Goal: Communication & Community: Answer question/provide support

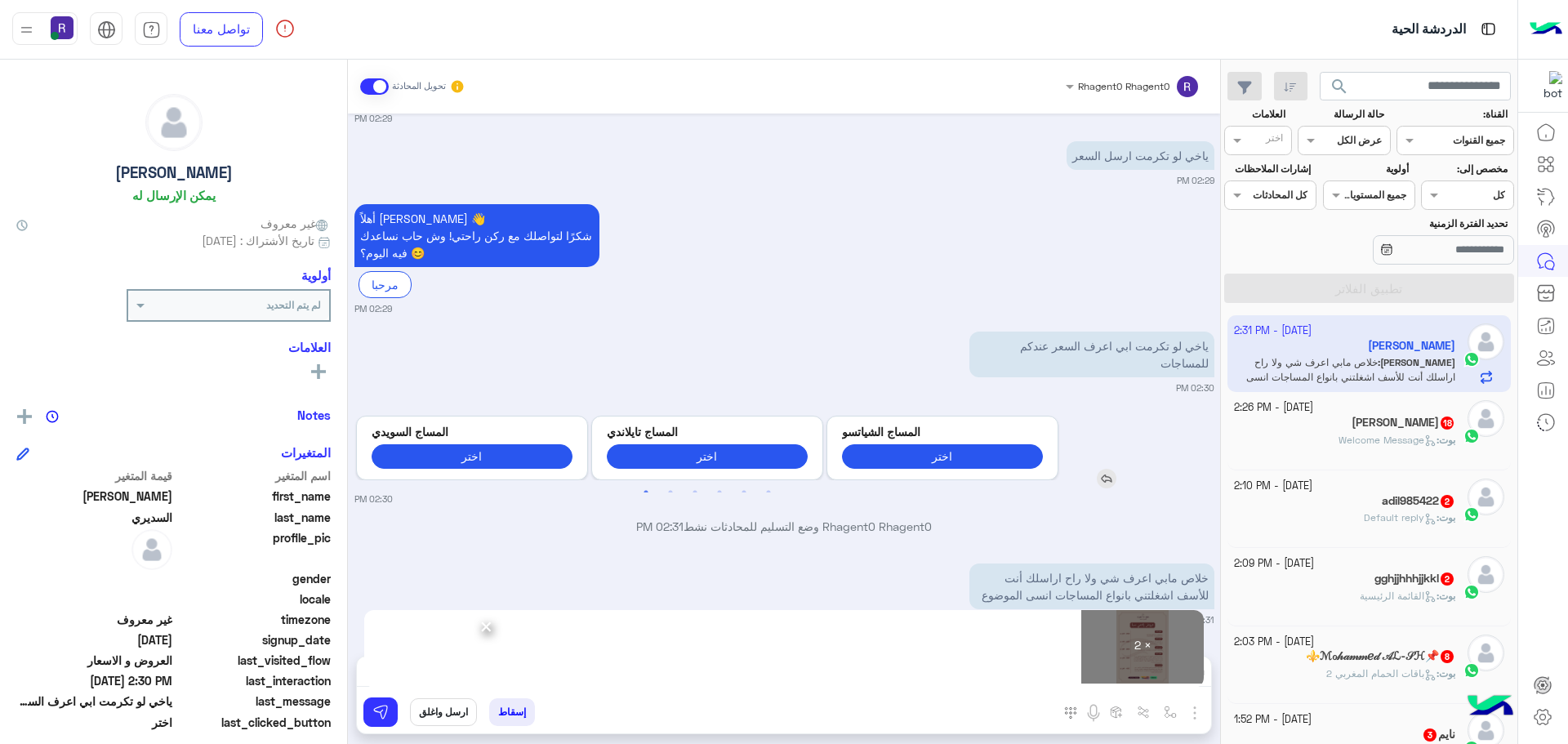
scroll to position [8, 0]
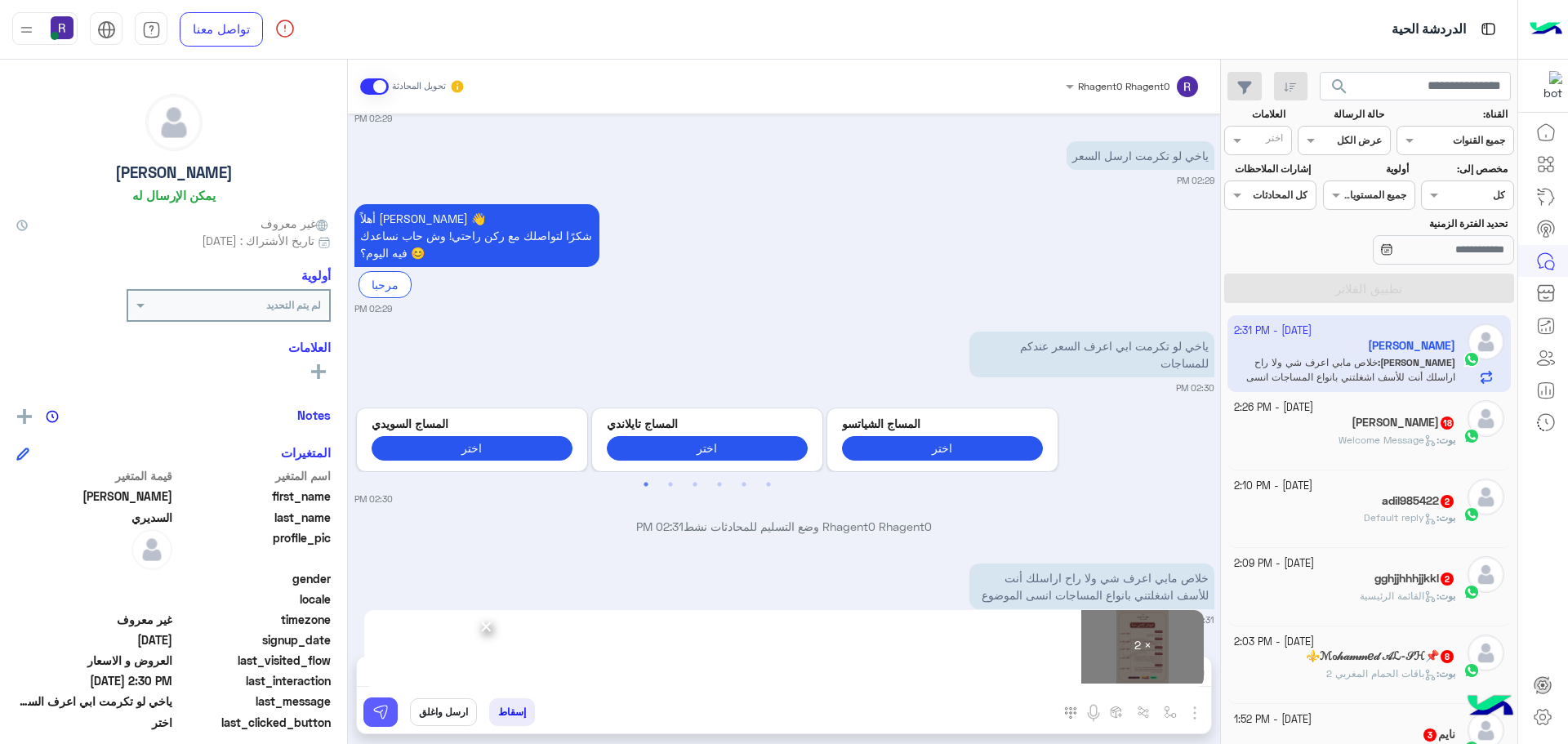
click at [382, 713] on img at bounding box center [381, 713] width 17 height 17
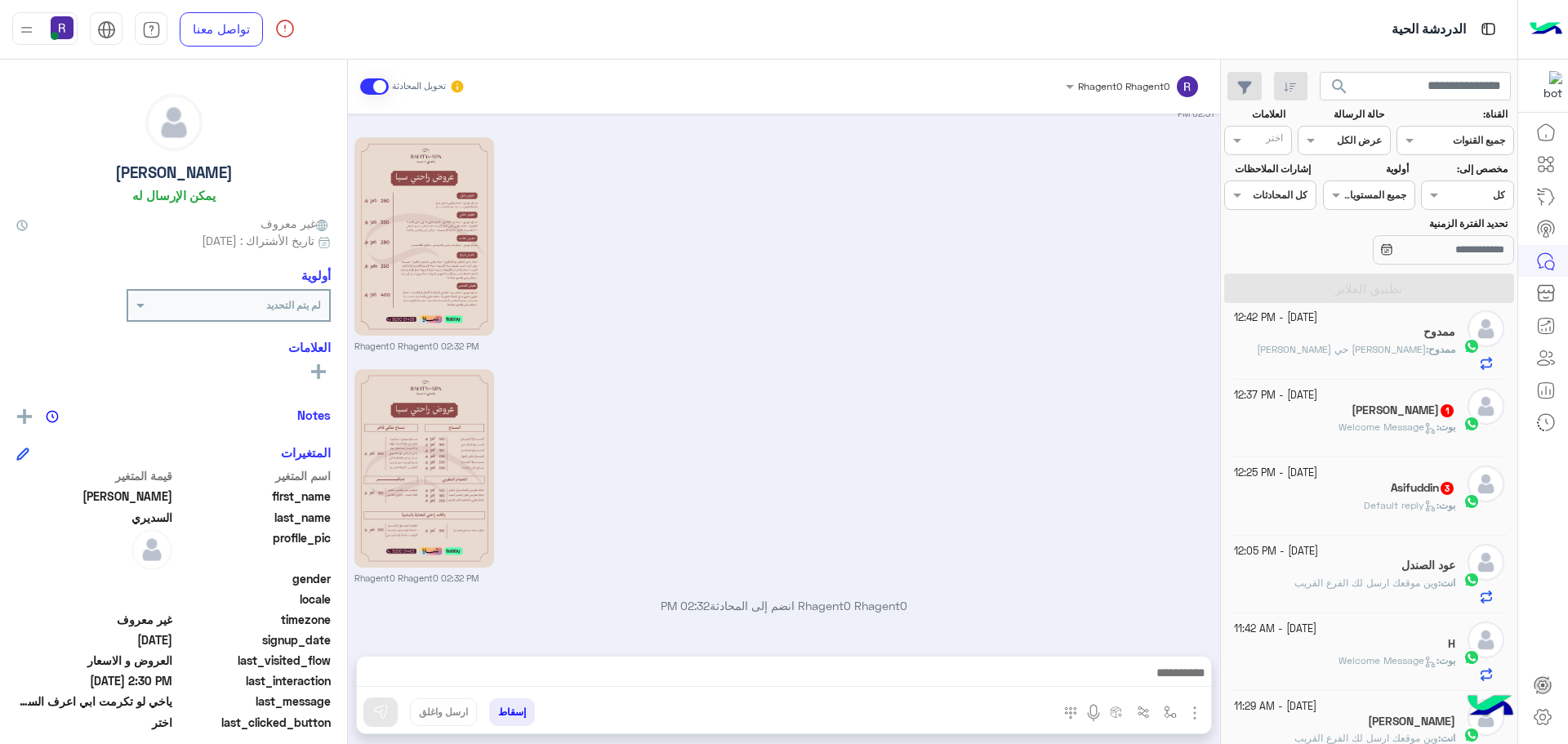
scroll to position [653, 0]
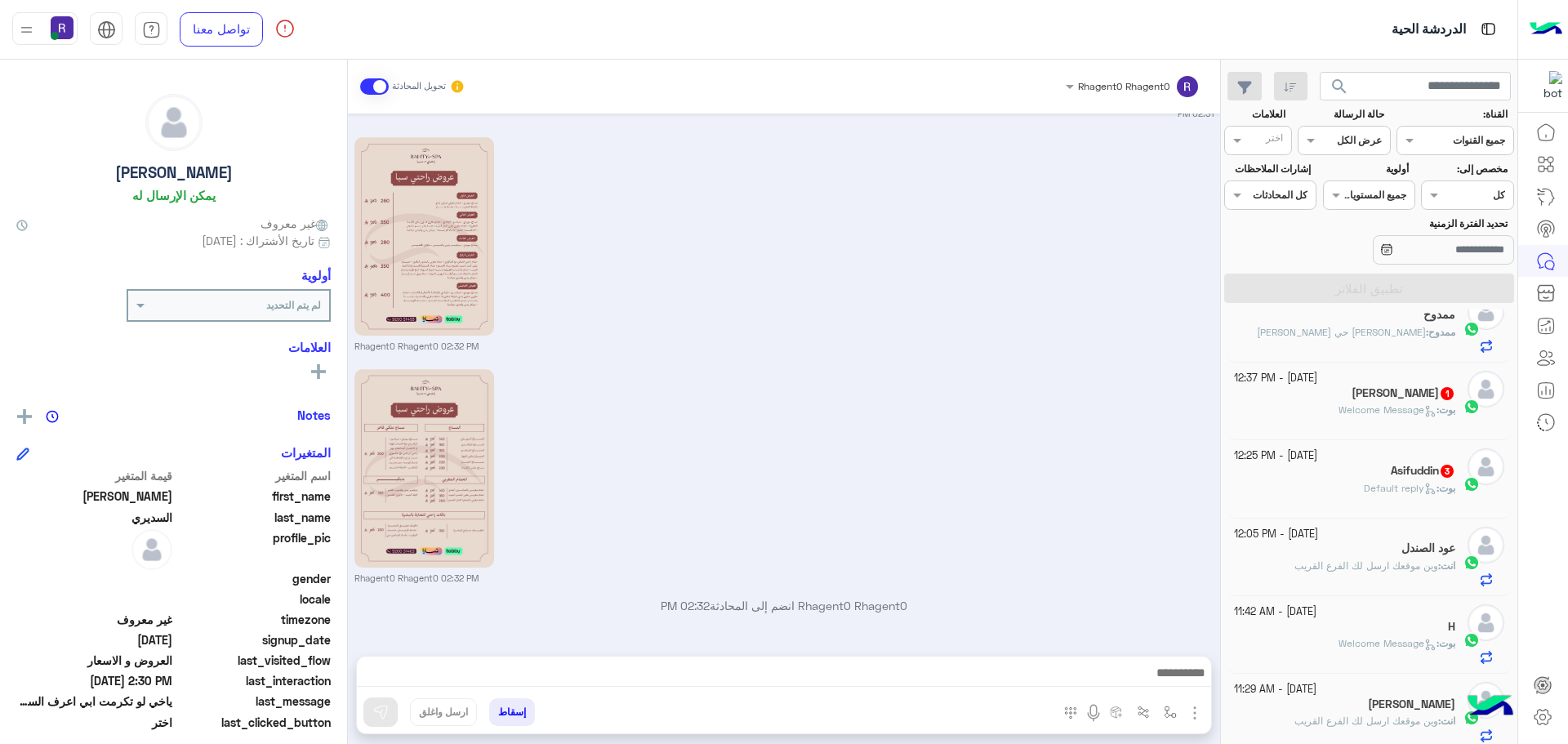
click at [1373, 482] on span "Default reply" at bounding box center [1400, 488] width 73 height 12
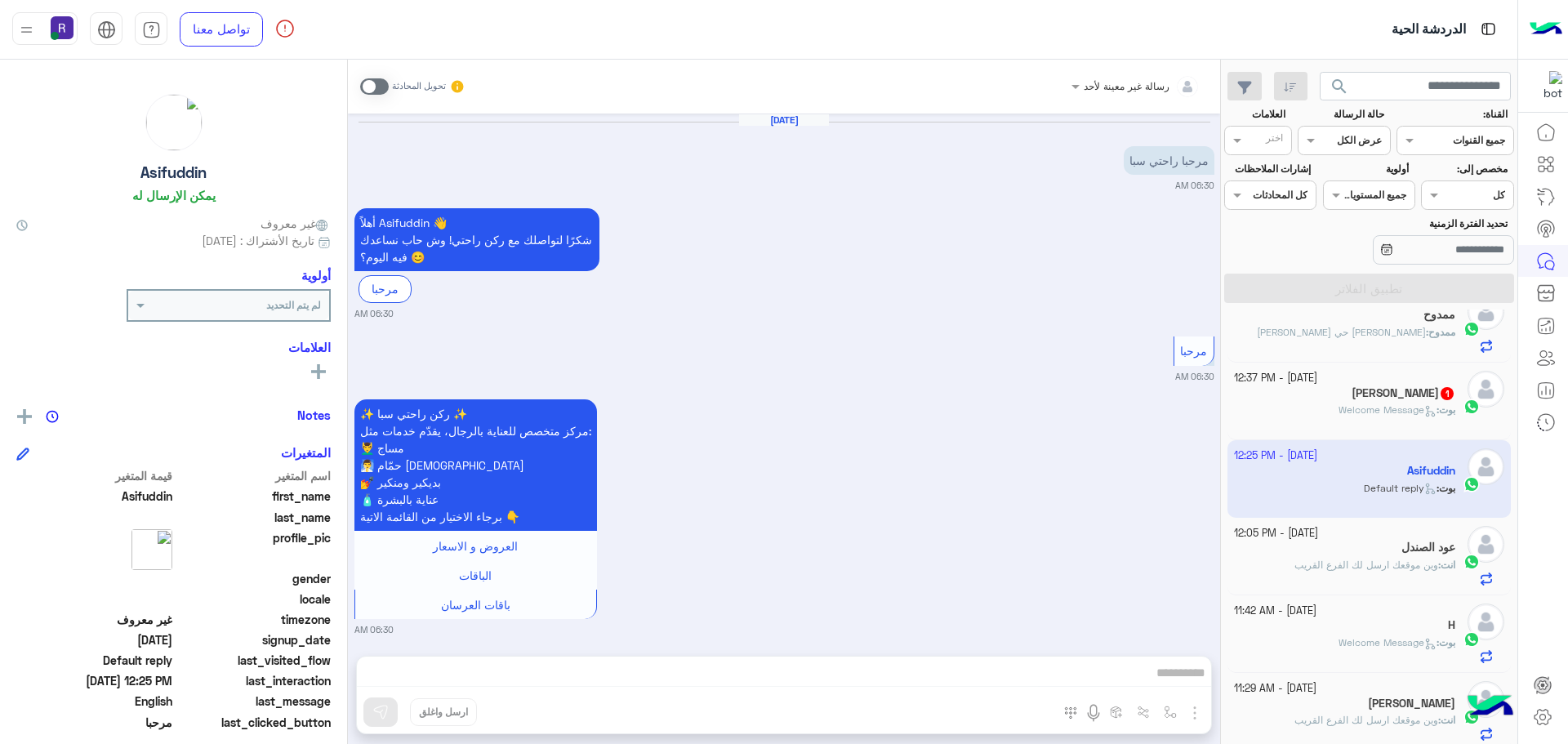
scroll to position [2036, 0]
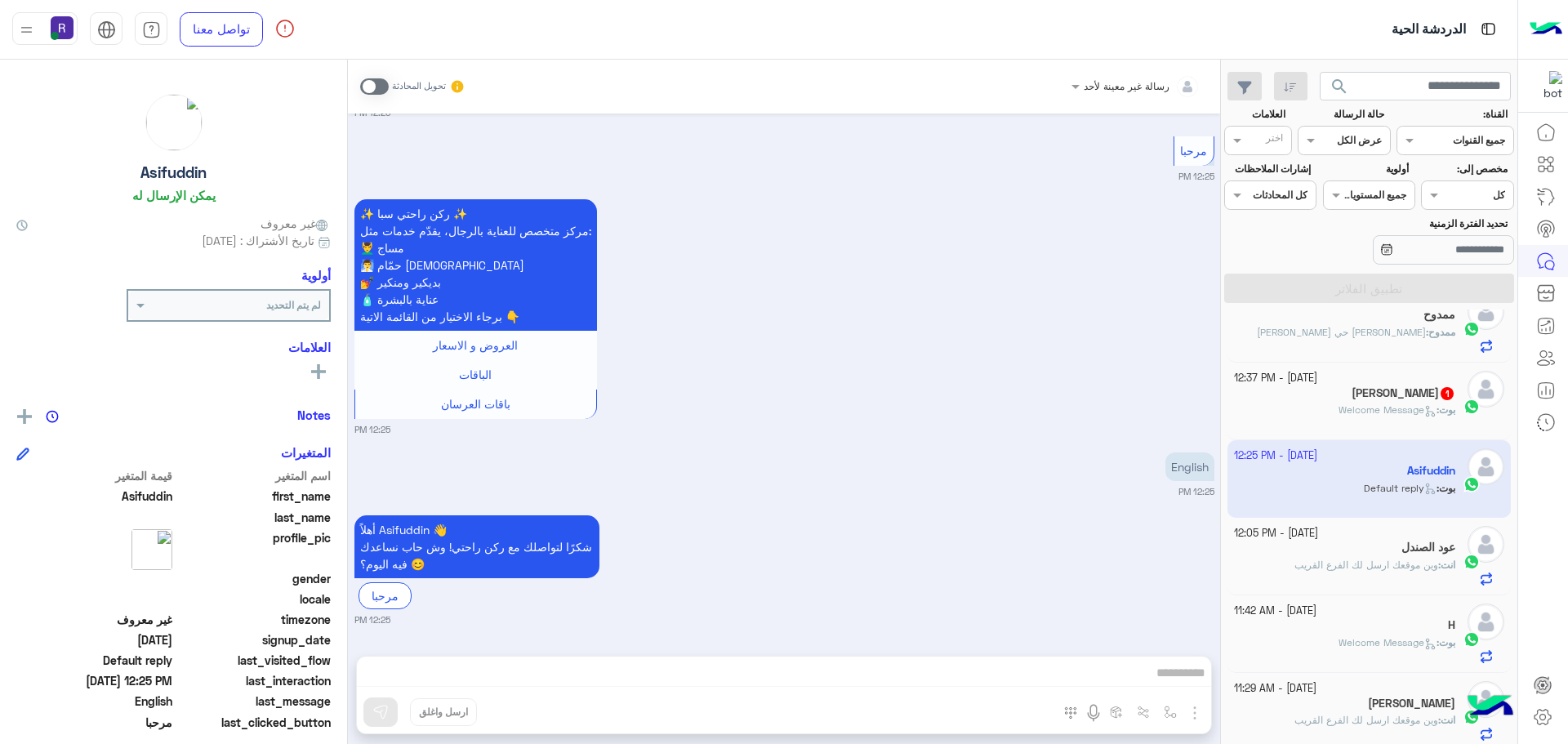
click at [379, 86] on span at bounding box center [374, 87] width 29 height 17
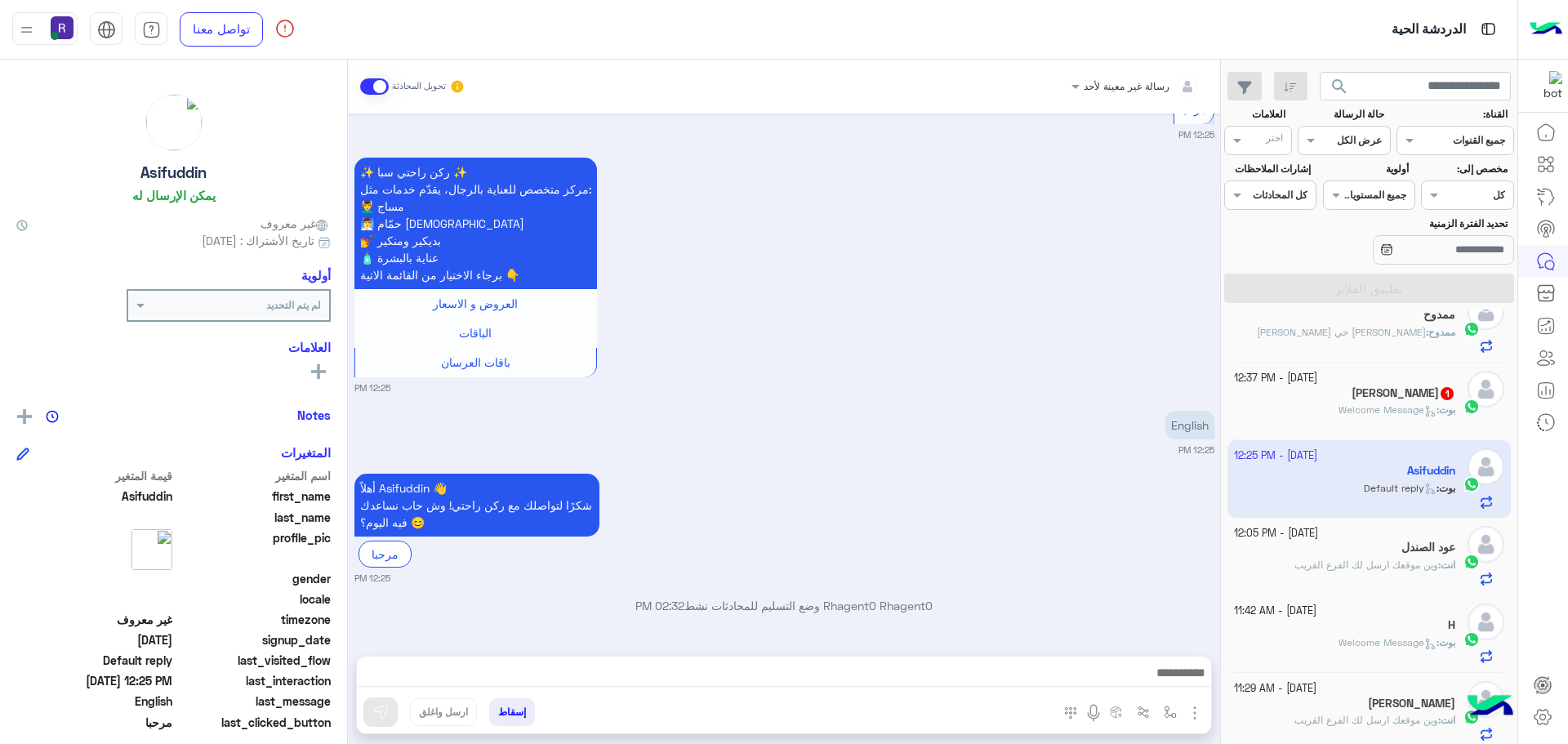
click at [1195, 714] on img "button" at bounding box center [1195, 713] width 20 height 20
click at [1184, 679] on img at bounding box center [1190, 677] width 13 height 19
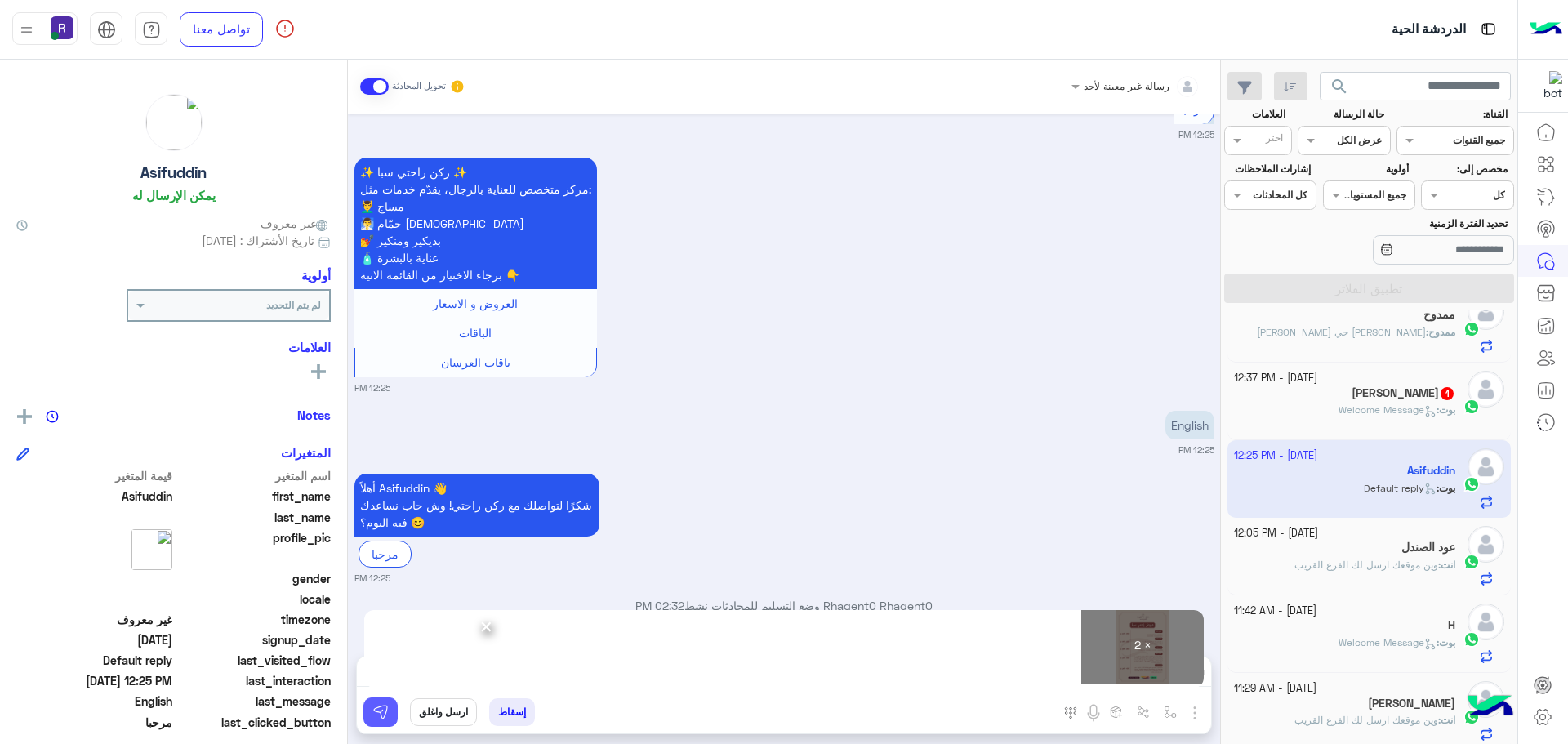
click at [386, 707] on img at bounding box center [381, 713] width 17 height 17
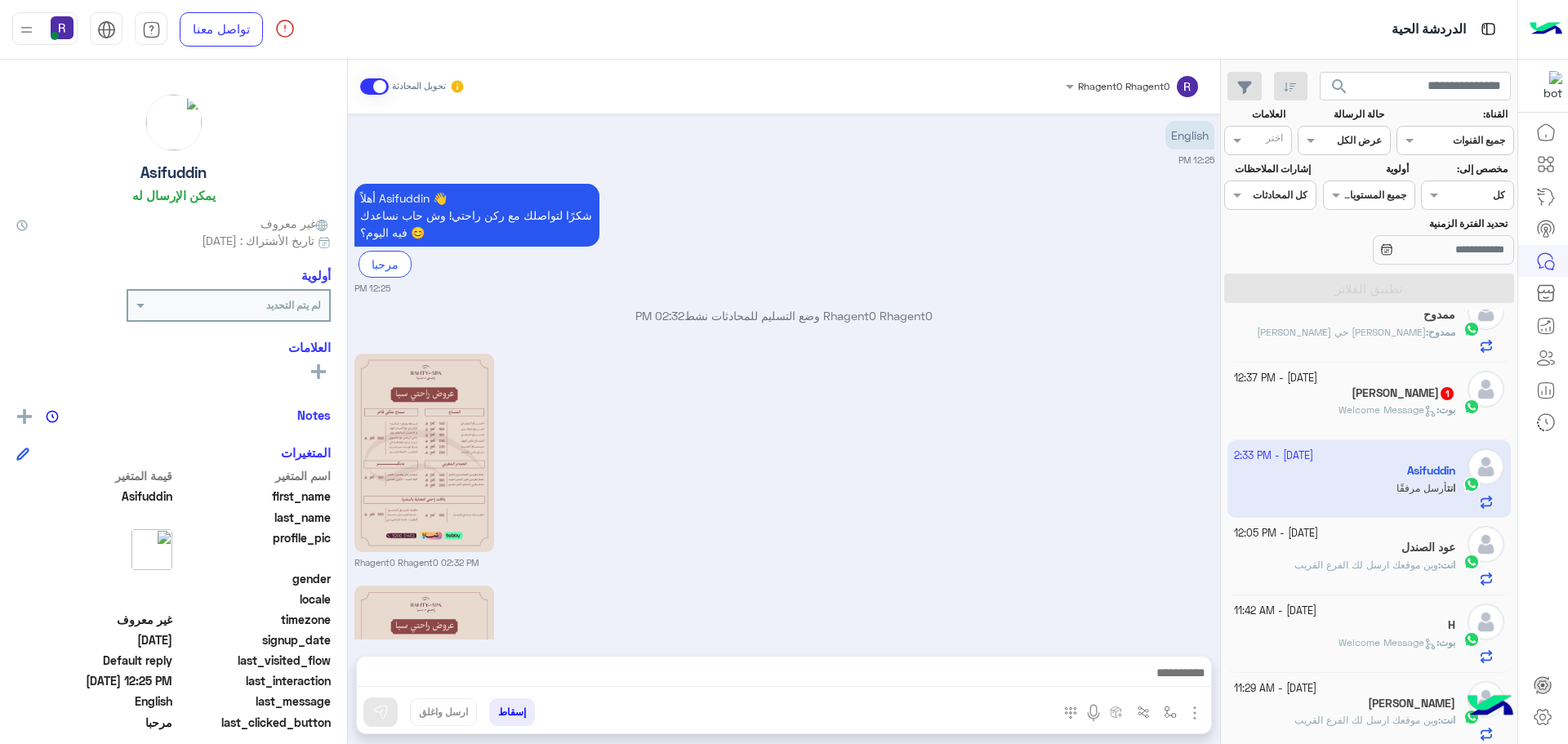
scroll to position [2584, 0]
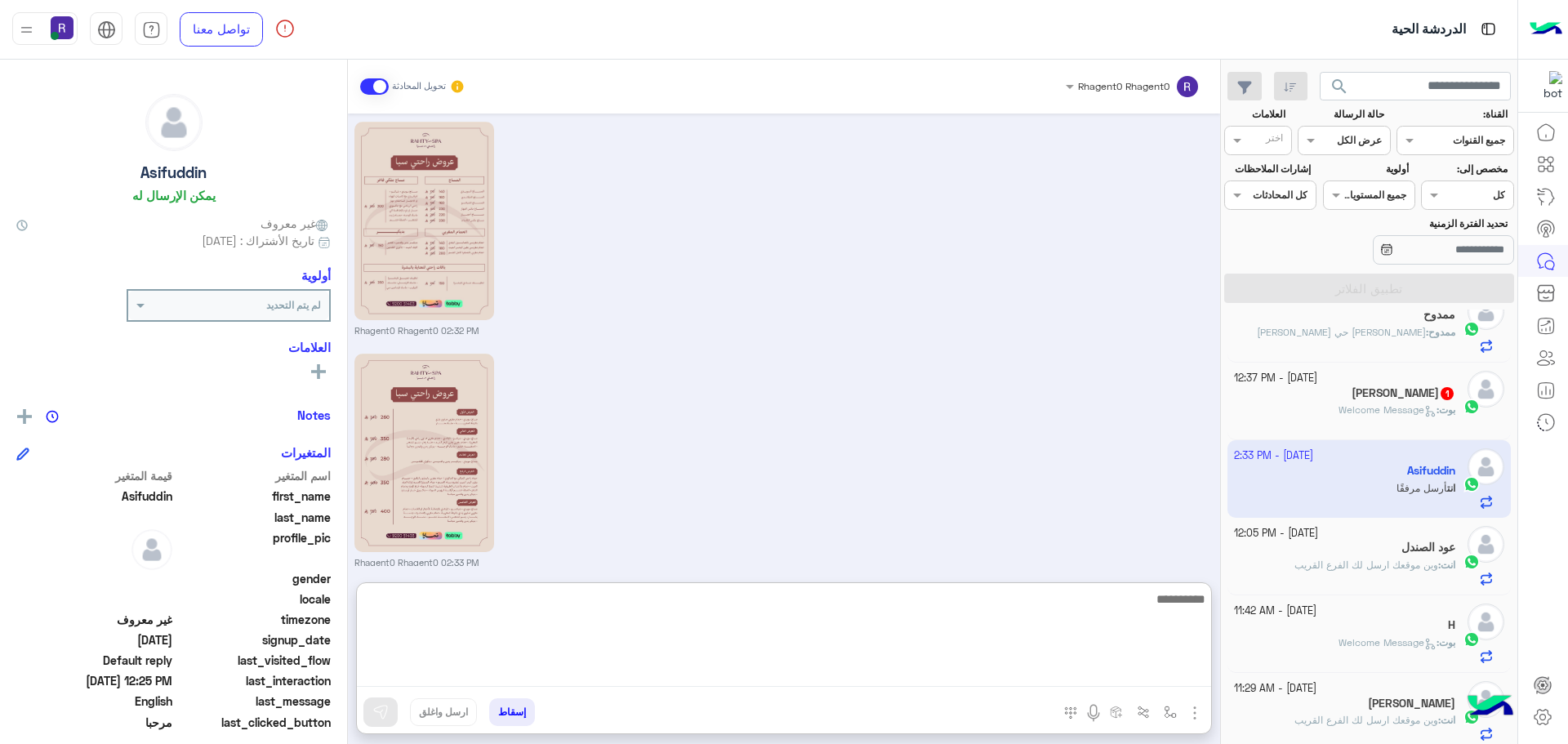
paste textarea "**********"
type textarea "**********"
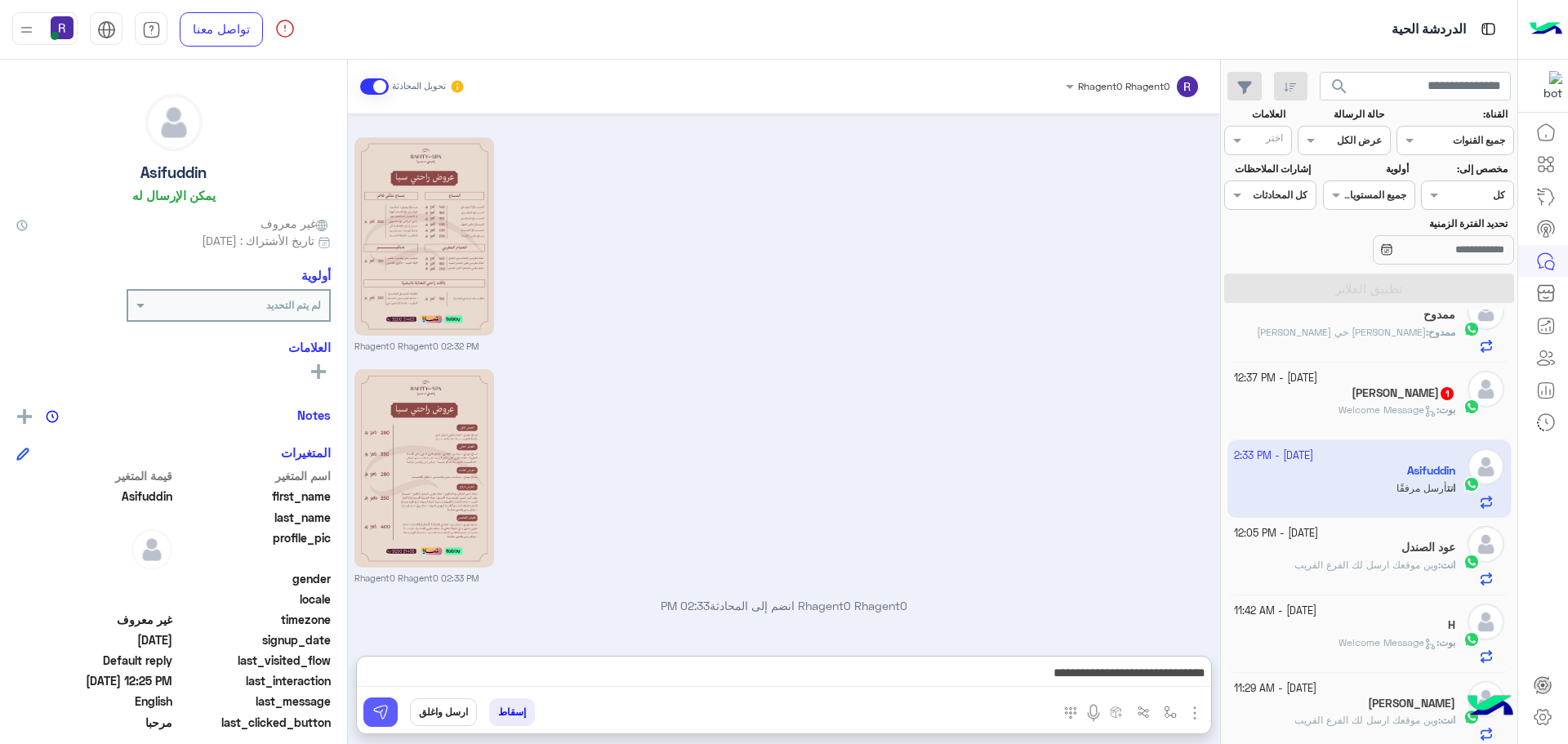
click at [383, 710] on img at bounding box center [381, 713] width 17 height 17
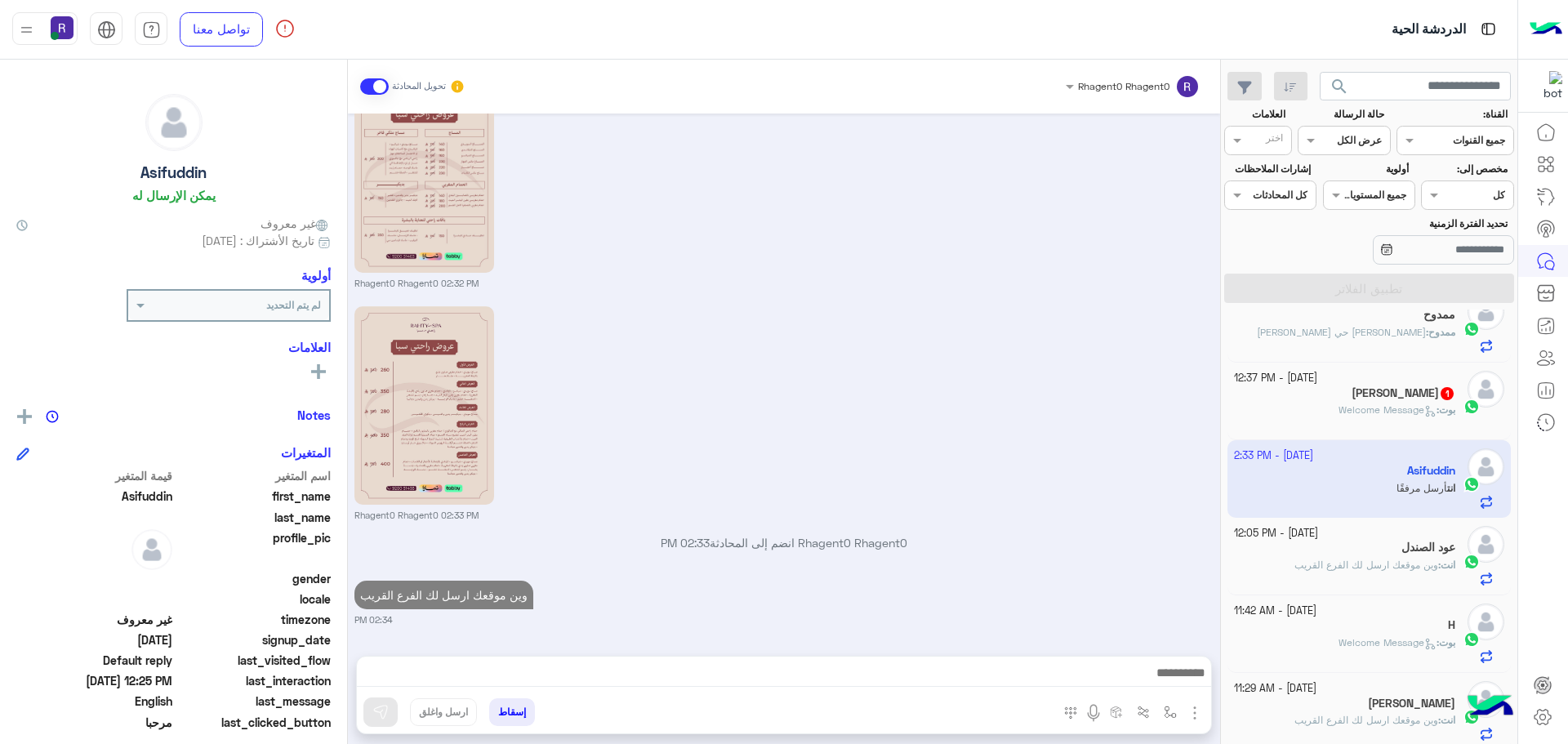
scroll to position [2647, 0]
click at [1377, 405] on span "Welcome Message" at bounding box center [1388, 409] width 98 height 12
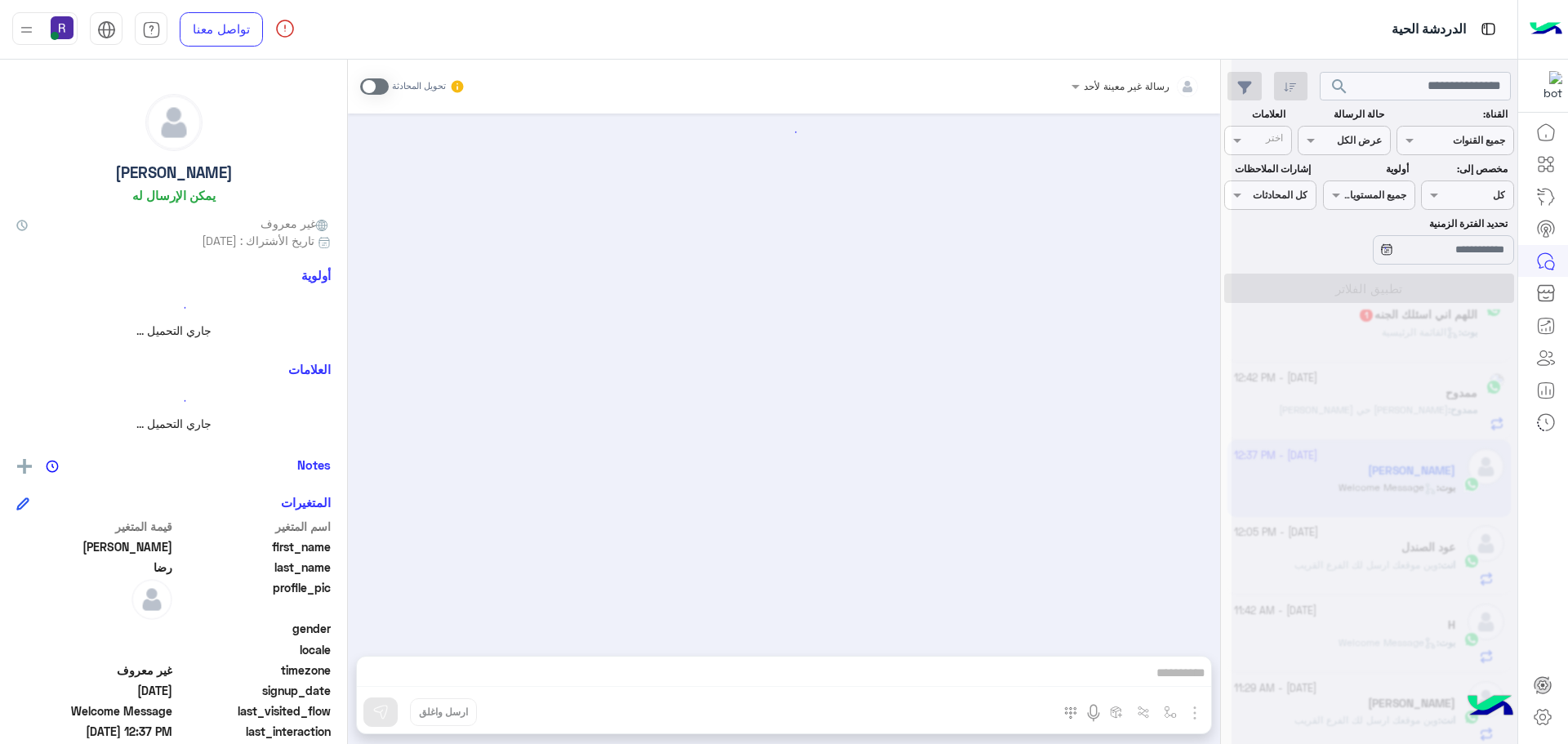
click at [381, 83] on span at bounding box center [374, 87] width 29 height 17
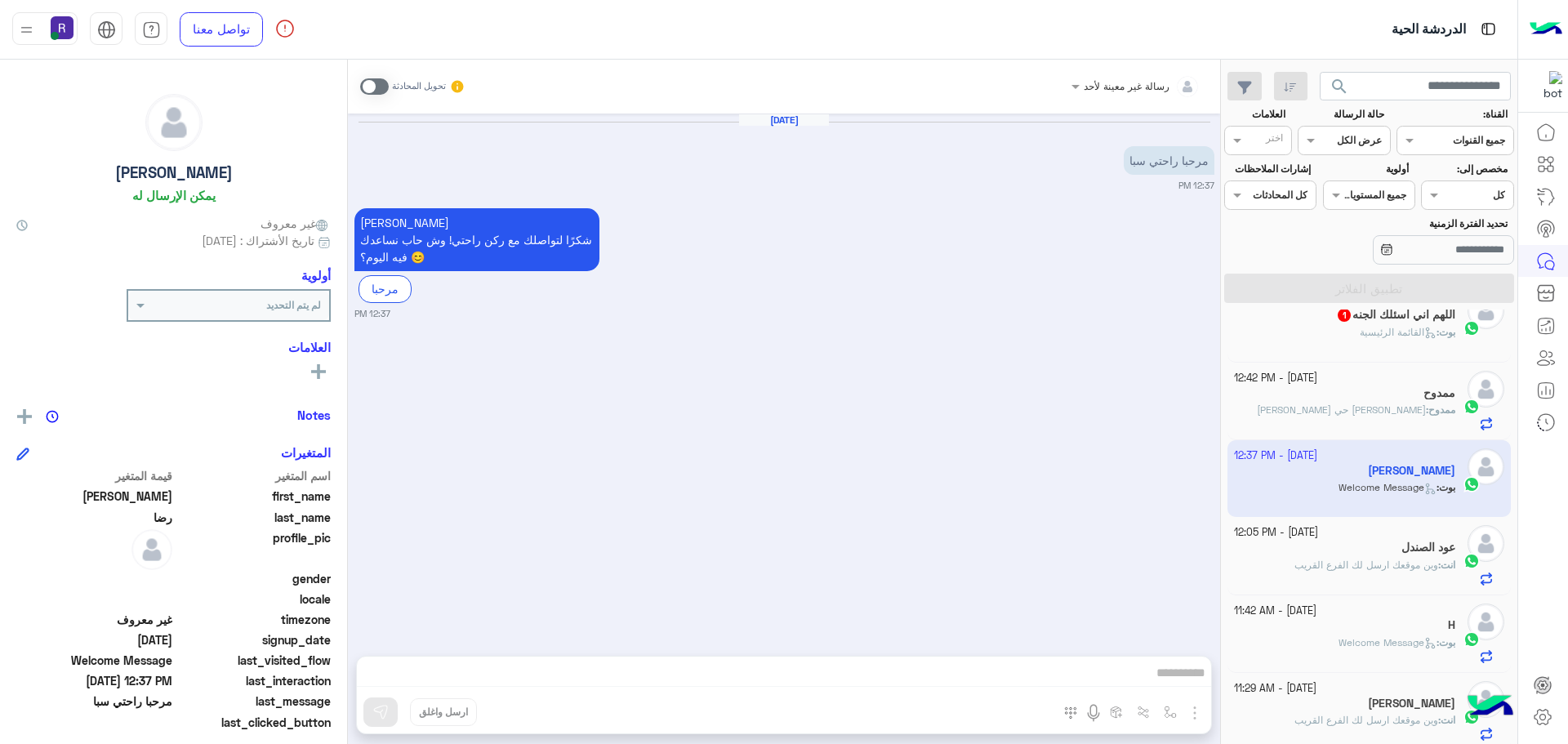
click at [382, 89] on span at bounding box center [374, 87] width 29 height 17
click at [1195, 719] on div "رسالة غير معينة لأحد تحويل المحادثة [DATE] مرحبا راحتي سبا 12:37 PM [PERSON_NAM…" at bounding box center [784, 405] width 873 height 691
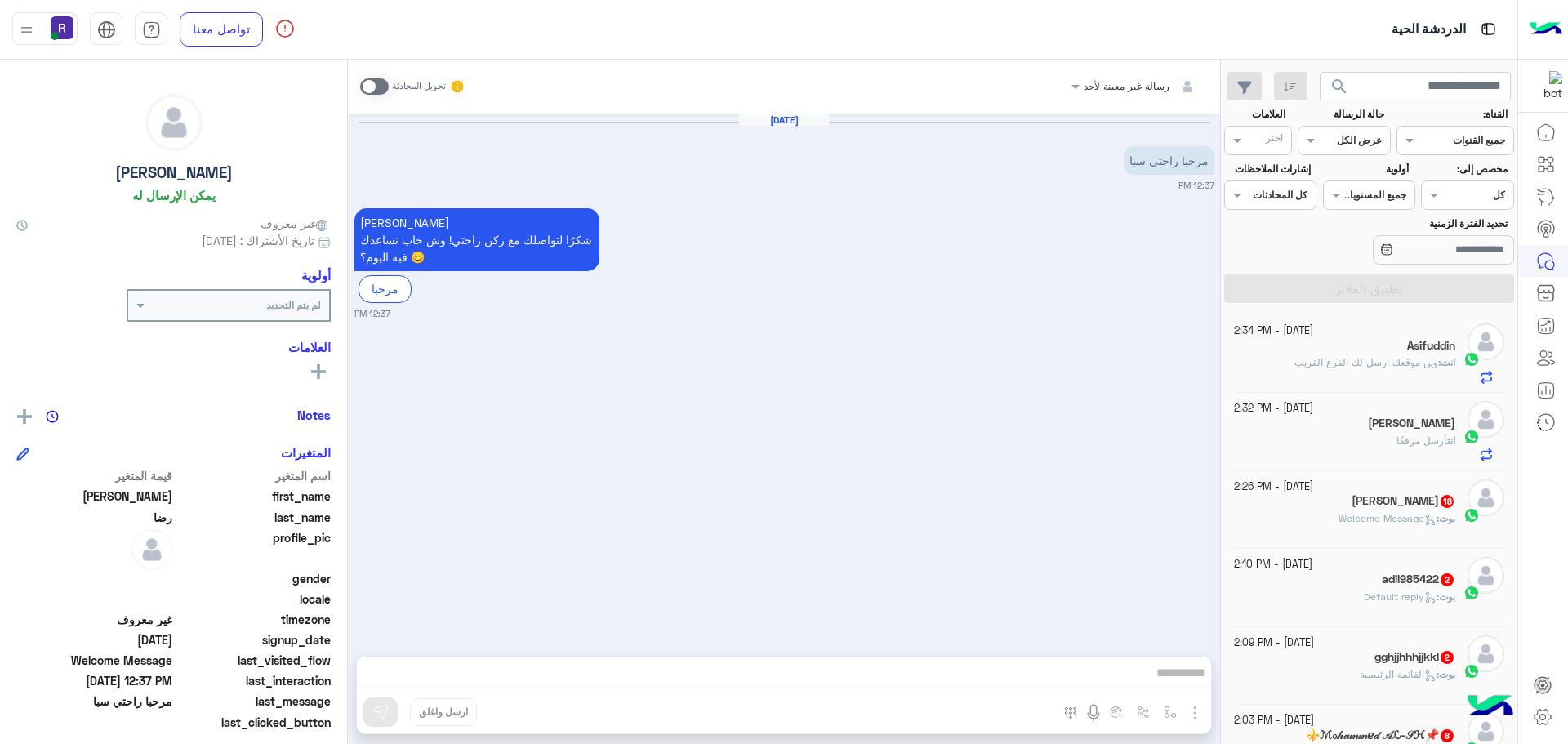
click at [1363, 350] on div "Asifuddin" at bounding box center [1345, 347] width 222 height 17
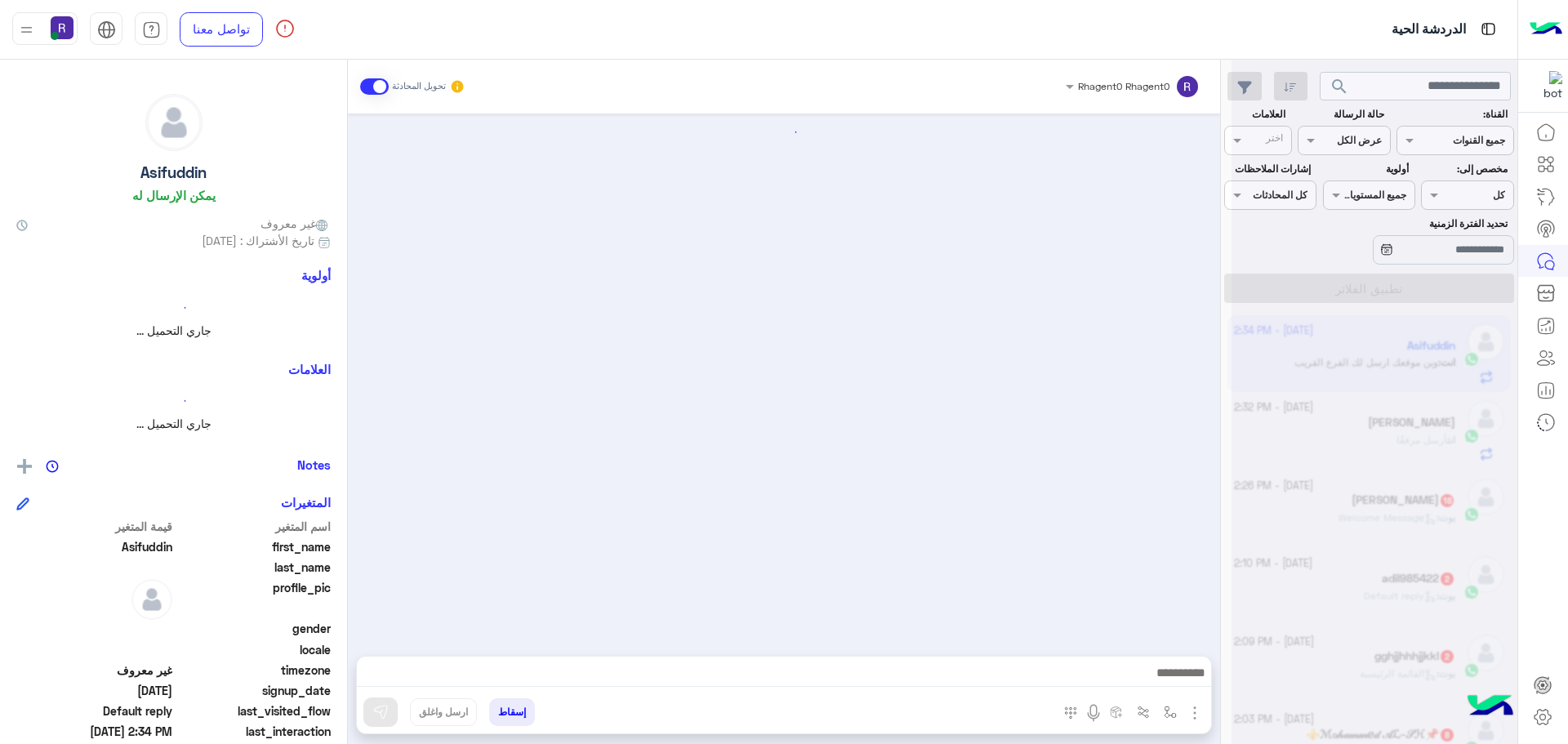
scroll to position [2077, 0]
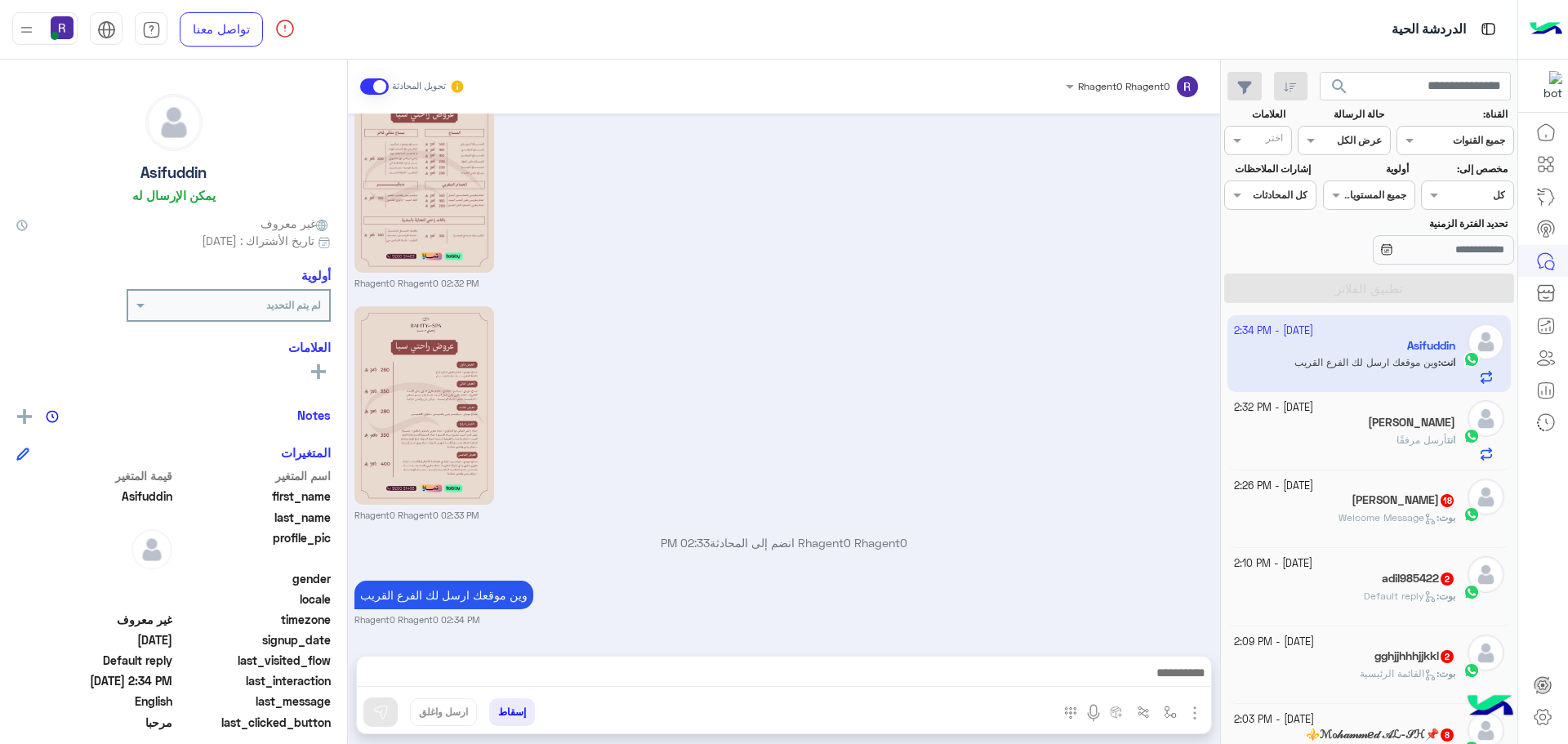
click at [1406, 519] on span "Welcome Message" at bounding box center [1388, 518] width 98 height 12
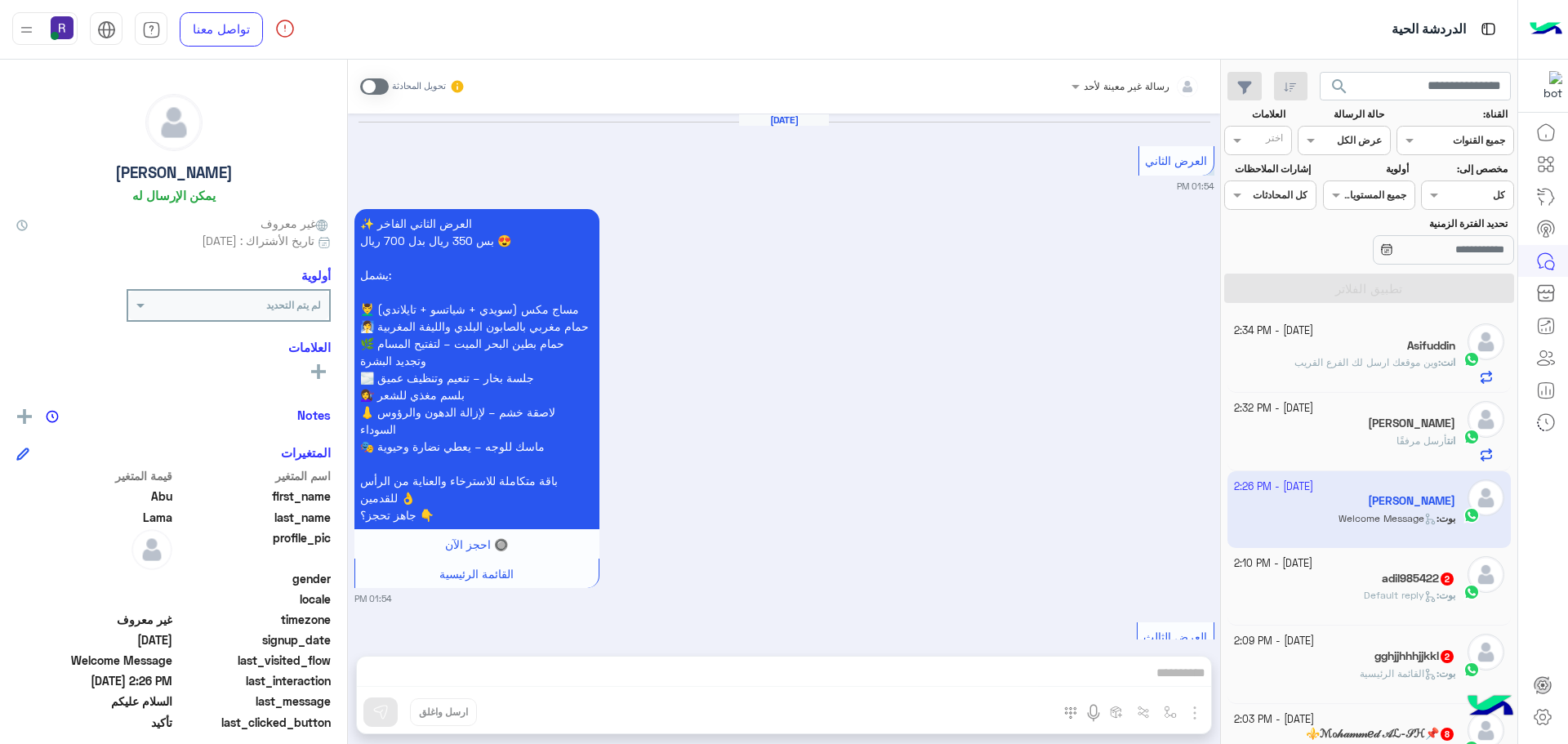
scroll to position [1941, 0]
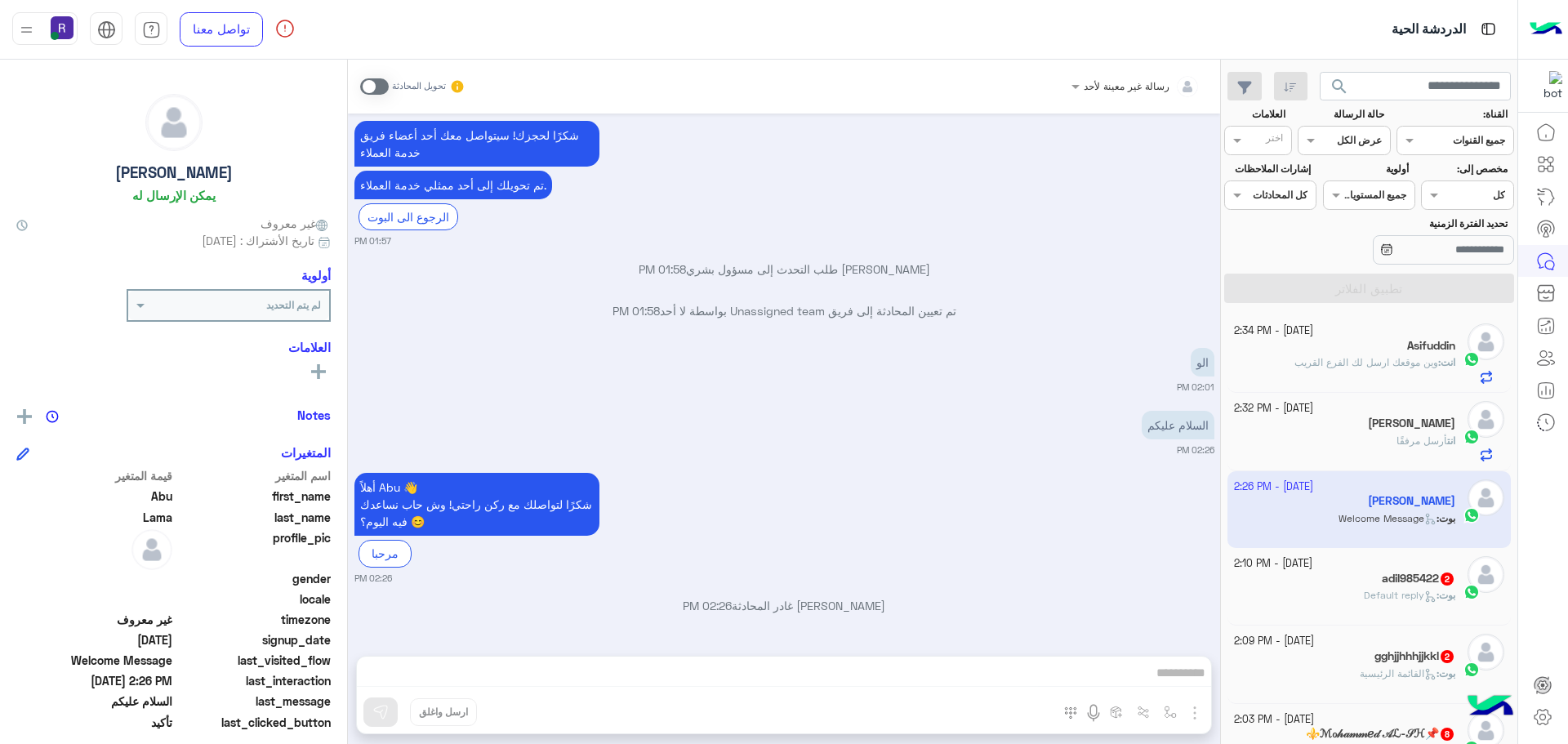
click at [382, 88] on span at bounding box center [374, 87] width 29 height 17
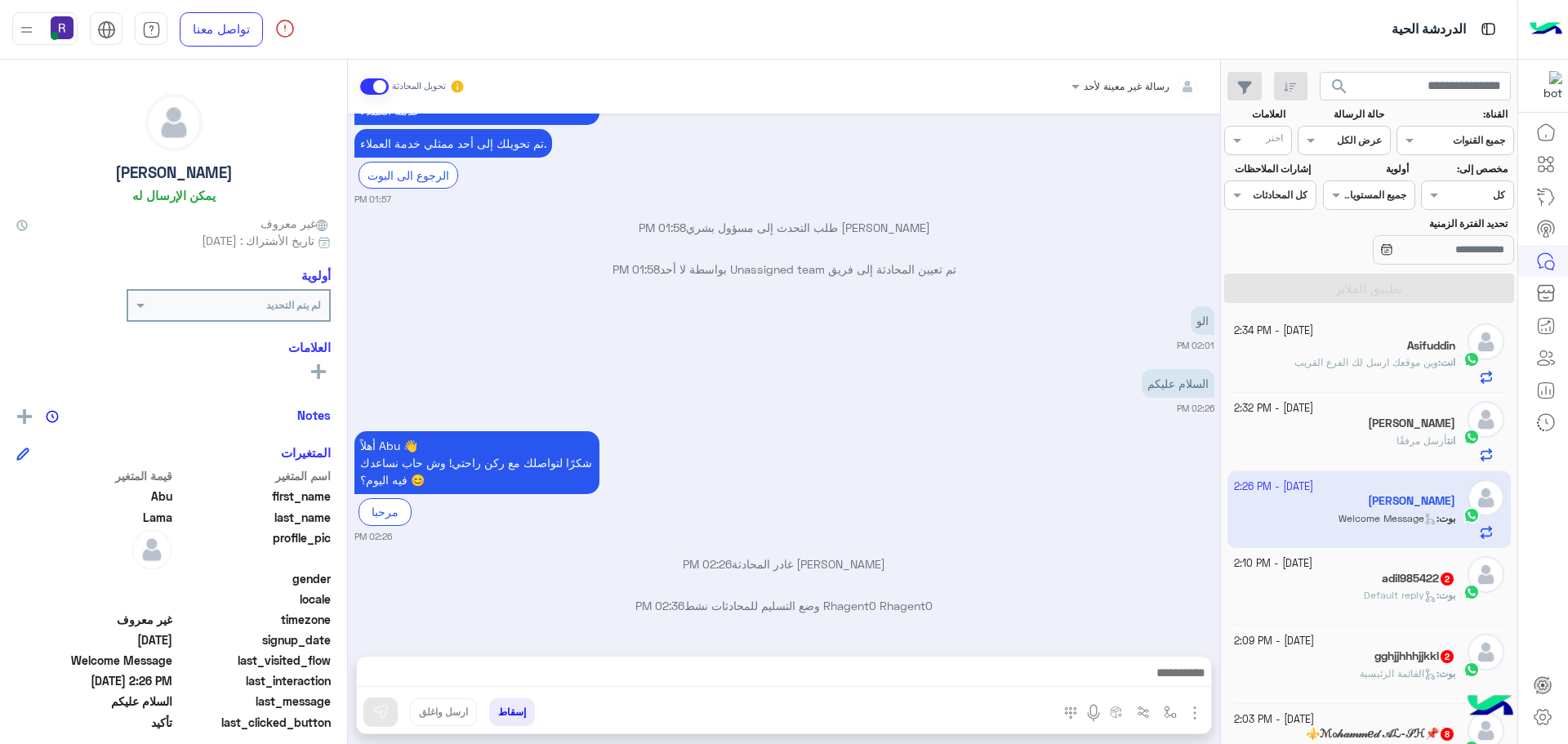
click at [1193, 716] on img "button" at bounding box center [1195, 713] width 20 height 20
click at [1182, 683] on button "الصور" at bounding box center [1170, 677] width 70 height 32
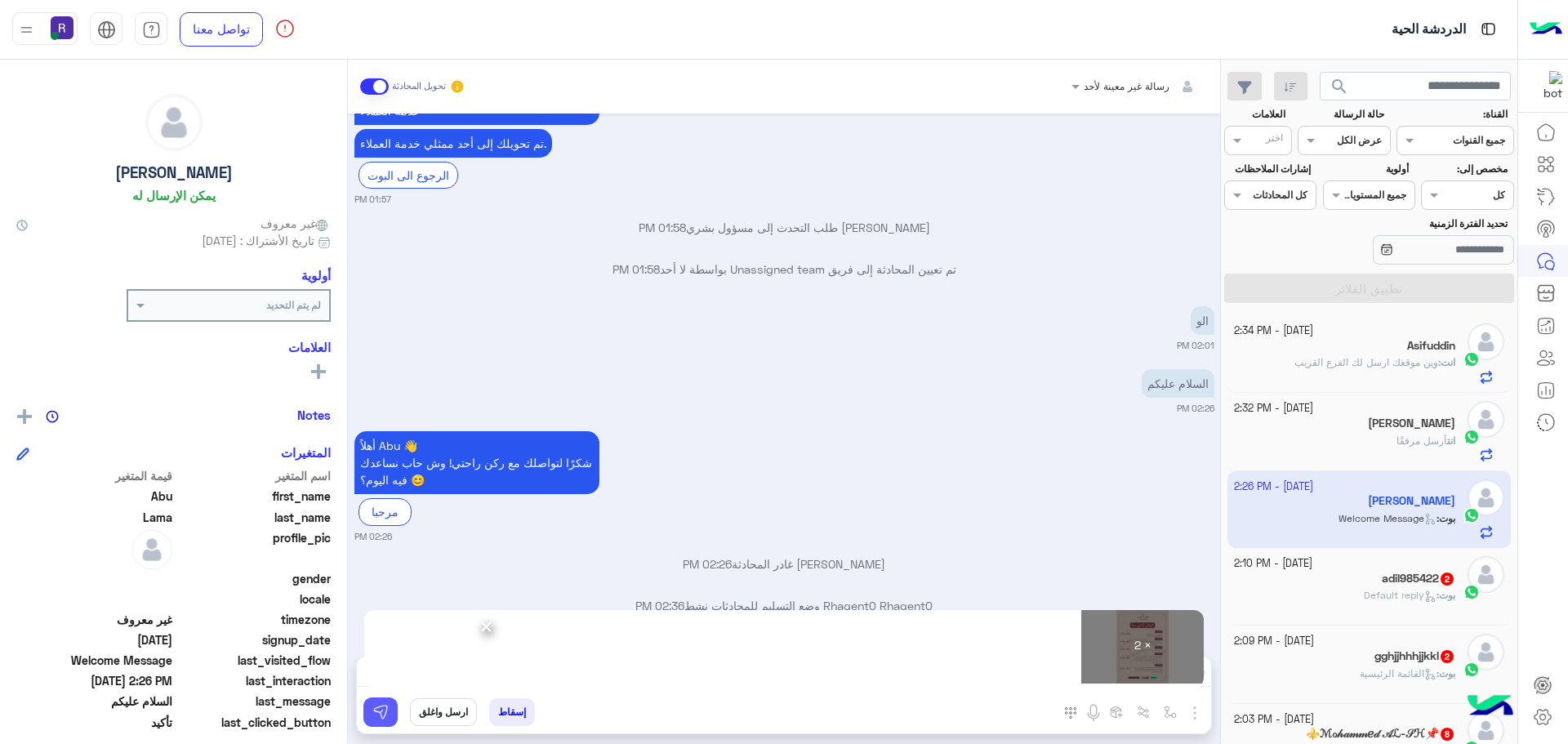
click at [383, 705] on img at bounding box center [381, 713] width 17 height 17
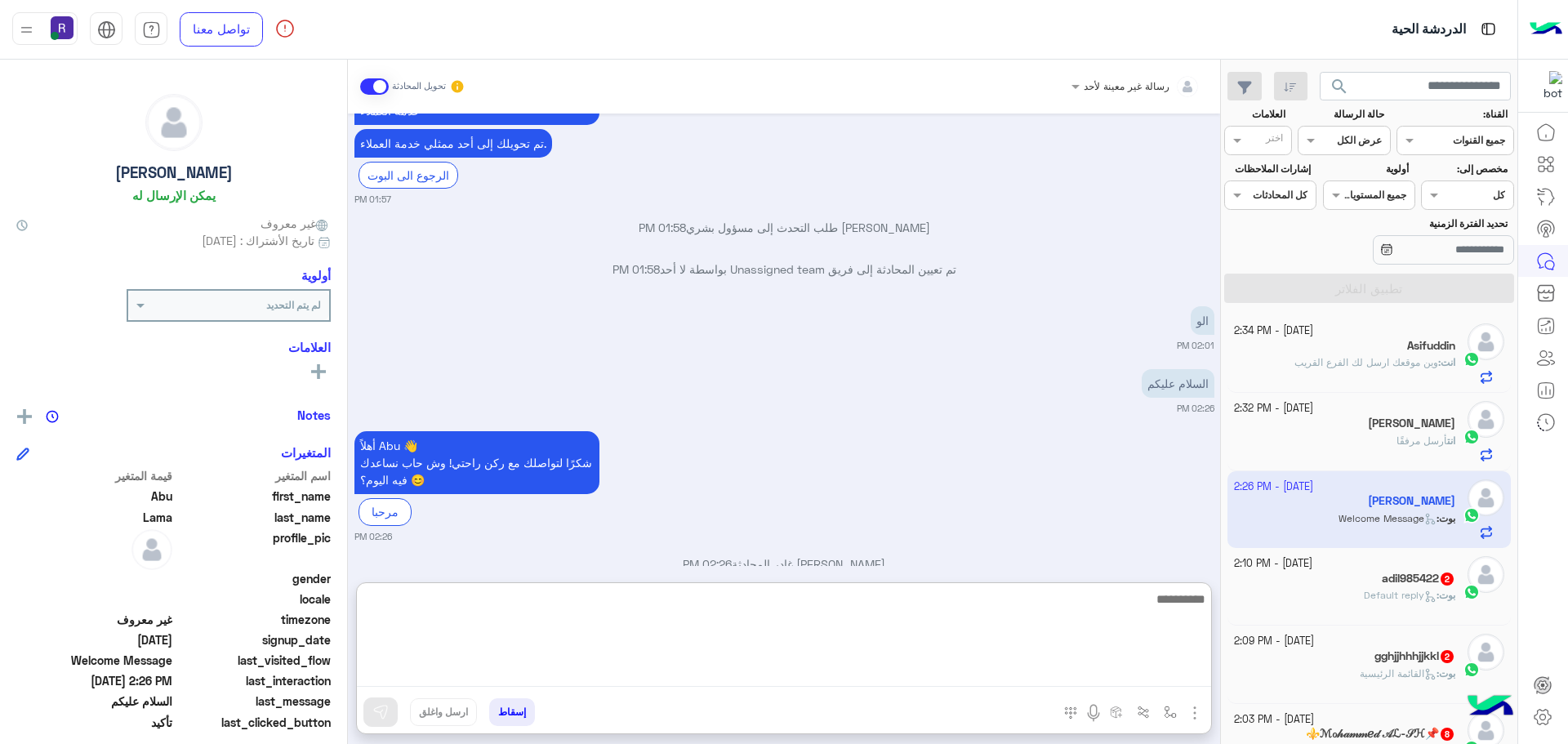
paste textarea "**********"
type textarea "**********"
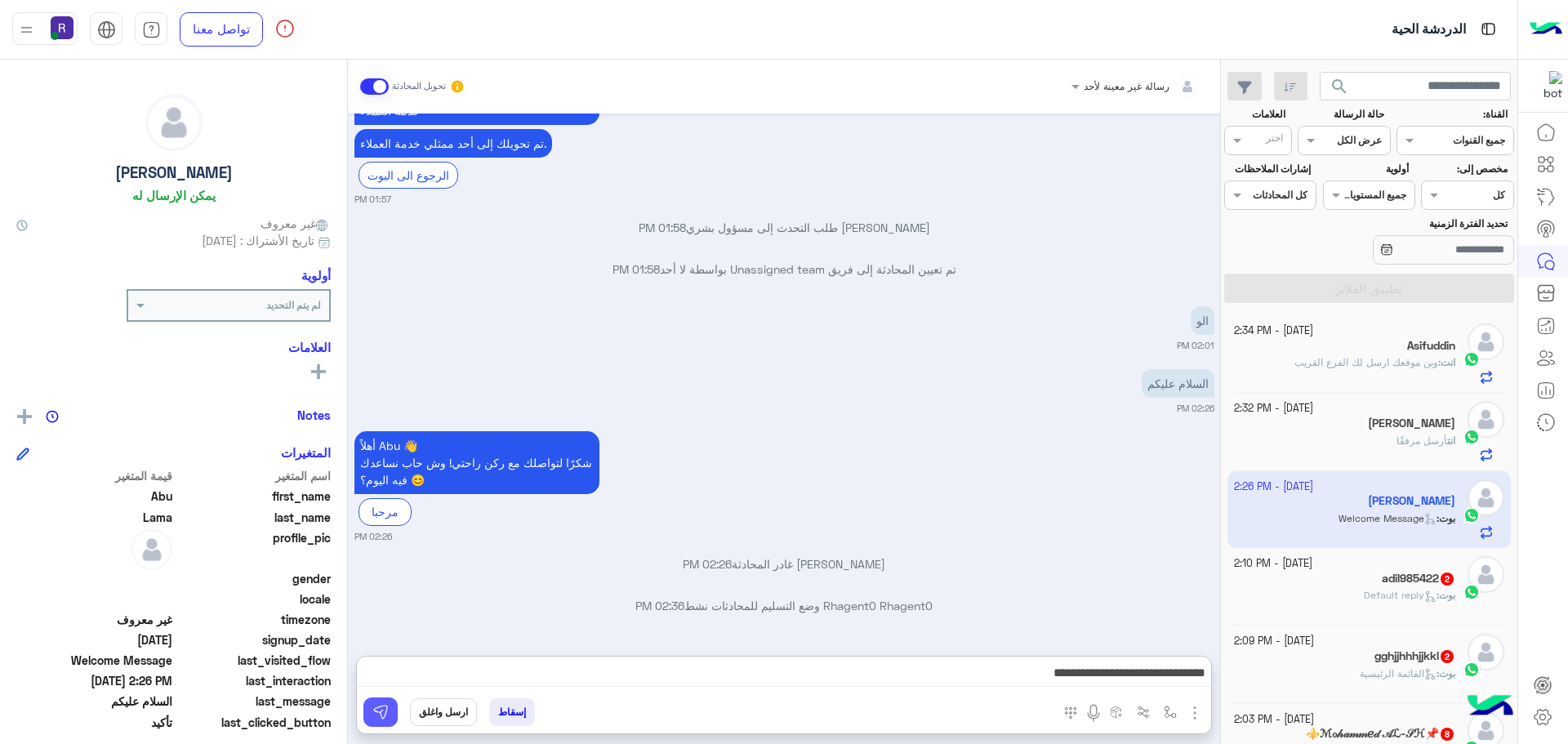
click at [381, 714] on img at bounding box center [381, 713] width 17 height 17
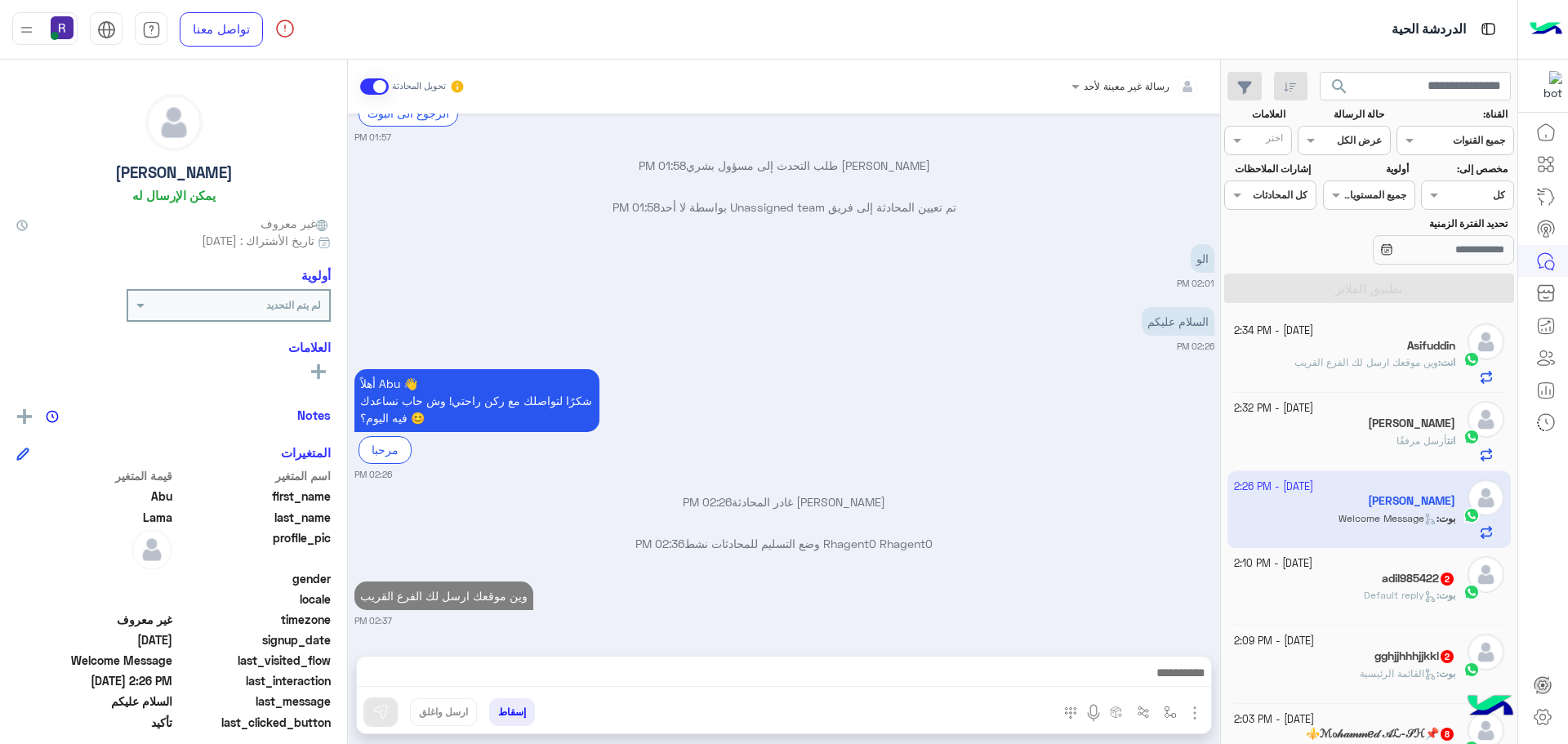
click at [1413, 660] on h5 "gghjjhhhjjkkl 2" at bounding box center [1415, 656] width 81 height 14
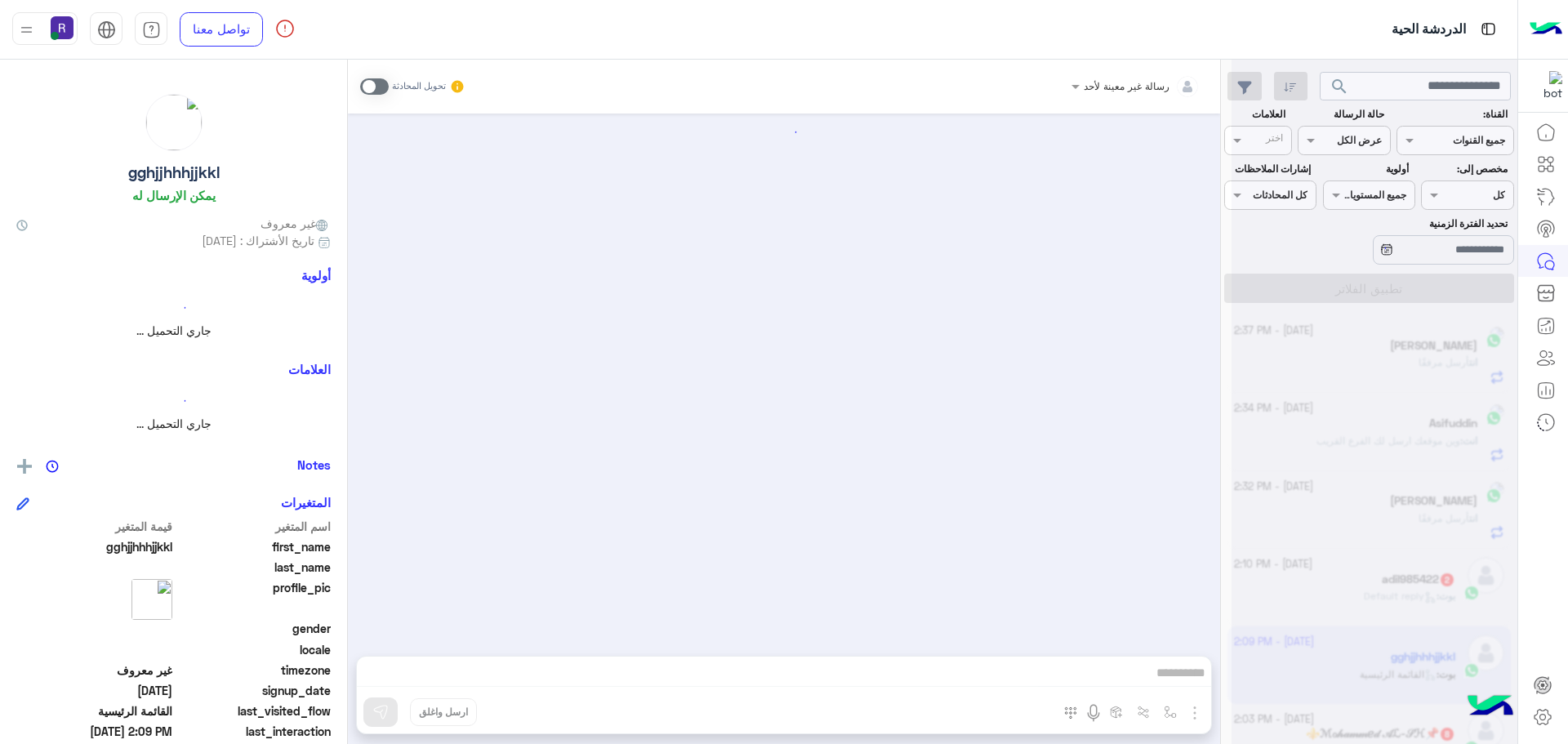
click at [382, 88] on span at bounding box center [374, 87] width 29 height 17
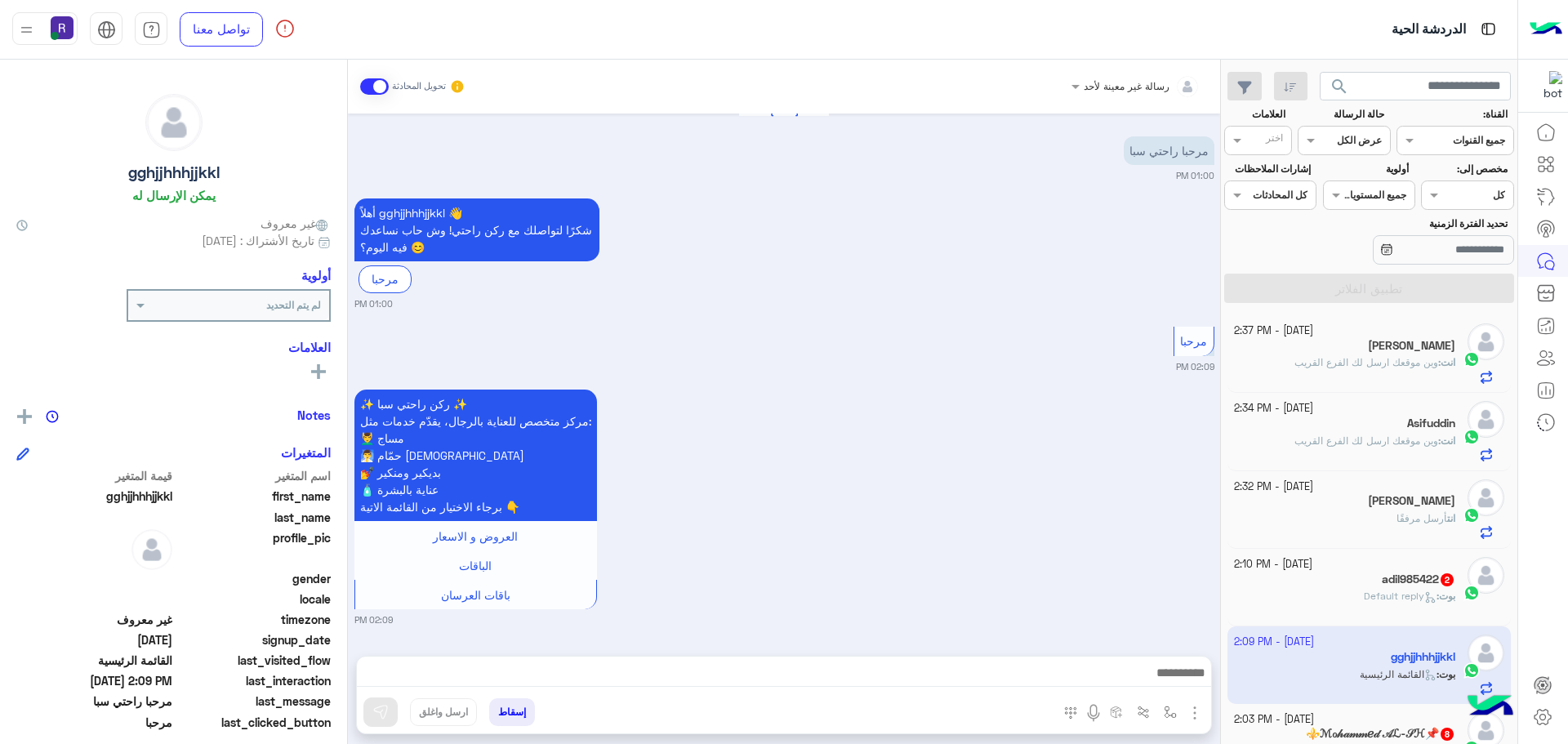
scroll to position [52, 0]
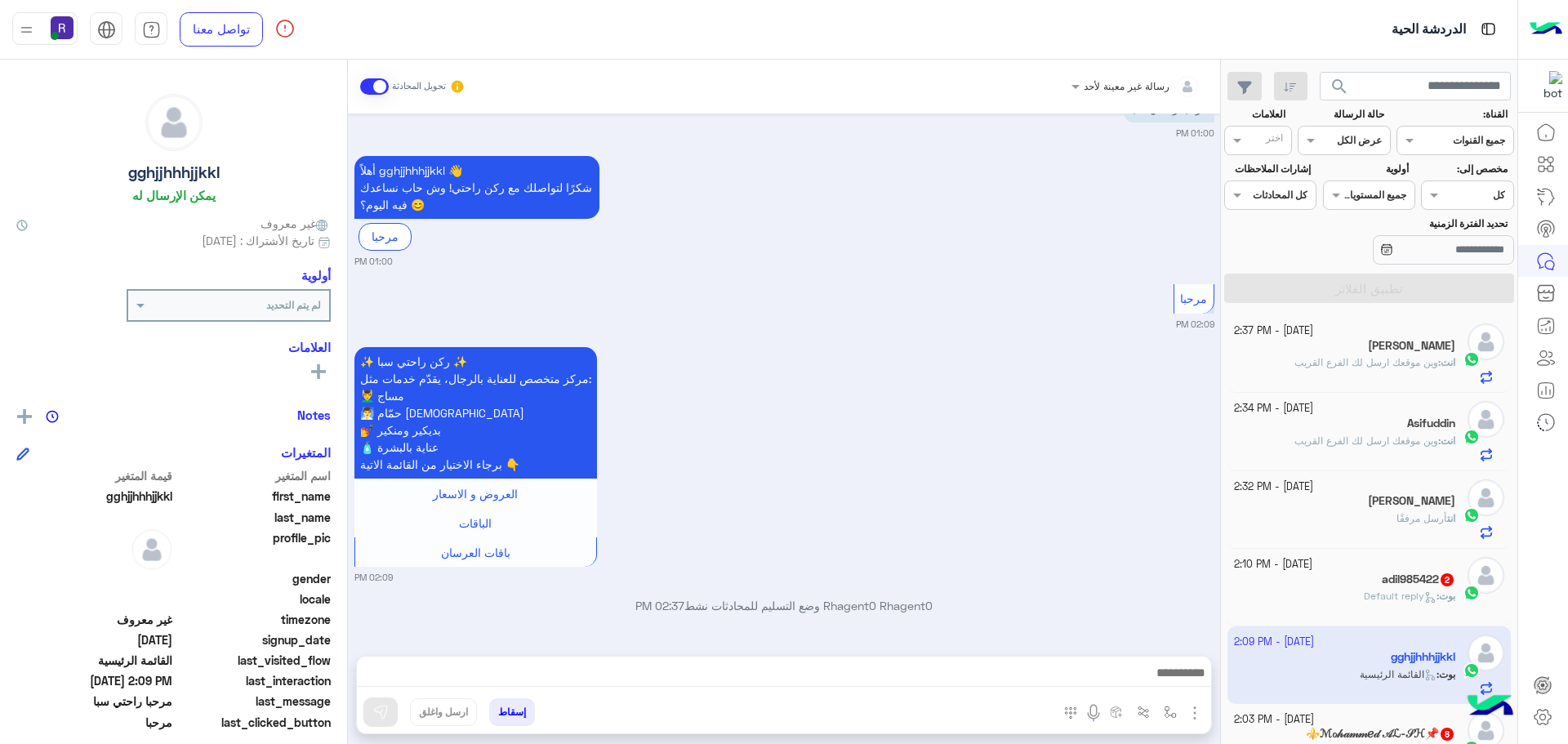
drag, startPoint x: 1195, startPoint y: 714, endPoint x: 1187, endPoint y: 690, distance: 25.3
click at [1195, 713] on img "button" at bounding box center [1195, 713] width 20 height 20
click at [1185, 682] on img at bounding box center [1190, 677] width 13 height 19
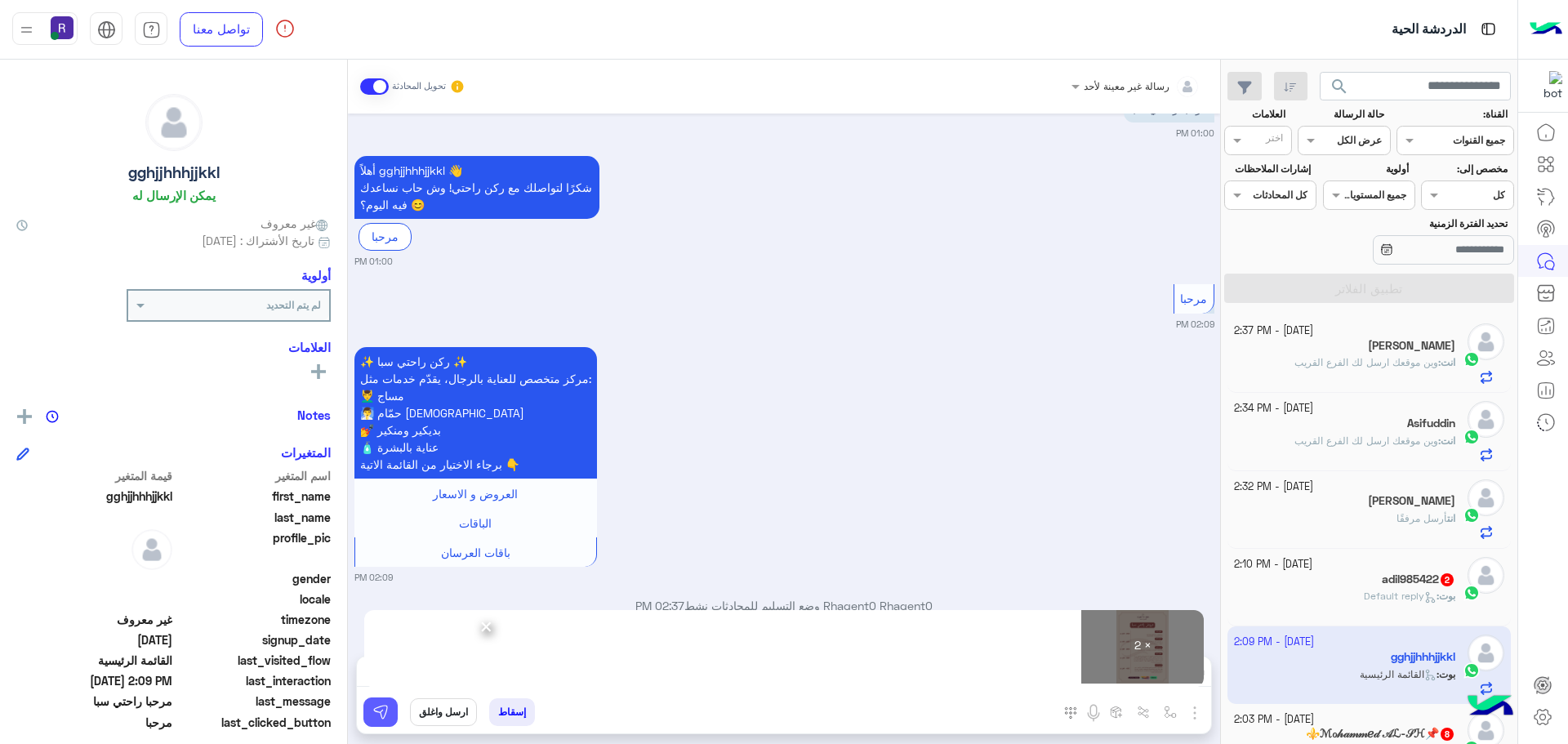
click at [392, 714] on button at bounding box center [380, 713] width 34 height 30
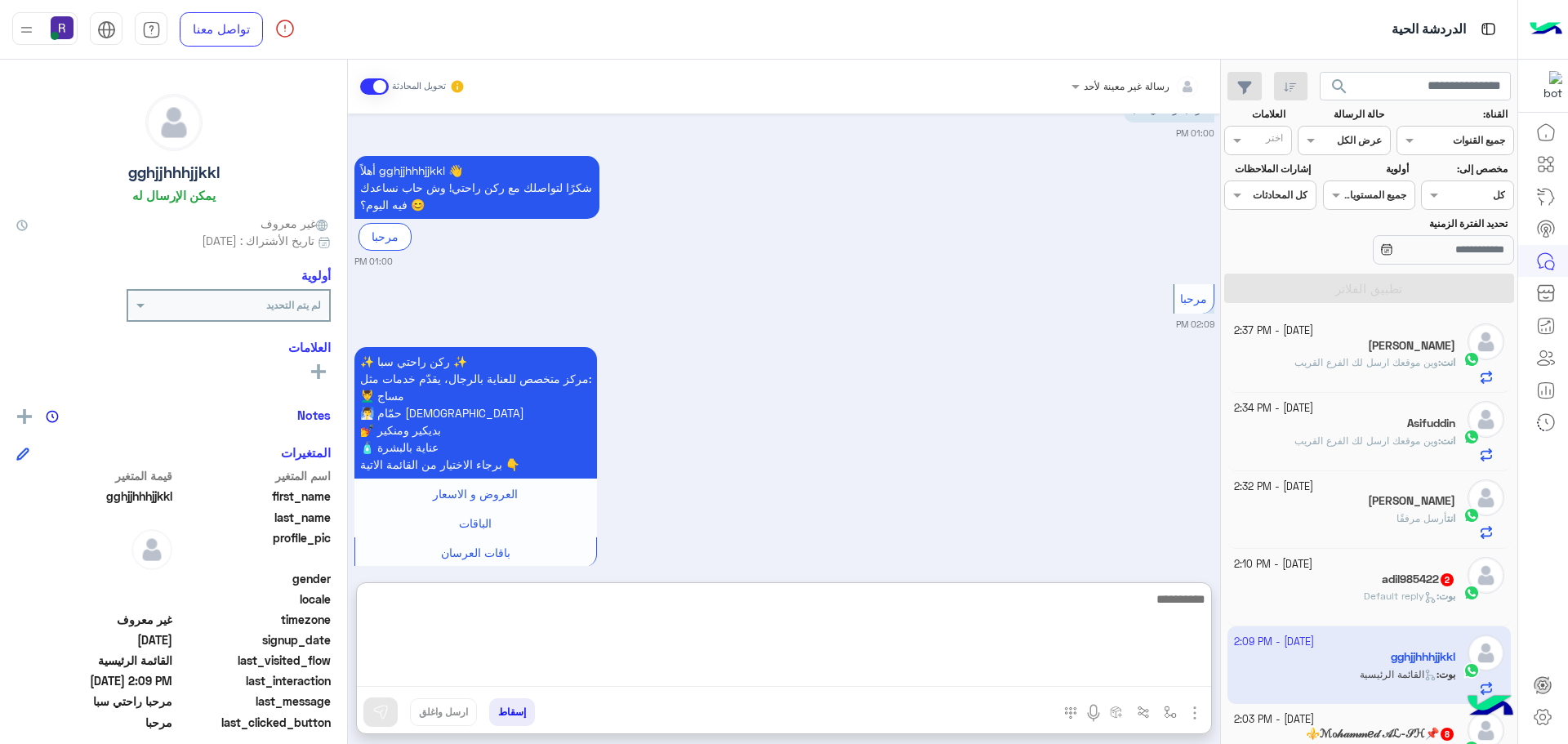
paste textarea "**********"
type textarea "**********"
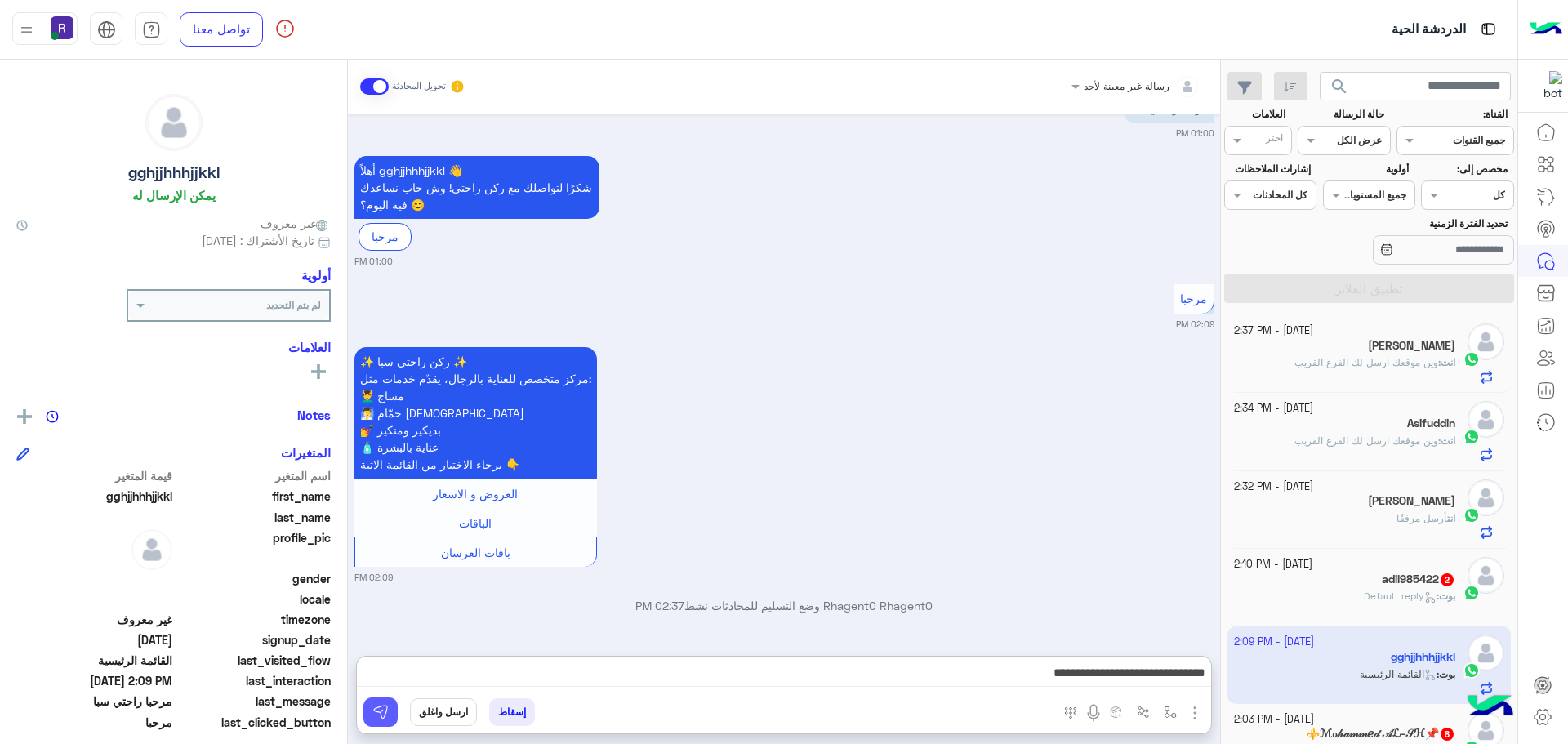
click at [378, 708] on img at bounding box center [381, 713] width 17 height 17
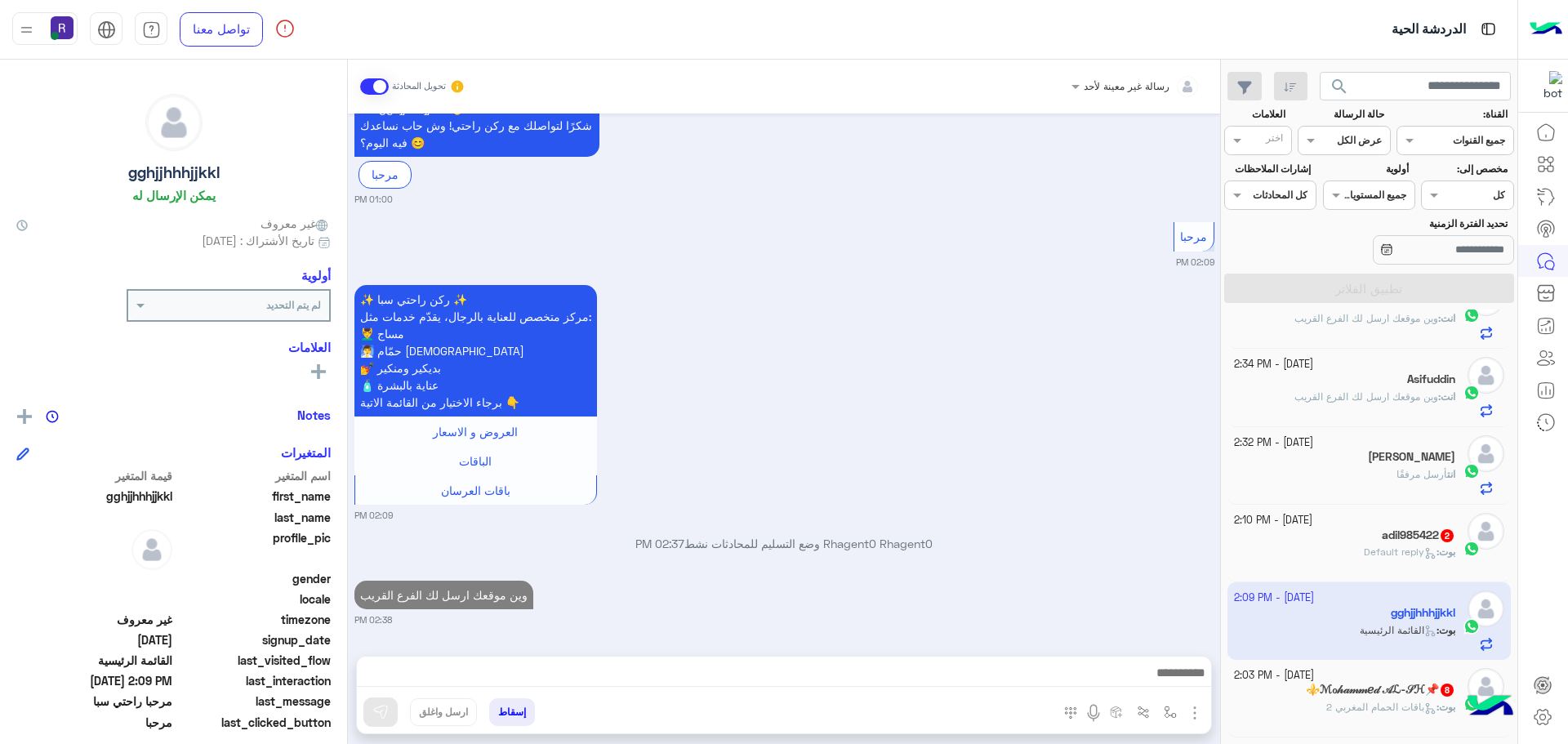
scroll to position [82, 0]
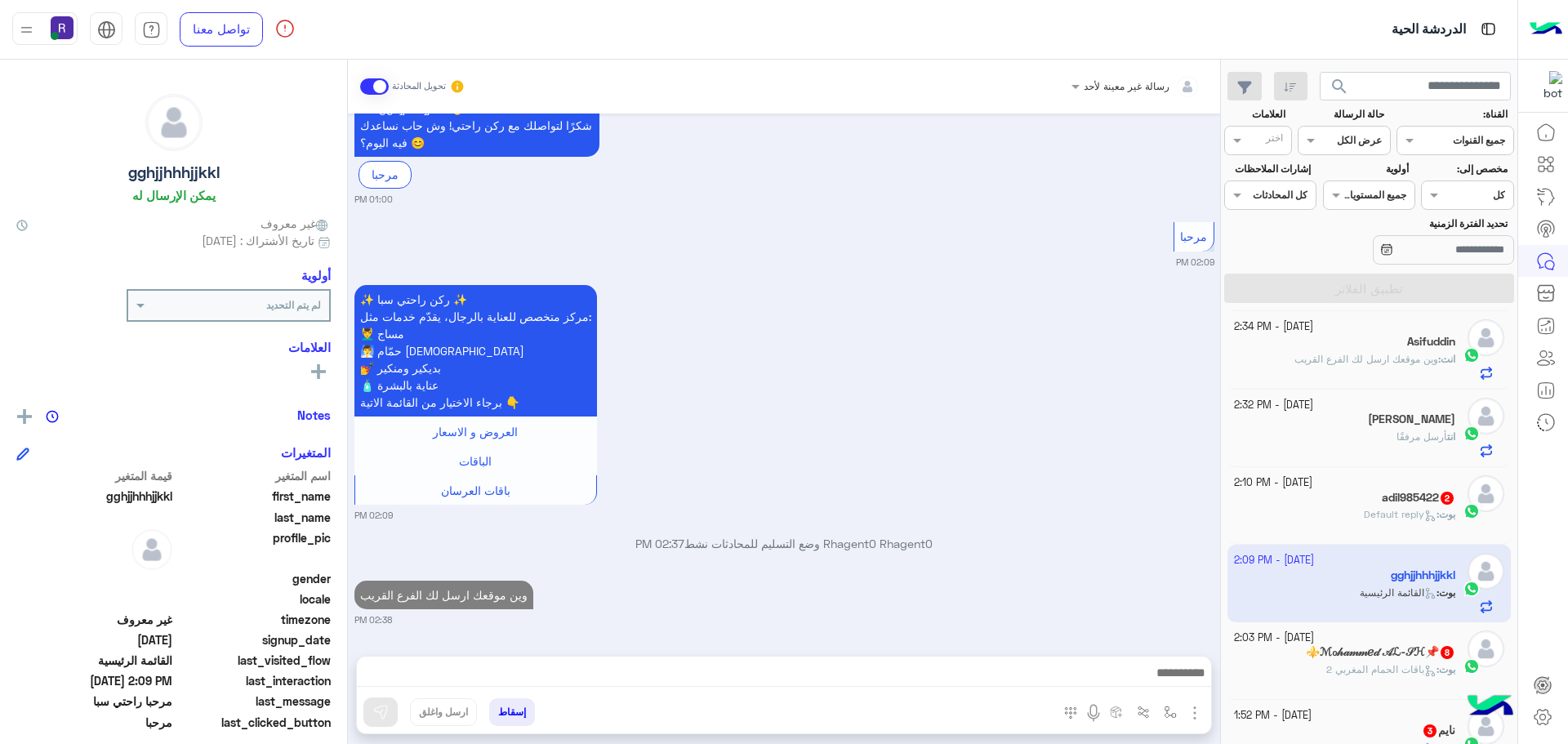
click at [1382, 491] on h5 "adil985422 2" at bounding box center [1418, 498] width 74 height 14
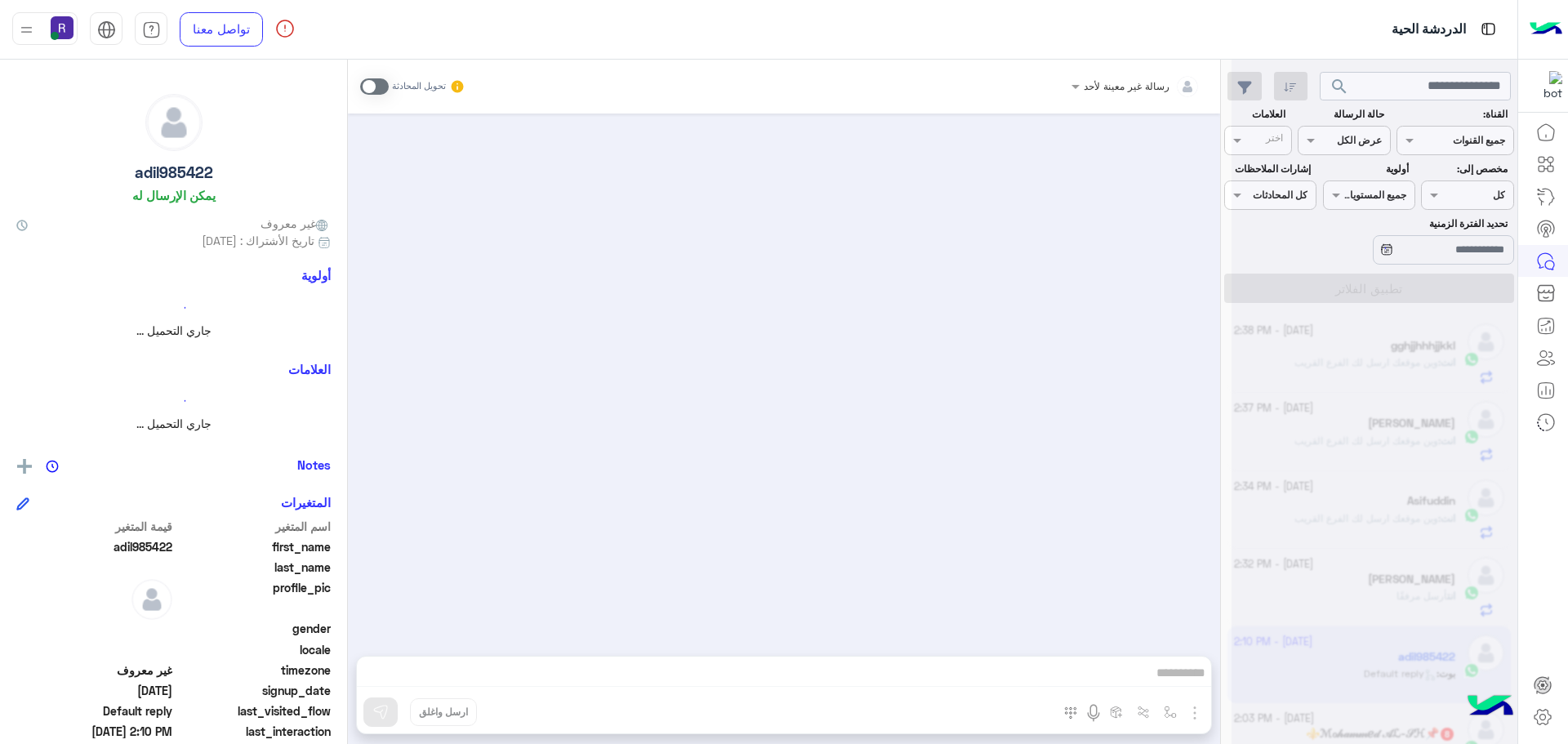
scroll to position [8, 0]
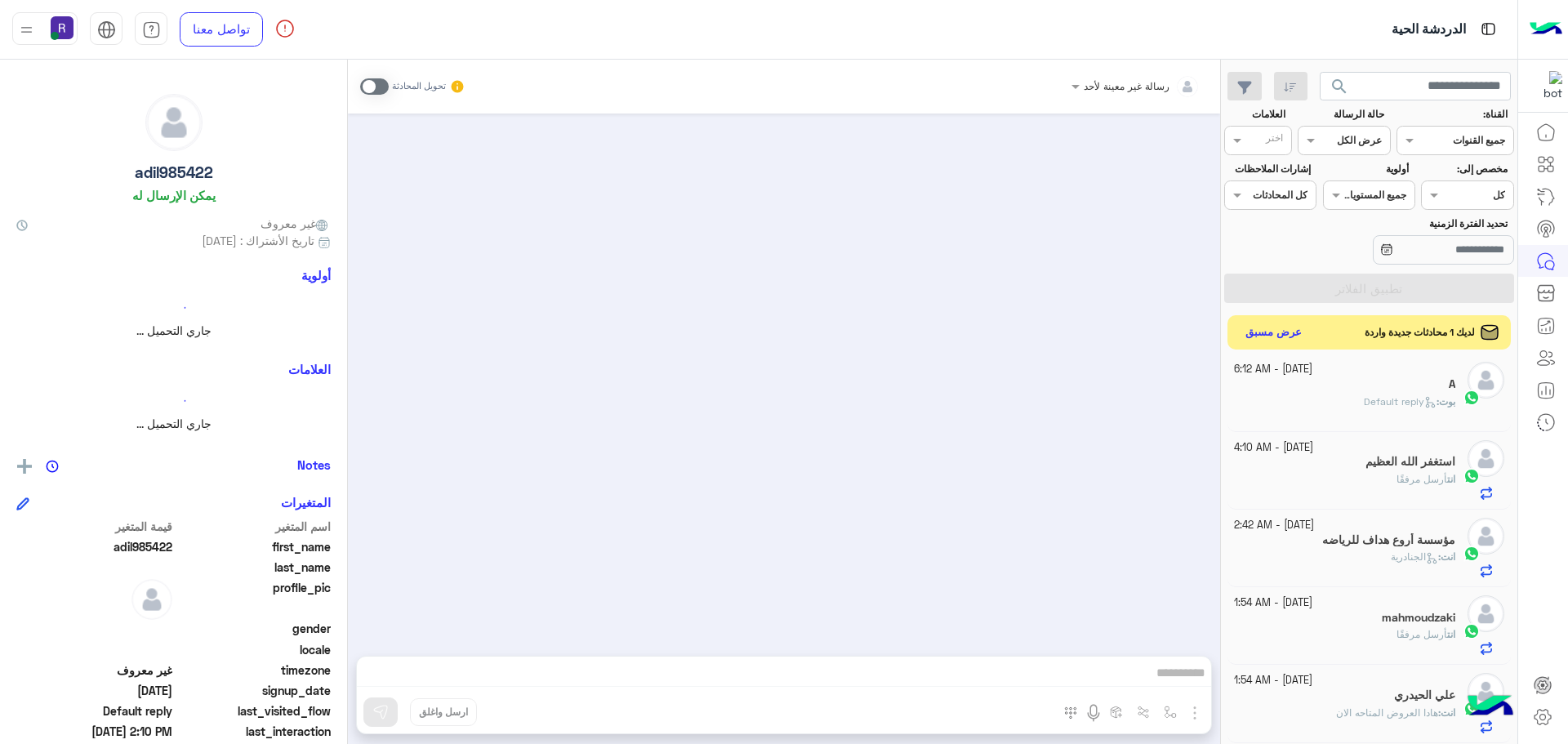
click at [1277, 335] on button "عرض مسبق" at bounding box center [1274, 333] width 69 height 22
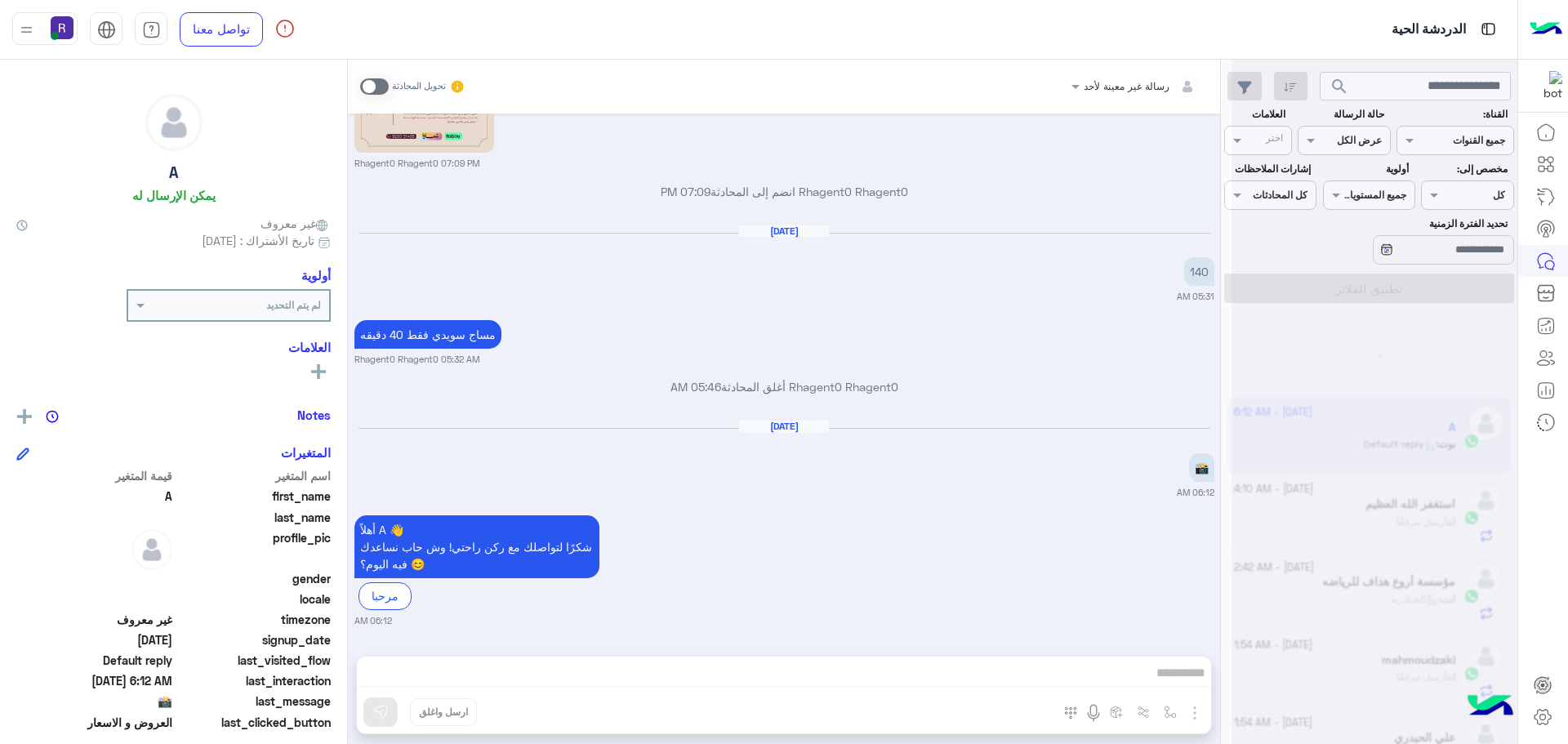
scroll to position [8, 0]
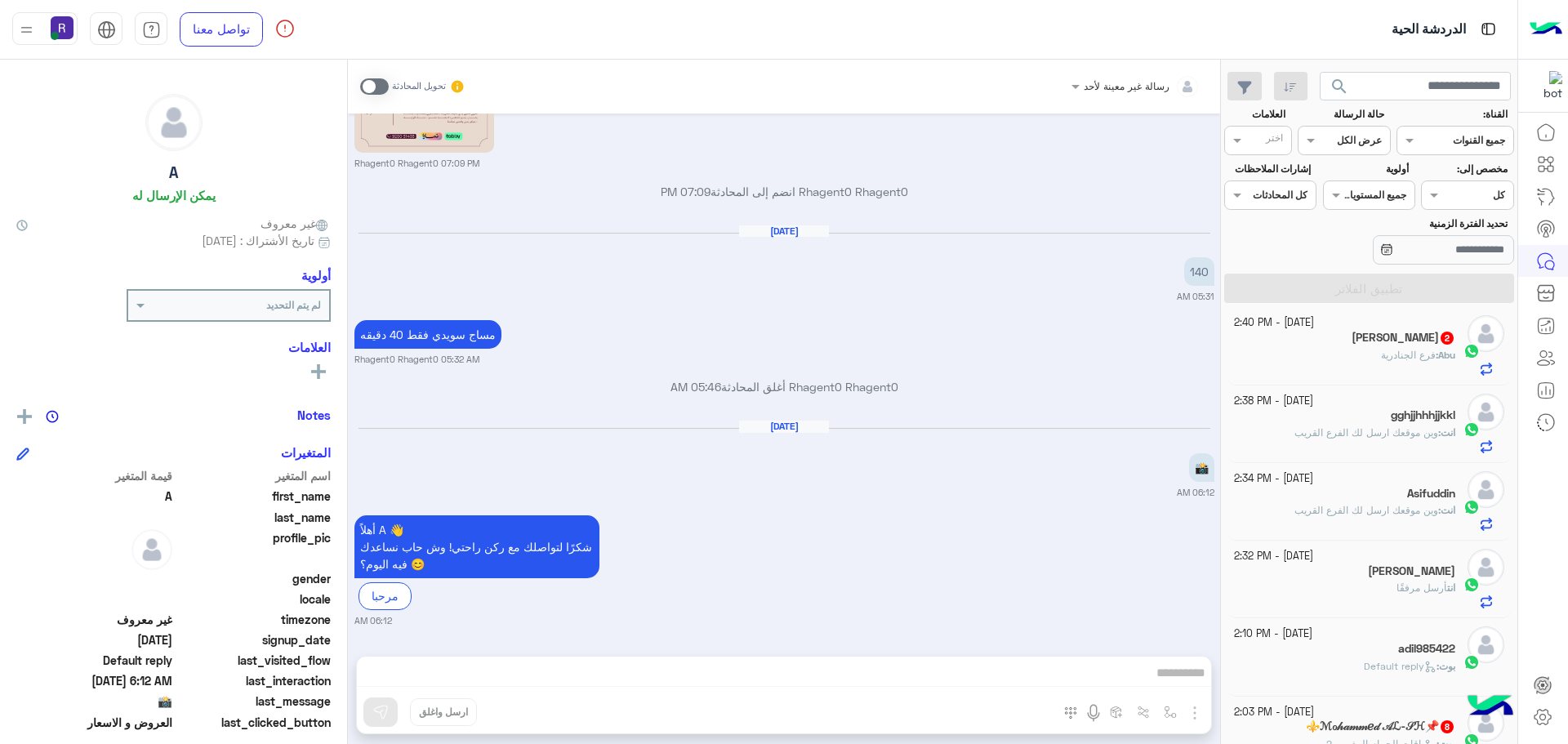
click at [378, 79] on span at bounding box center [374, 87] width 29 height 17
click at [383, 89] on span at bounding box center [374, 87] width 29 height 17
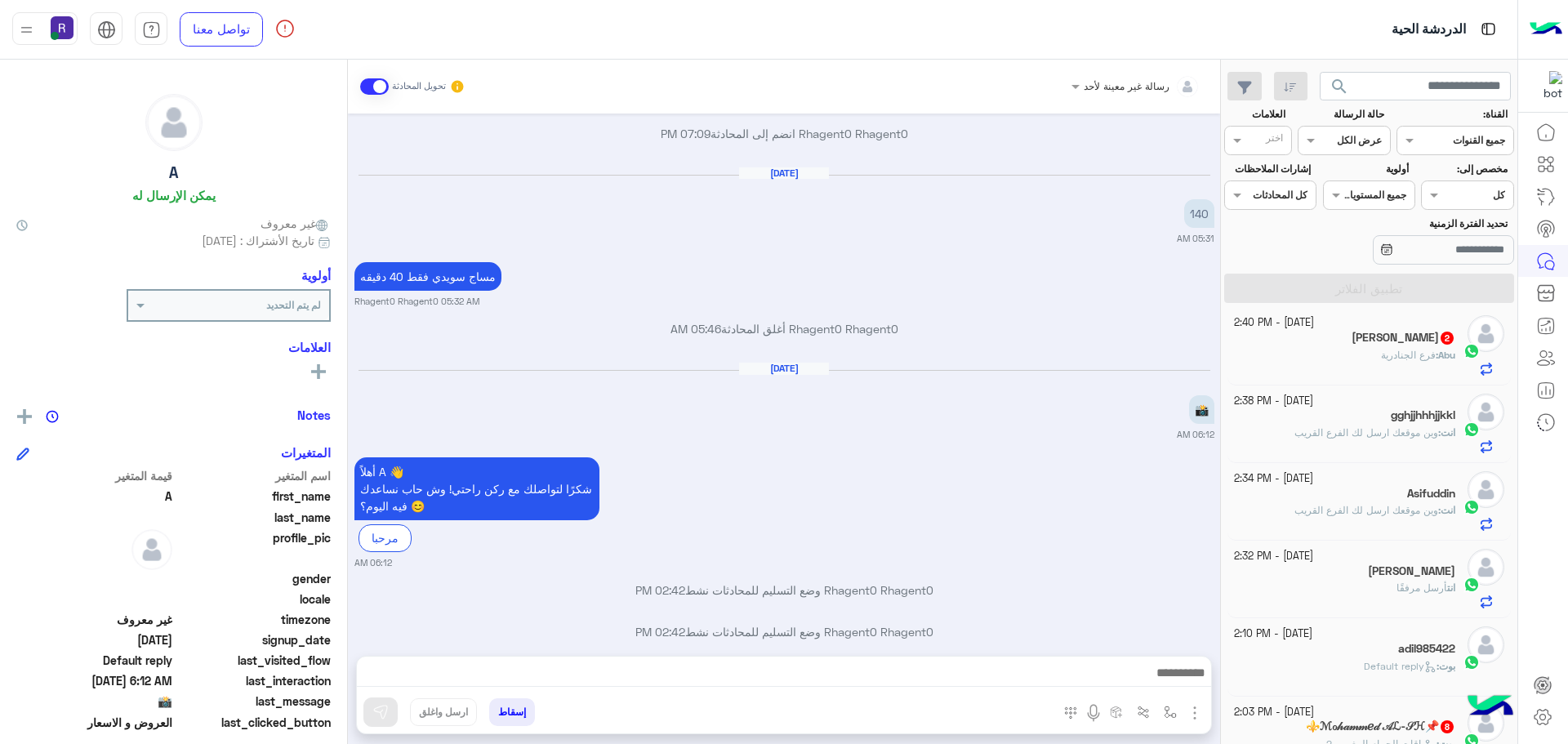
scroll to position [1234, 0]
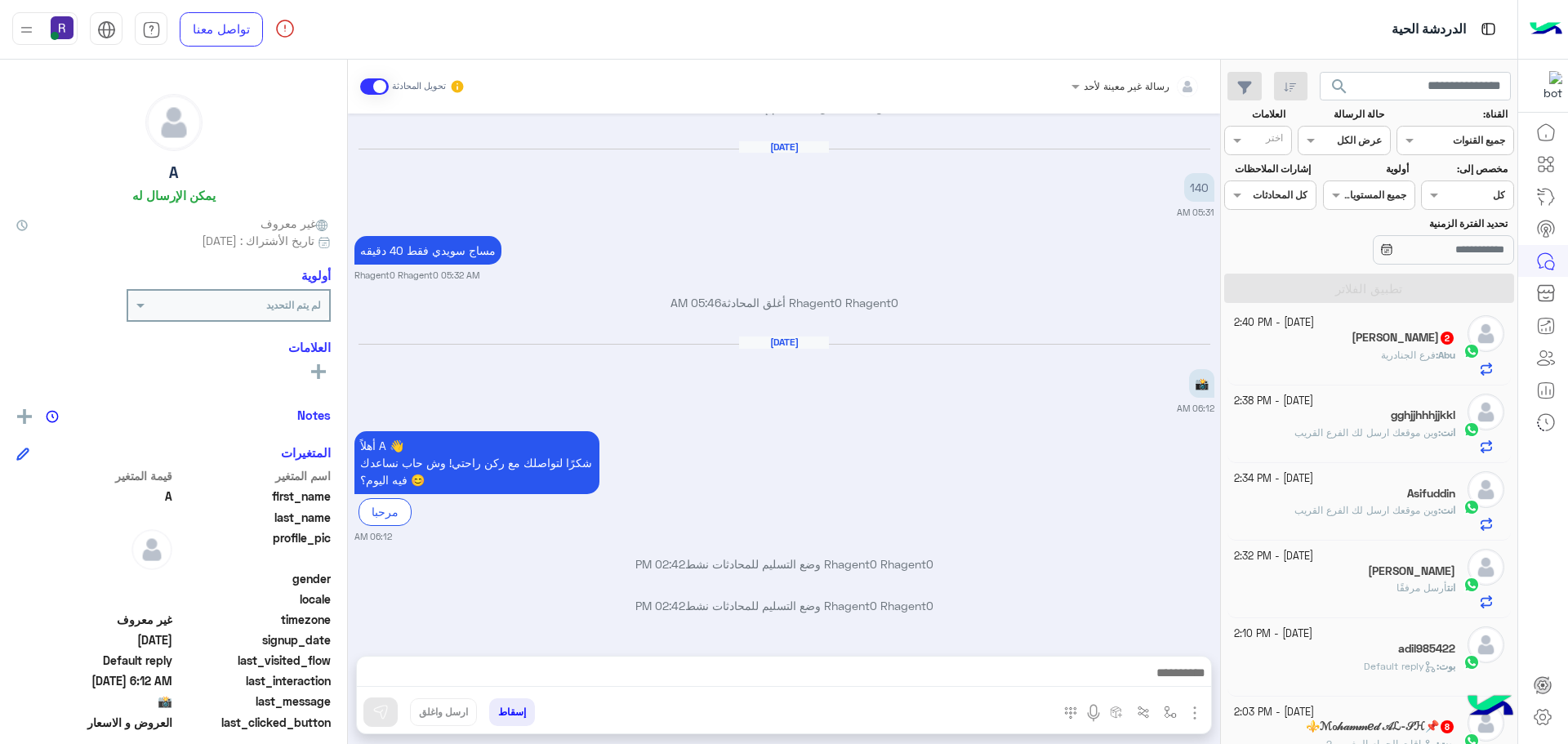
click at [1199, 715] on img "button" at bounding box center [1195, 713] width 20 height 20
click at [1184, 684] on img at bounding box center [1190, 677] width 13 height 19
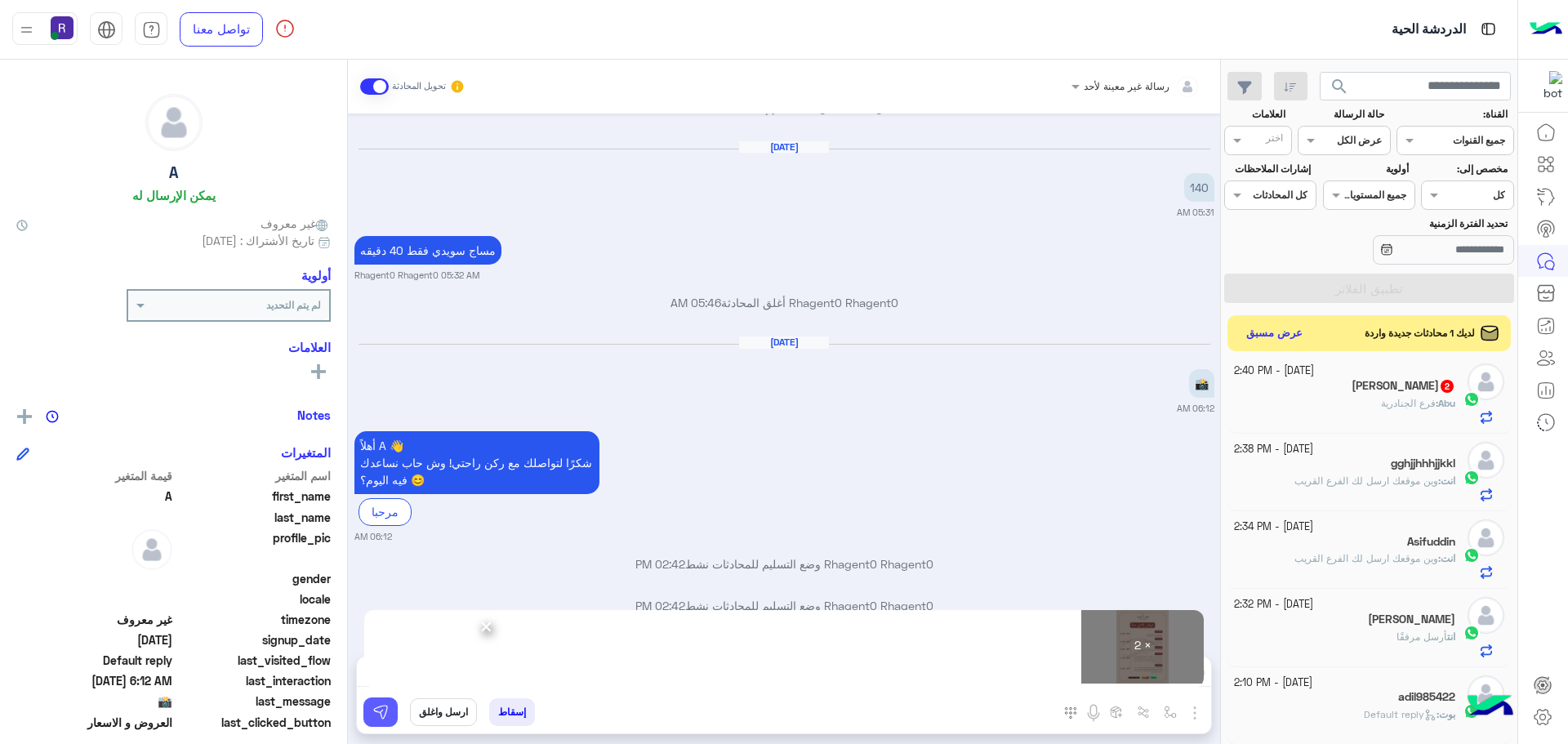
click at [381, 721] on button at bounding box center [380, 713] width 34 height 30
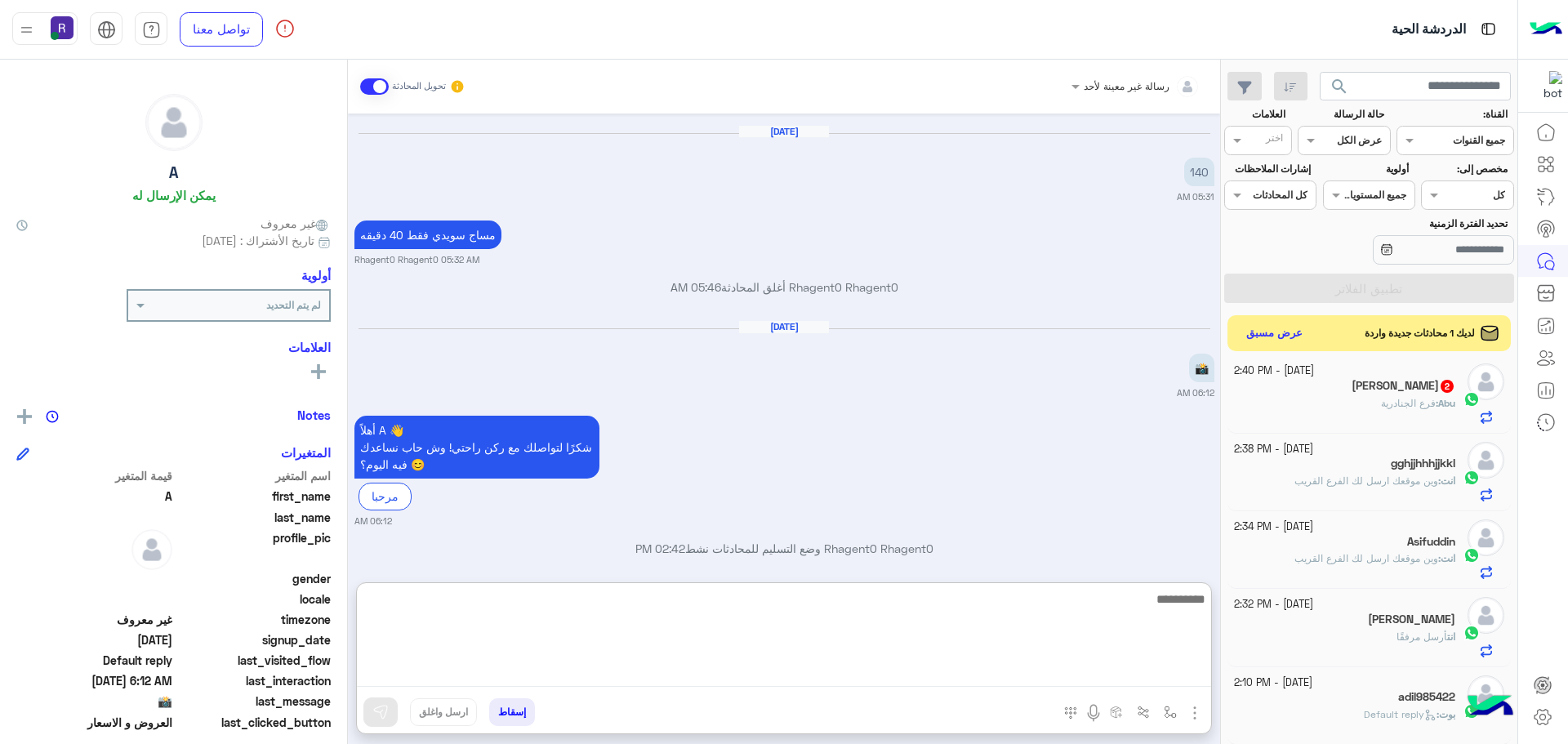
paste textarea "**********"
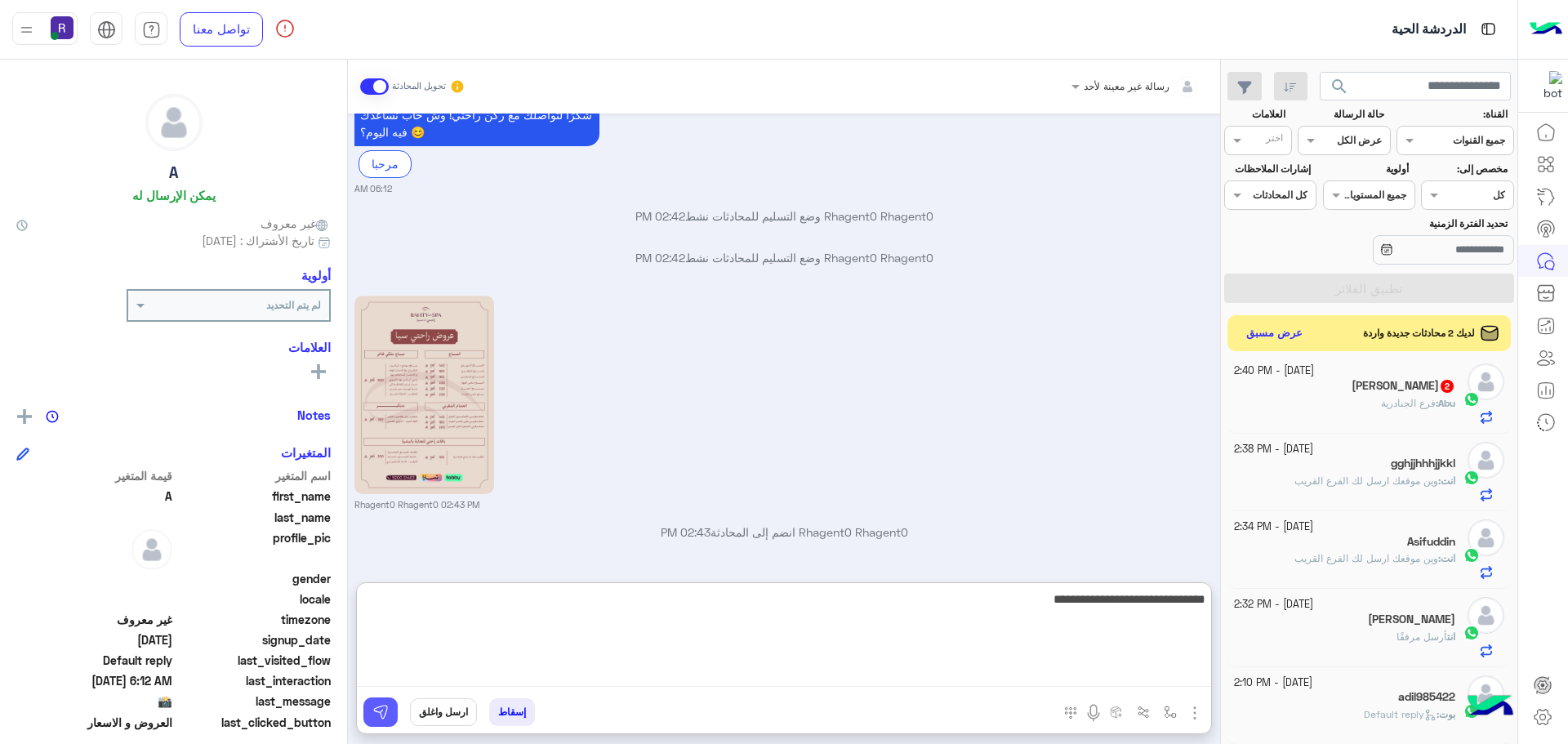
type textarea "**********"
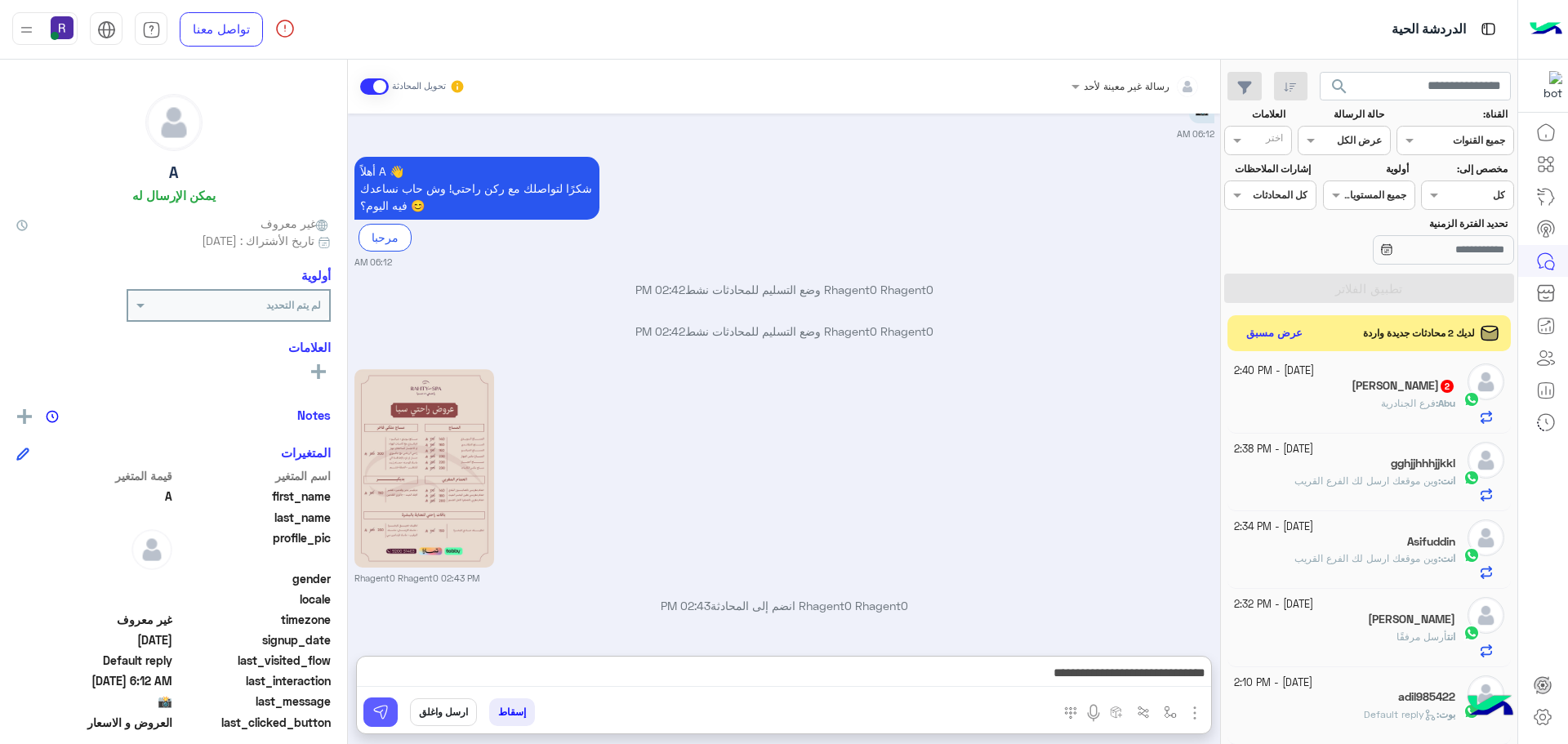
click at [389, 715] on button at bounding box center [380, 713] width 34 height 30
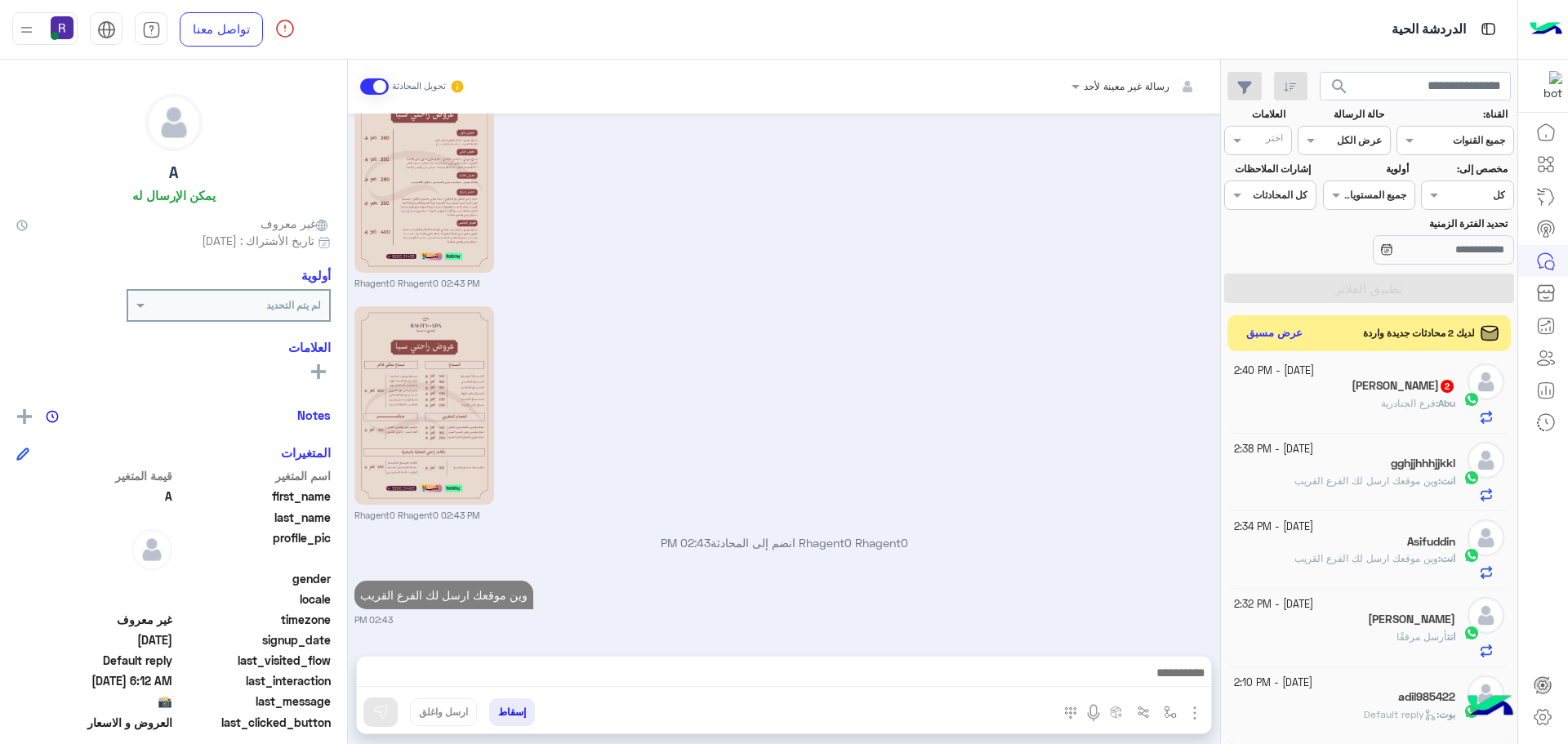
scroll to position [1804, 0]
click at [1341, 402] on div "Abu : فرع الجنادرية" at bounding box center [1345, 410] width 222 height 29
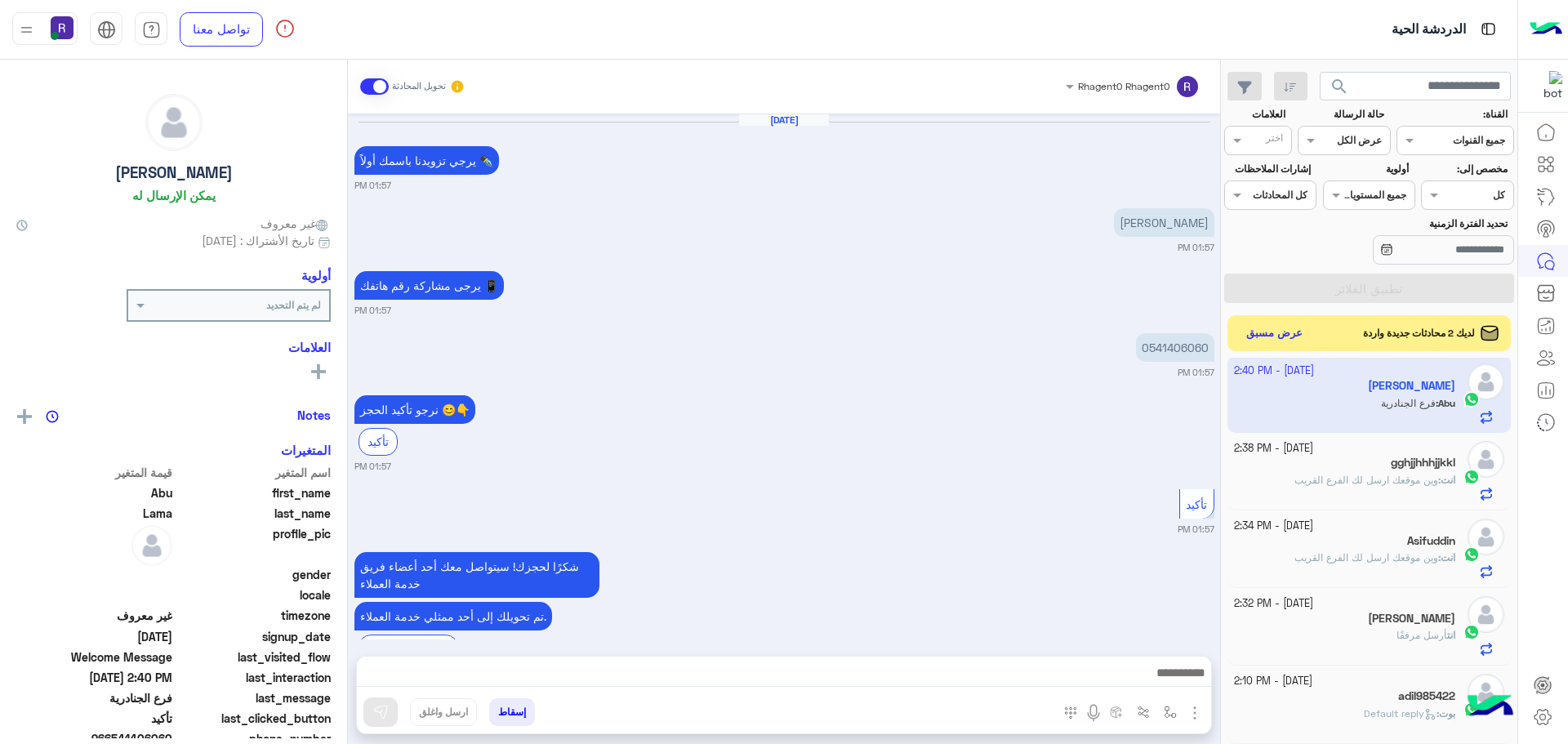
scroll to position [1167, 0]
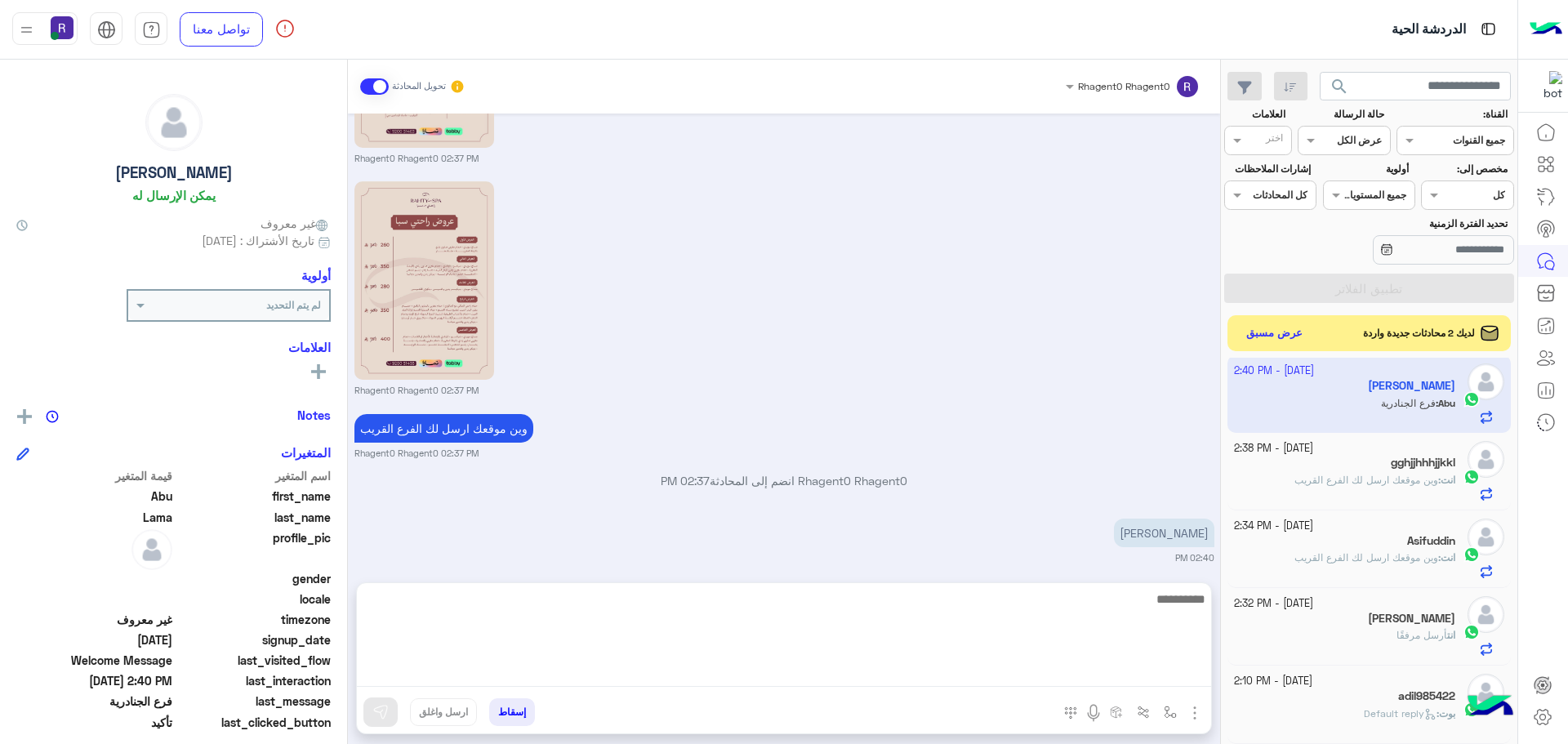
click at [690, 679] on textarea at bounding box center [784, 639] width 854 height 98
type textarea "*********"
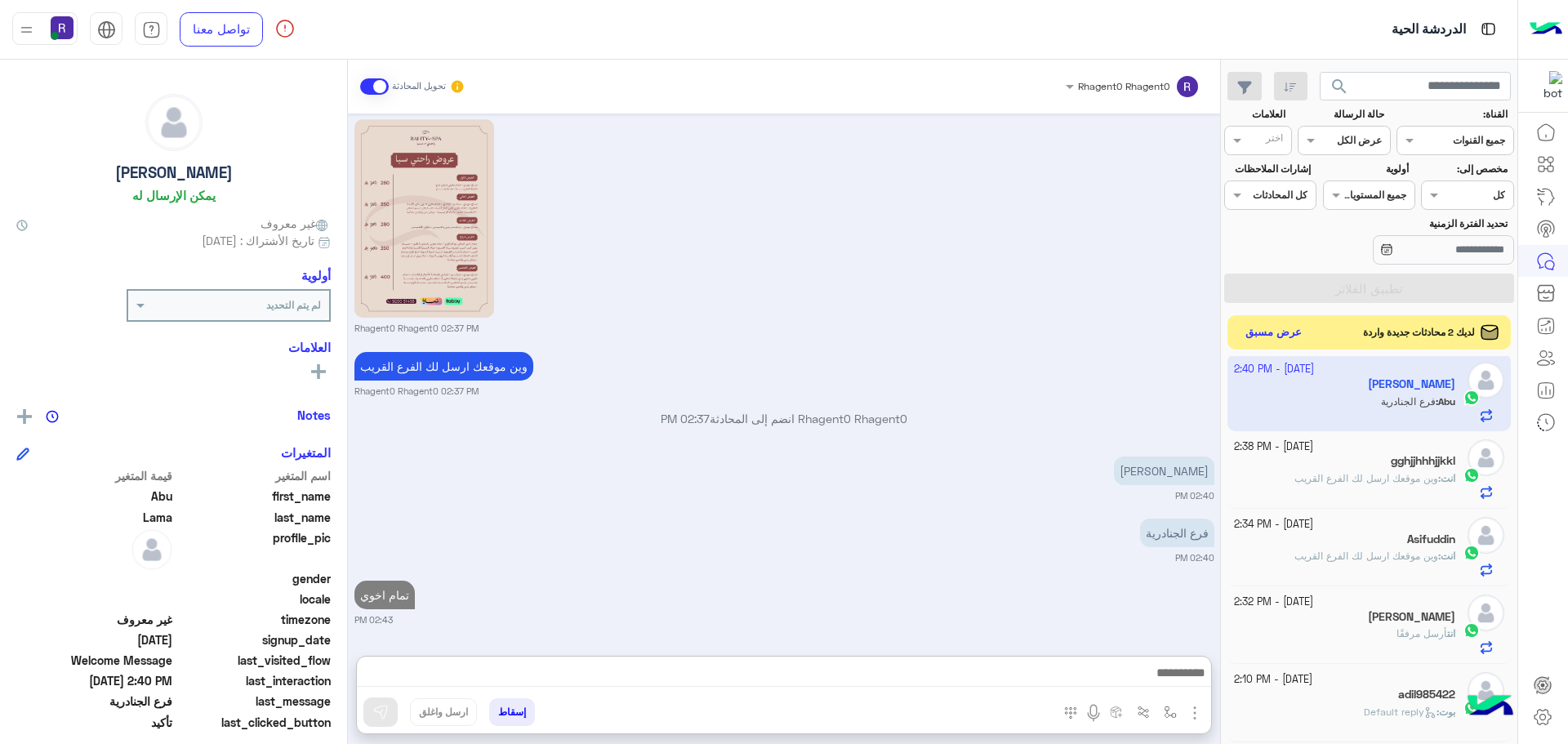
click at [1272, 330] on button "عرض مسبق" at bounding box center [1274, 333] width 69 height 22
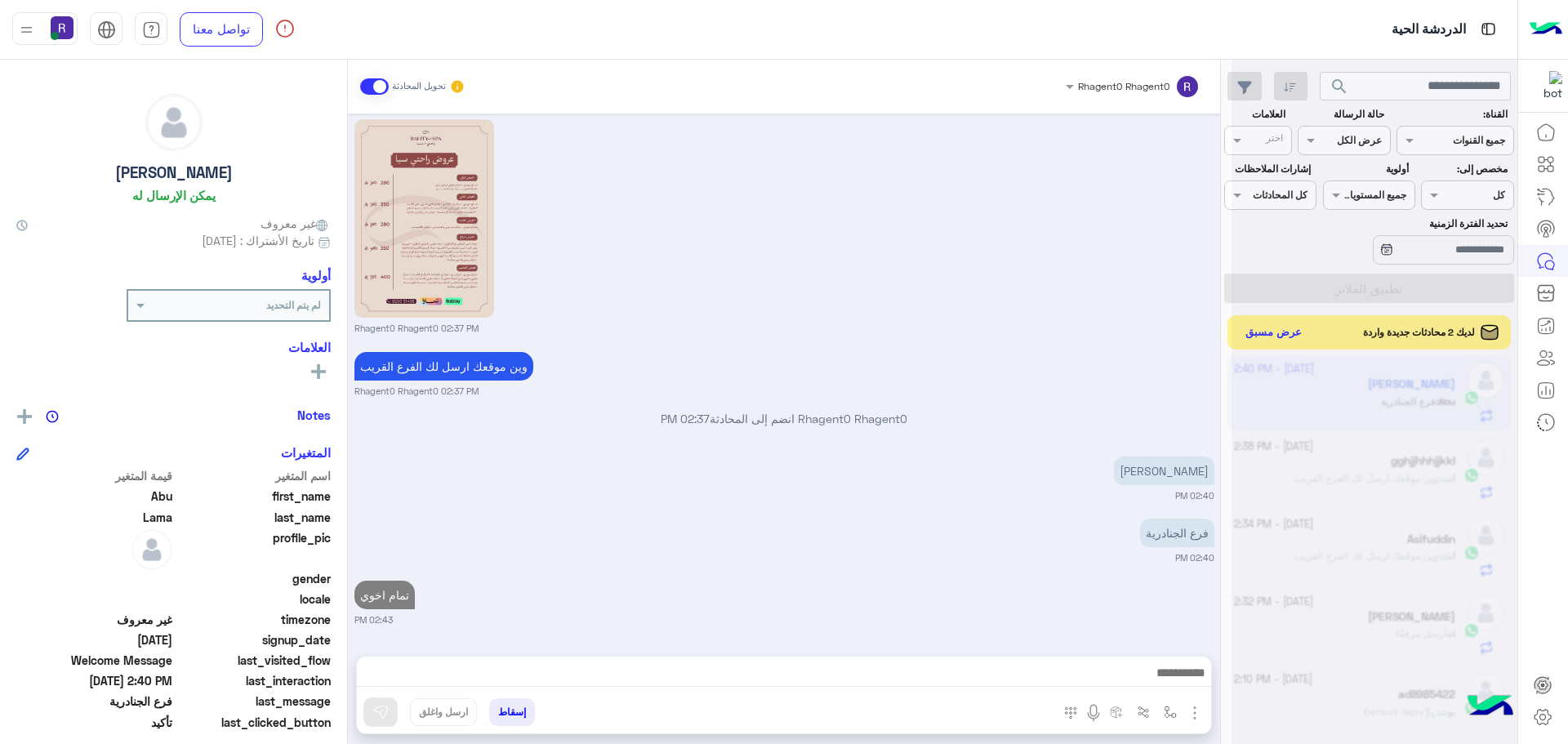
scroll to position [1229, 0]
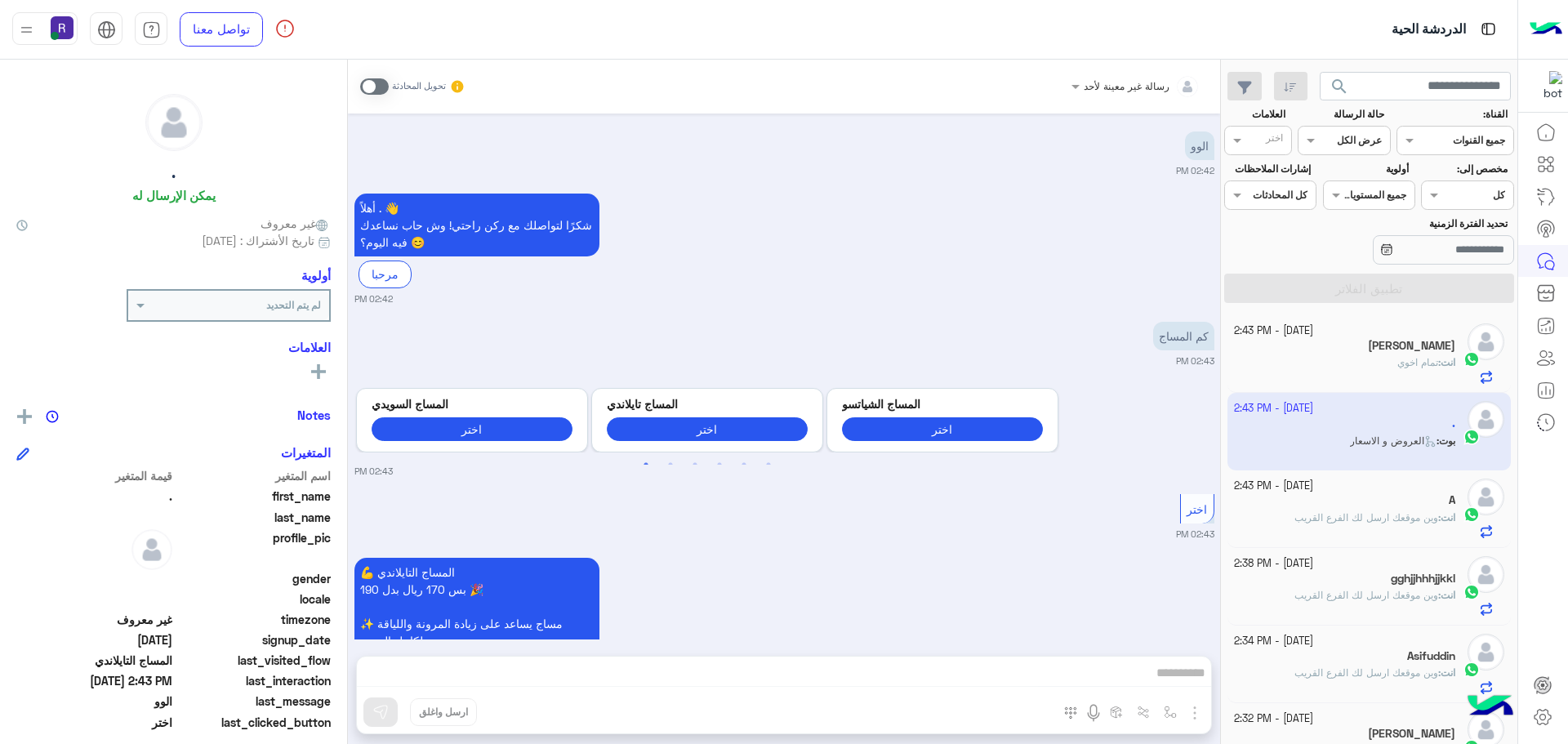
scroll to position [188, 0]
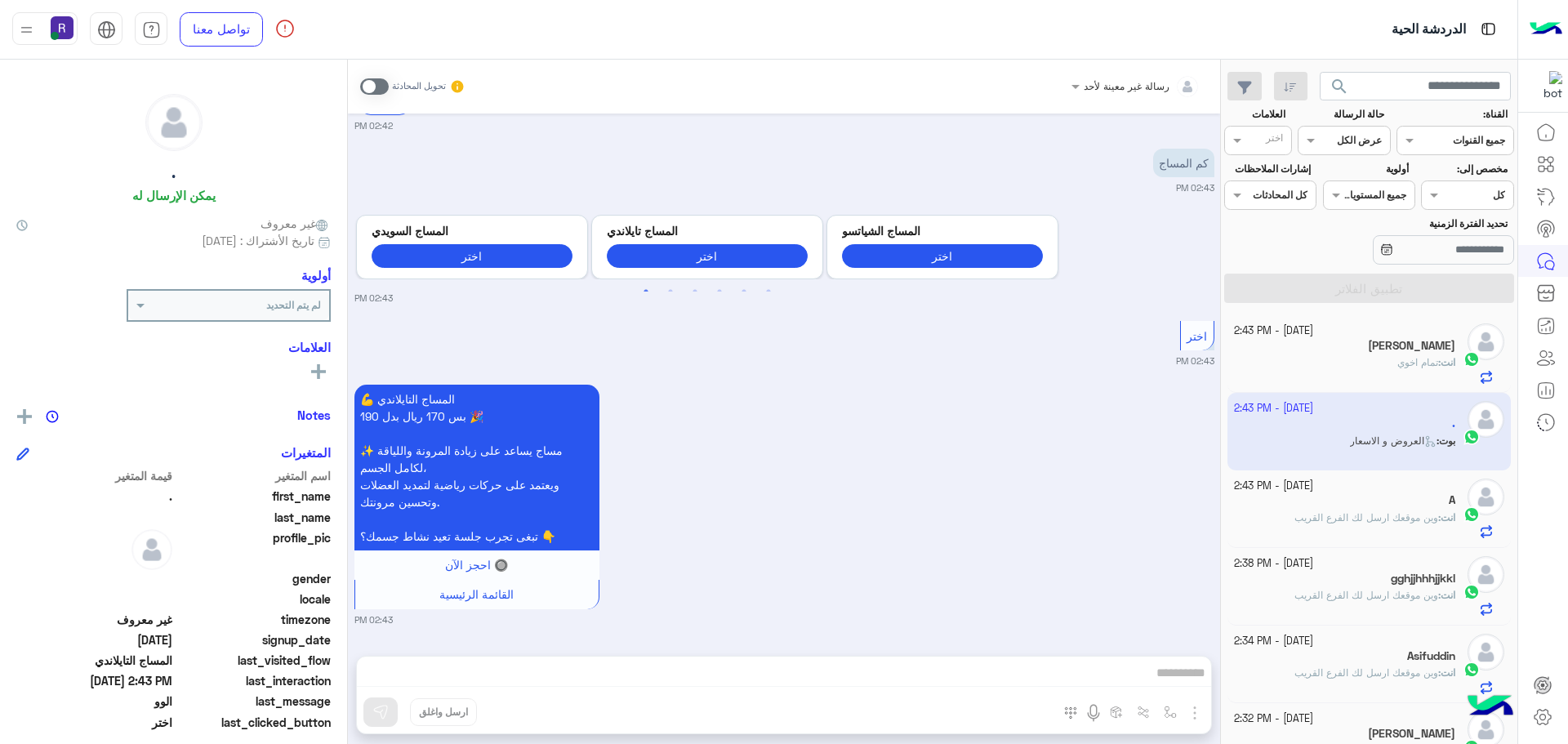
click at [383, 87] on span at bounding box center [374, 87] width 29 height 17
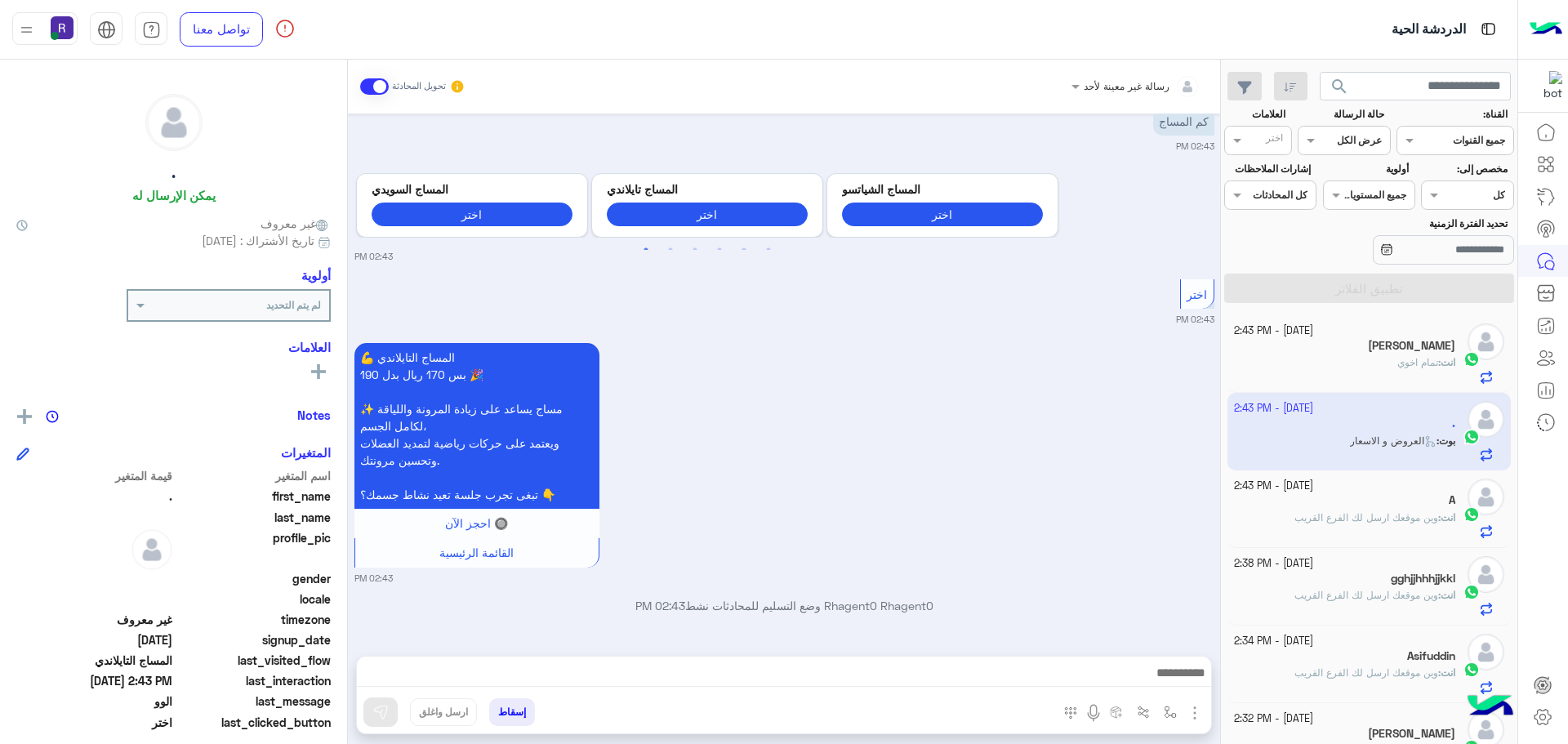
click at [1200, 718] on img "button" at bounding box center [1195, 713] width 20 height 20
click at [1180, 688] on button "الصور" at bounding box center [1170, 677] width 70 height 32
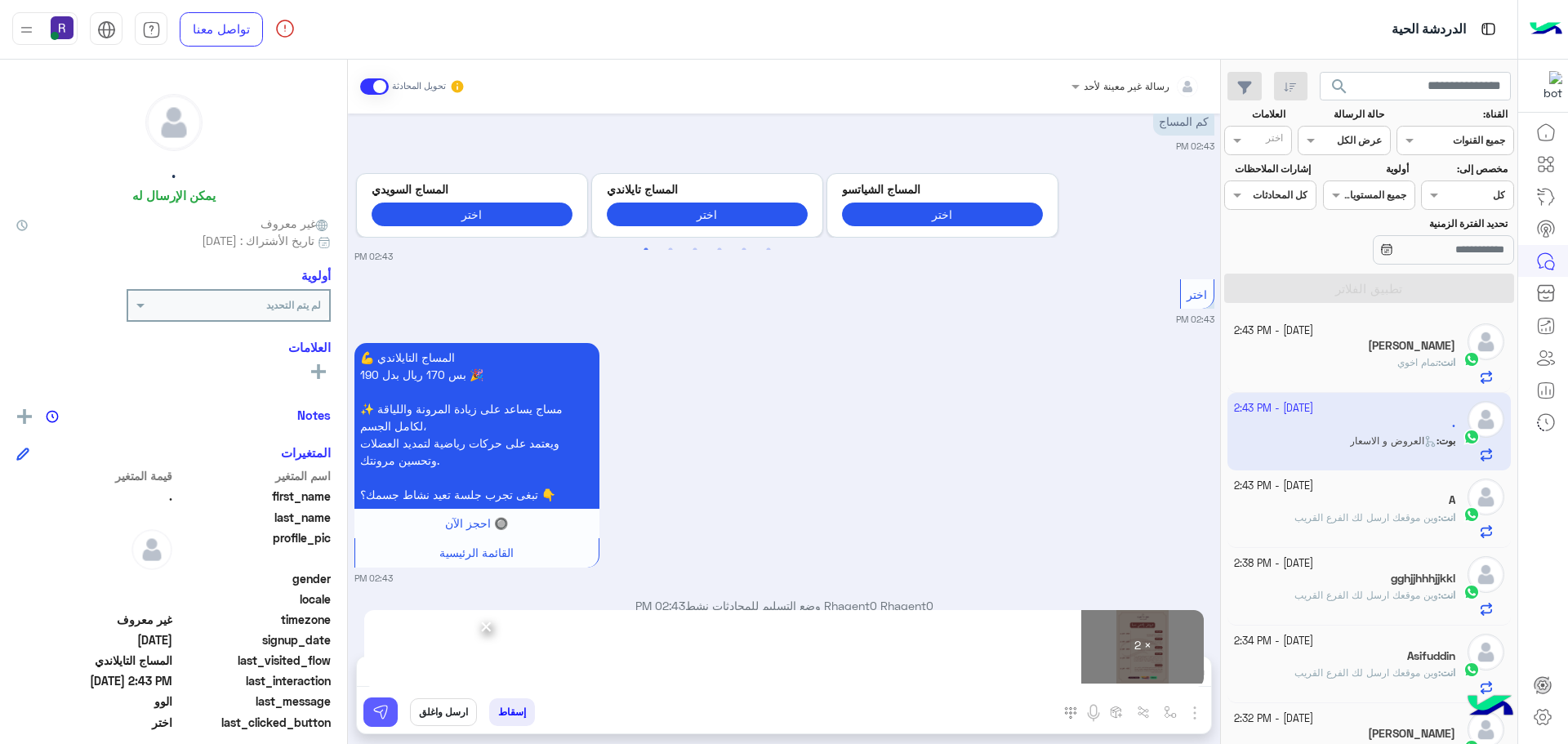
click at [383, 718] on img at bounding box center [381, 713] width 17 height 17
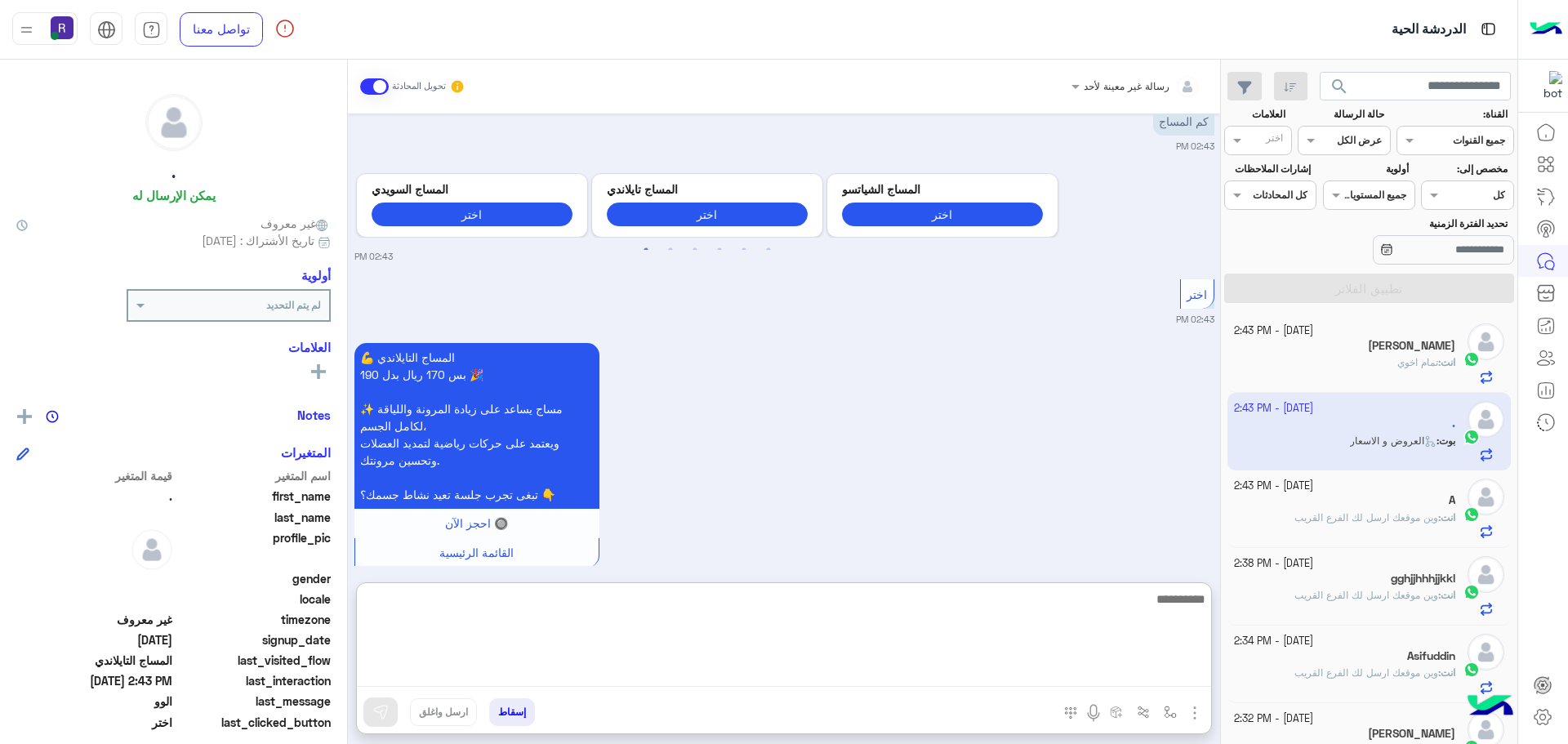
paste textarea "**********"
type textarea "**********"
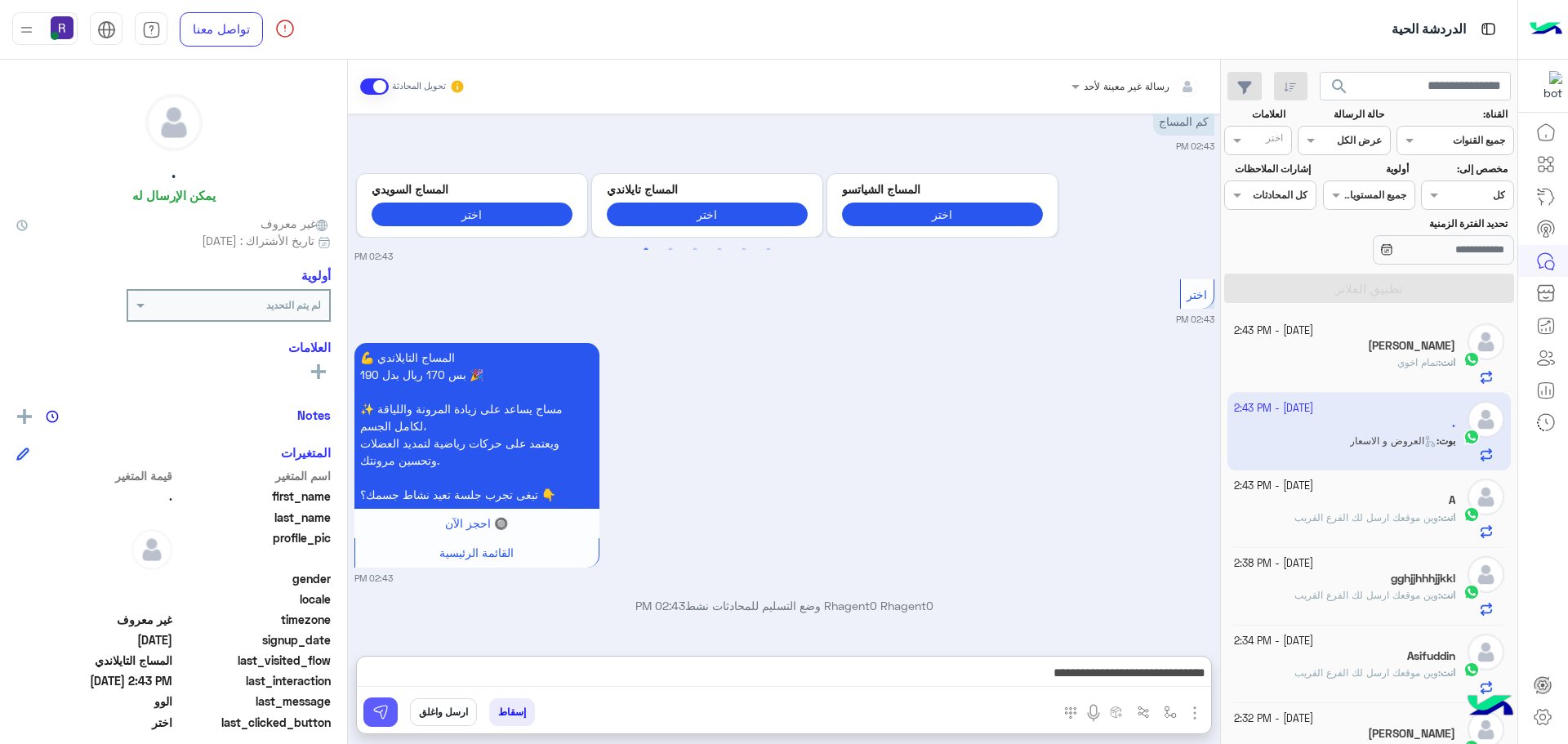
click at [375, 714] on img at bounding box center [381, 713] width 17 height 17
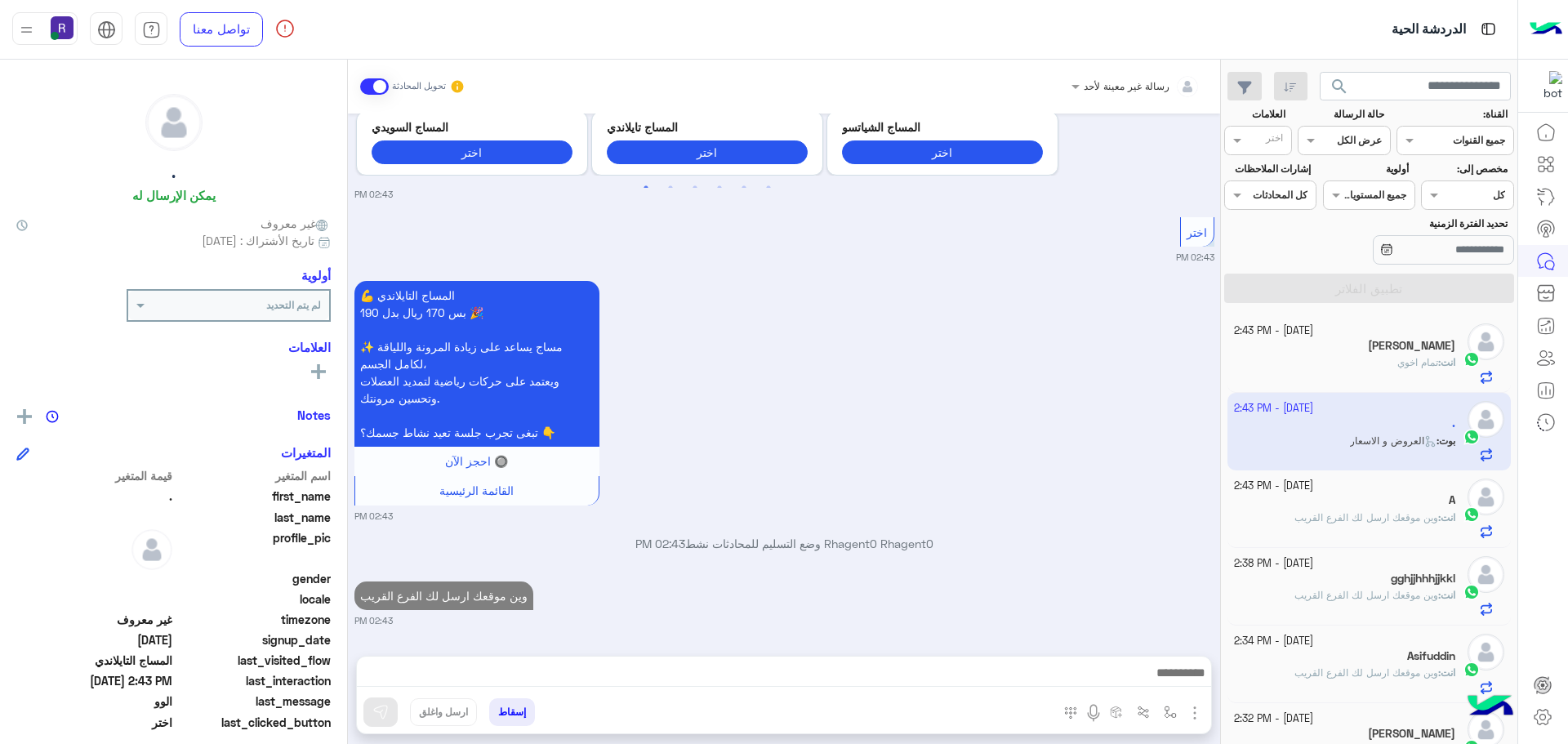
click at [1344, 521] on span "وين موقعك ارسل لك الفرع القريب" at bounding box center [1366, 518] width 144 height 12
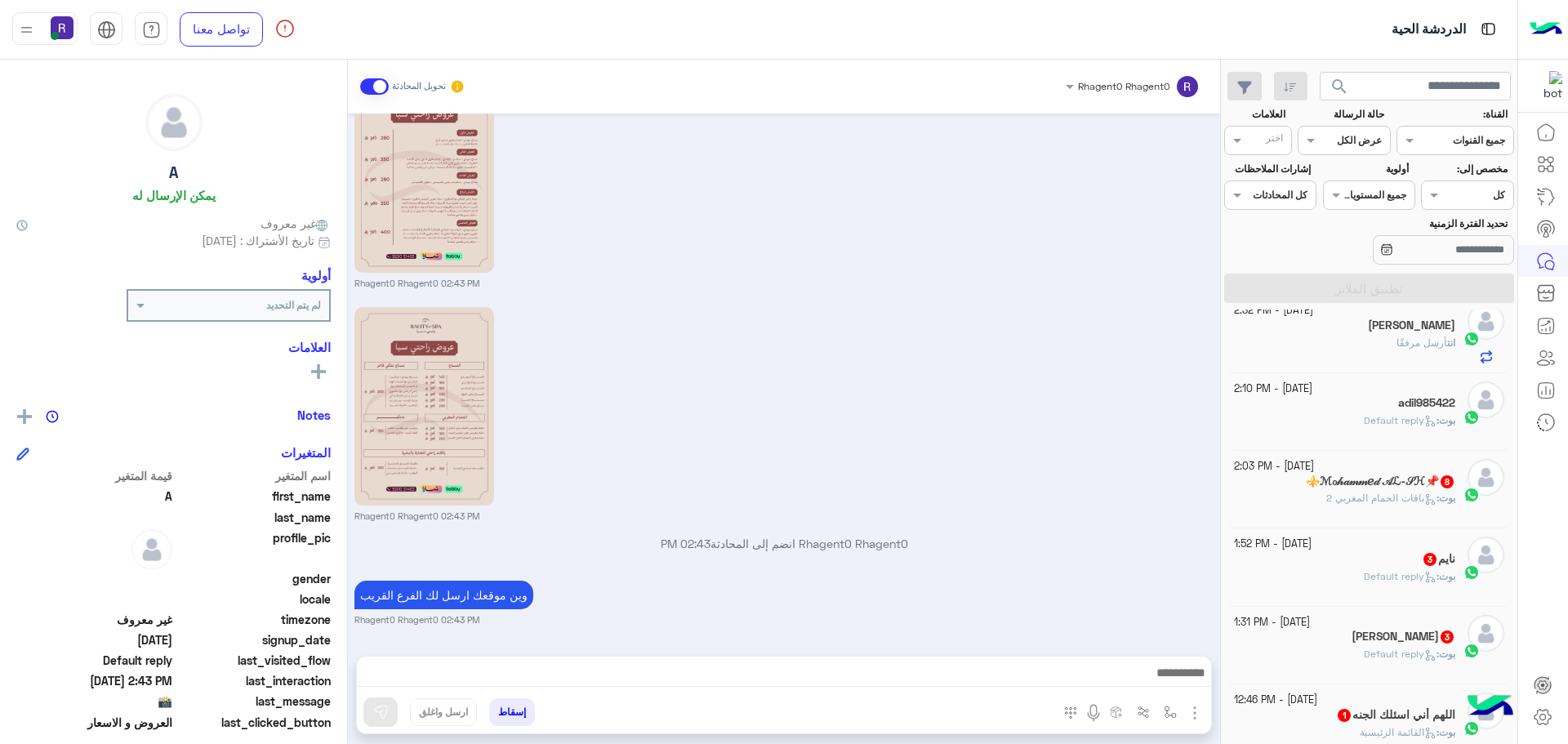
scroll to position [490, 0]
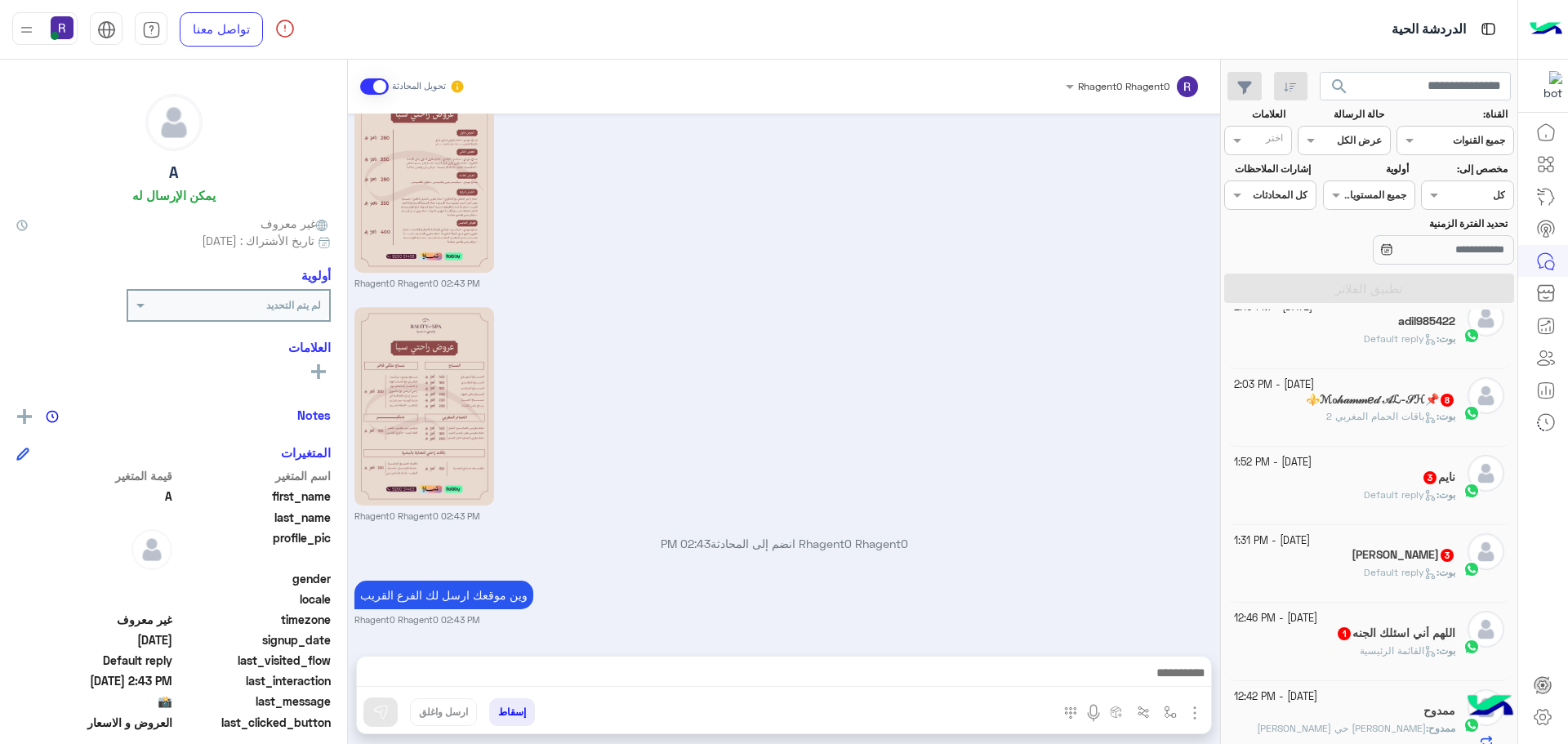
click at [1344, 417] on span "باقات الحمام المغربي 2" at bounding box center [1381, 416] width 110 height 12
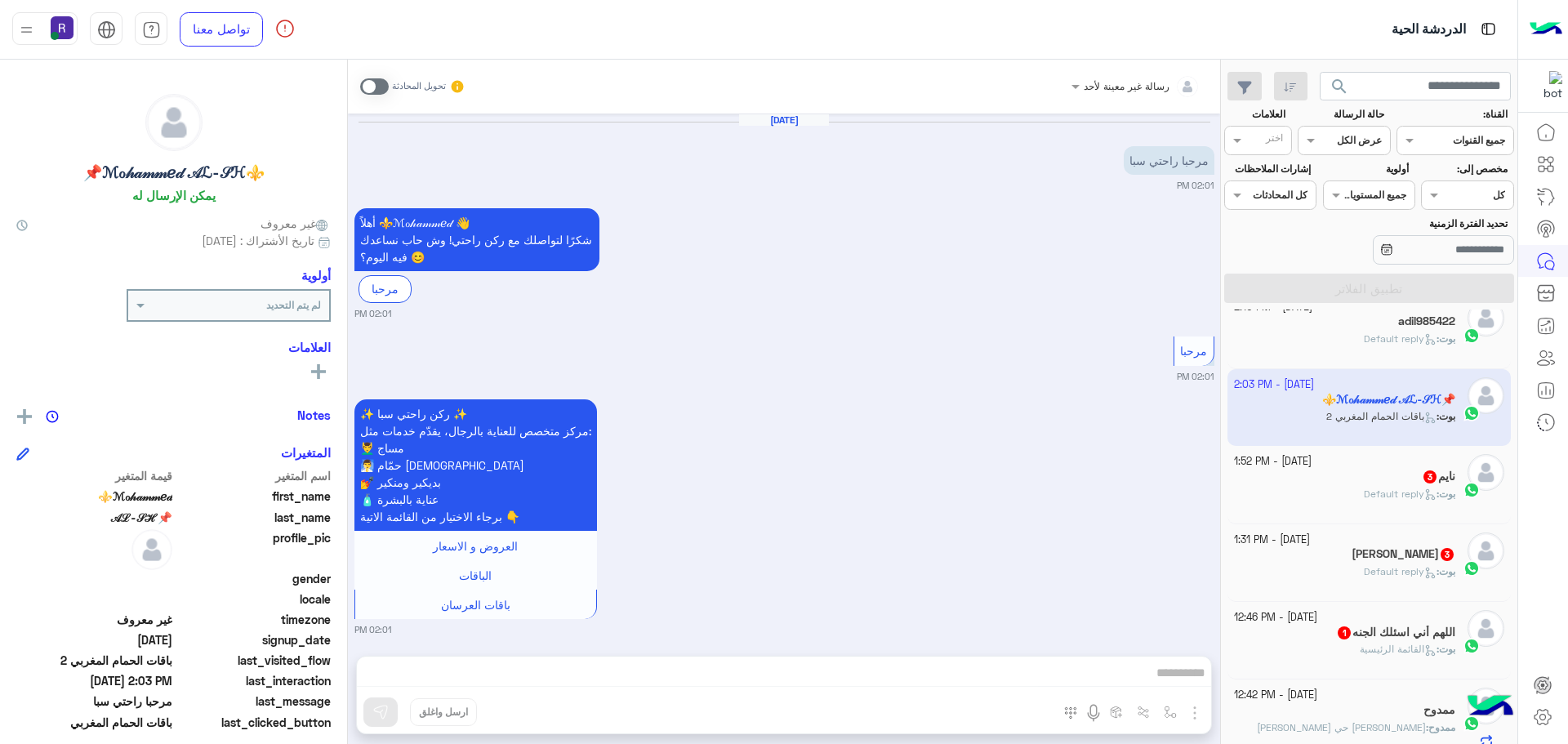
scroll to position [2010, 0]
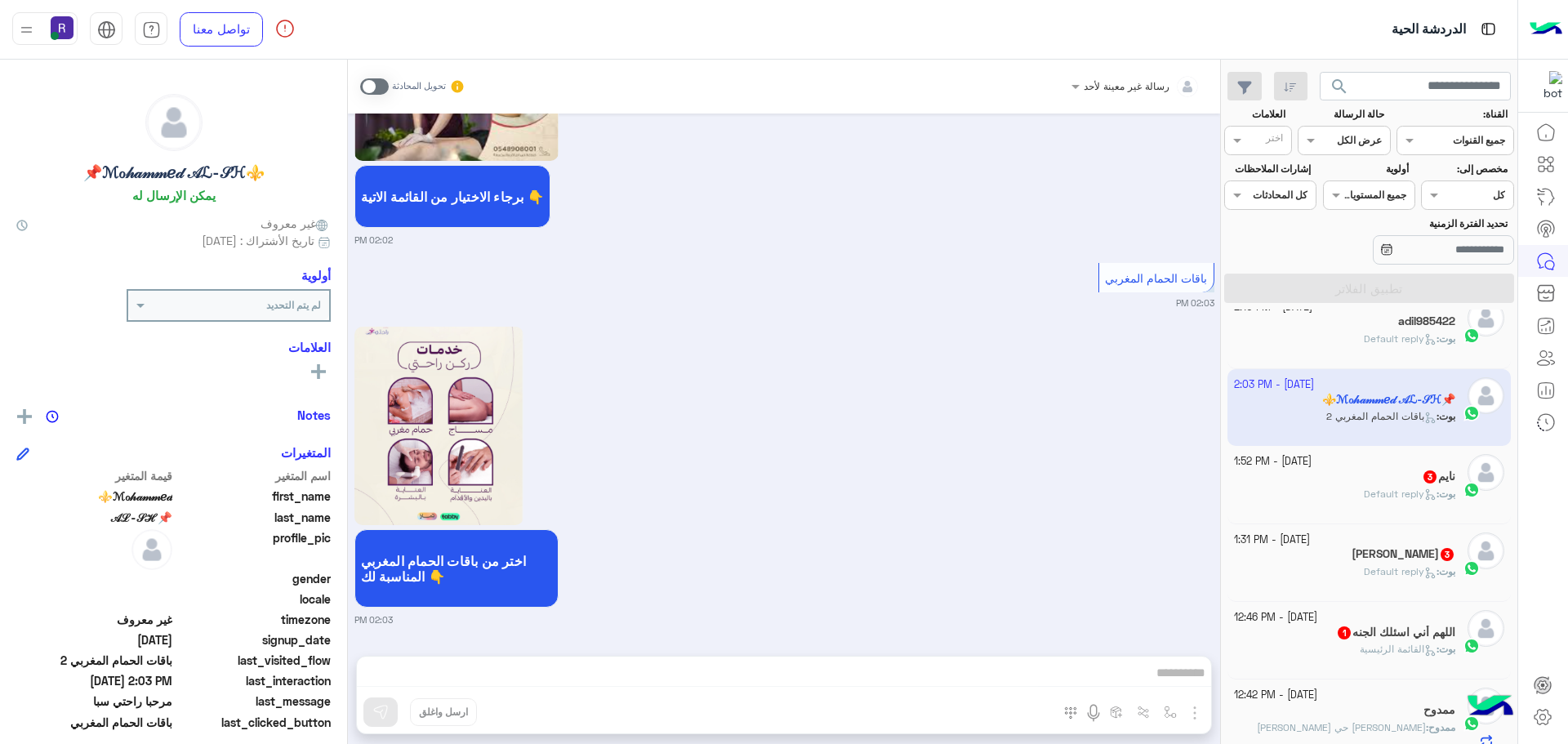
click at [383, 85] on span at bounding box center [374, 87] width 29 height 17
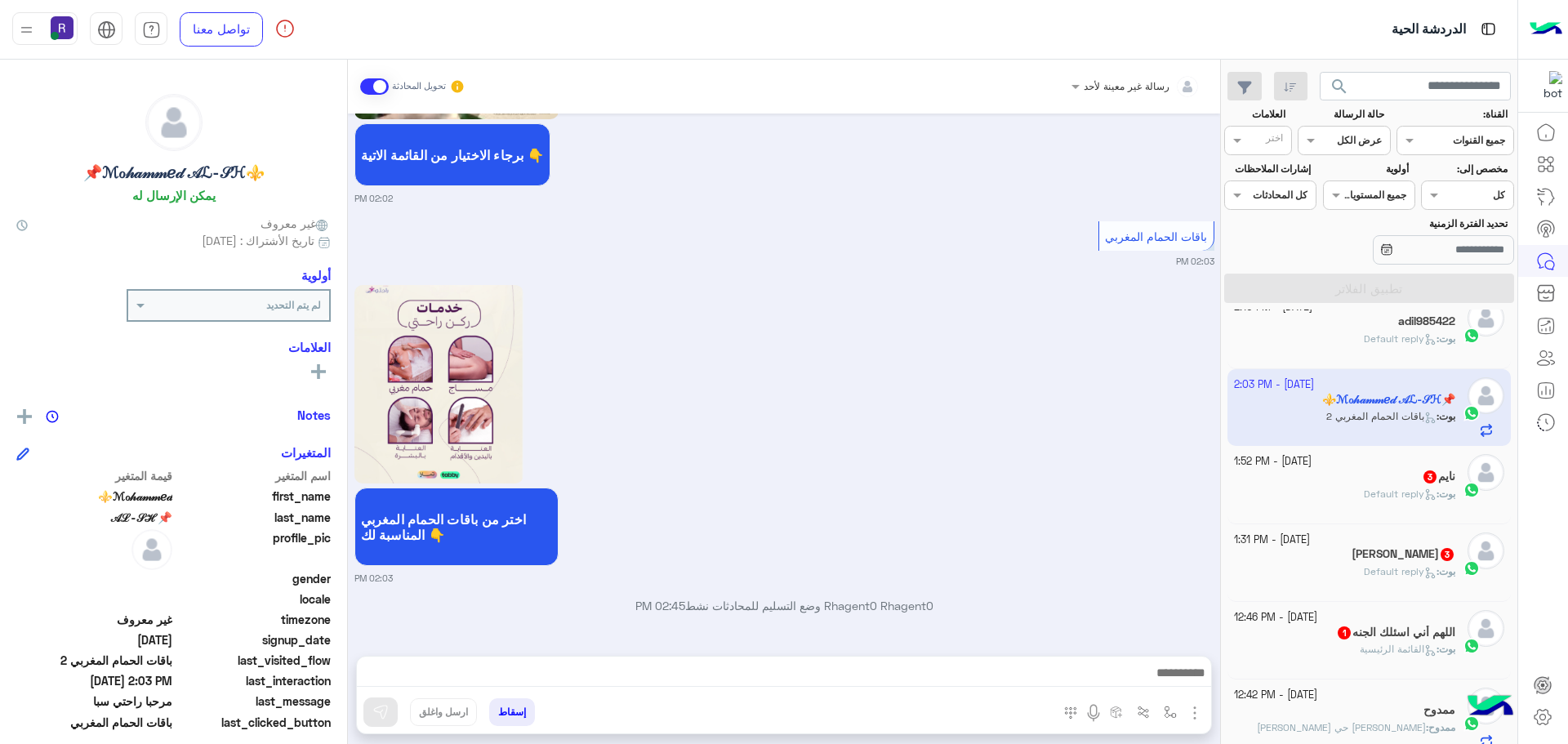
click at [1198, 712] on img "button" at bounding box center [1195, 713] width 20 height 20
click at [1165, 688] on button "الصور" at bounding box center [1170, 677] width 70 height 32
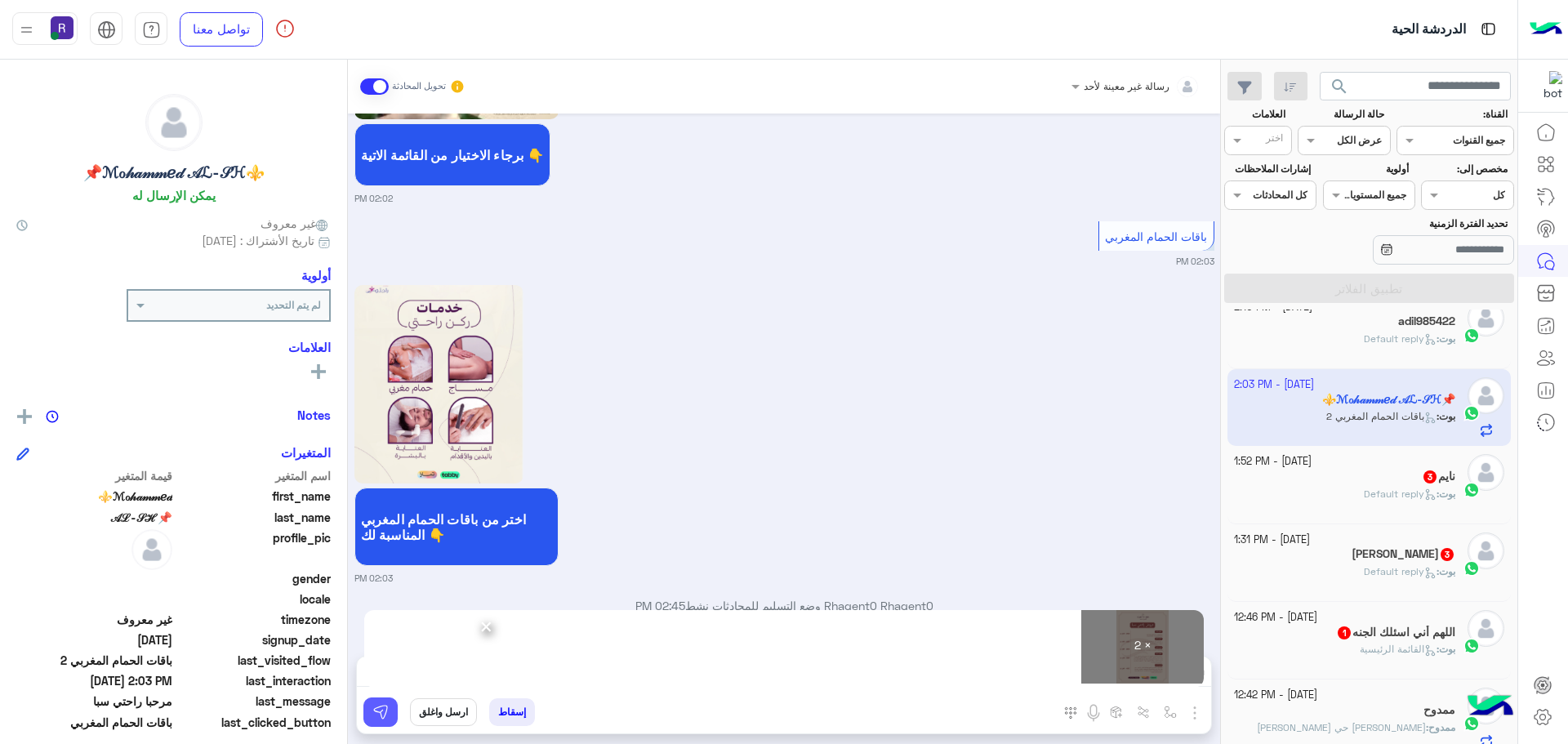
click at [388, 714] on img at bounding box center [381, 713] width 17 height 17
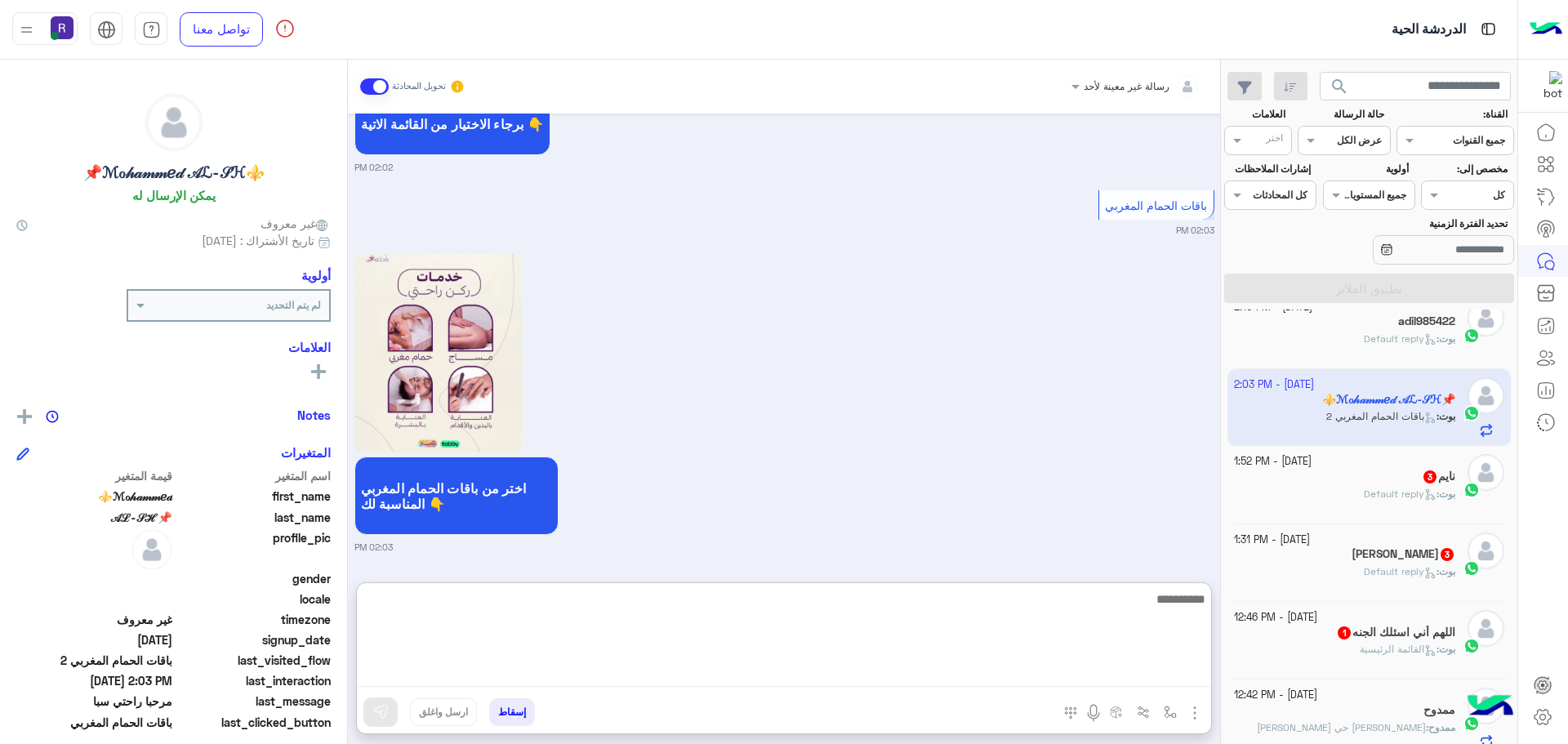
paste textarea "**********"
type textarea "**********"
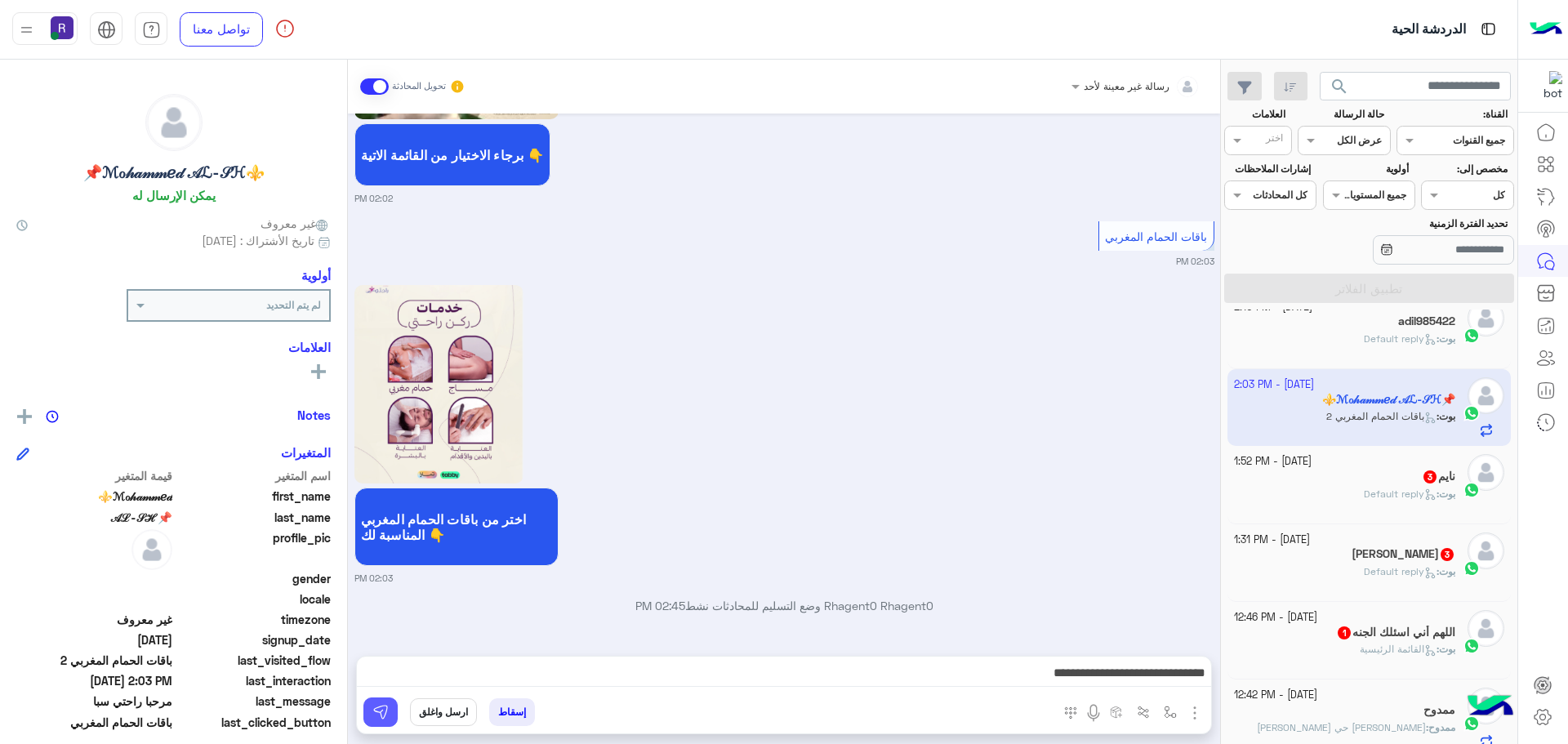
click at [374, 717] on img at bounding box center [381, 713] width 17 height 17
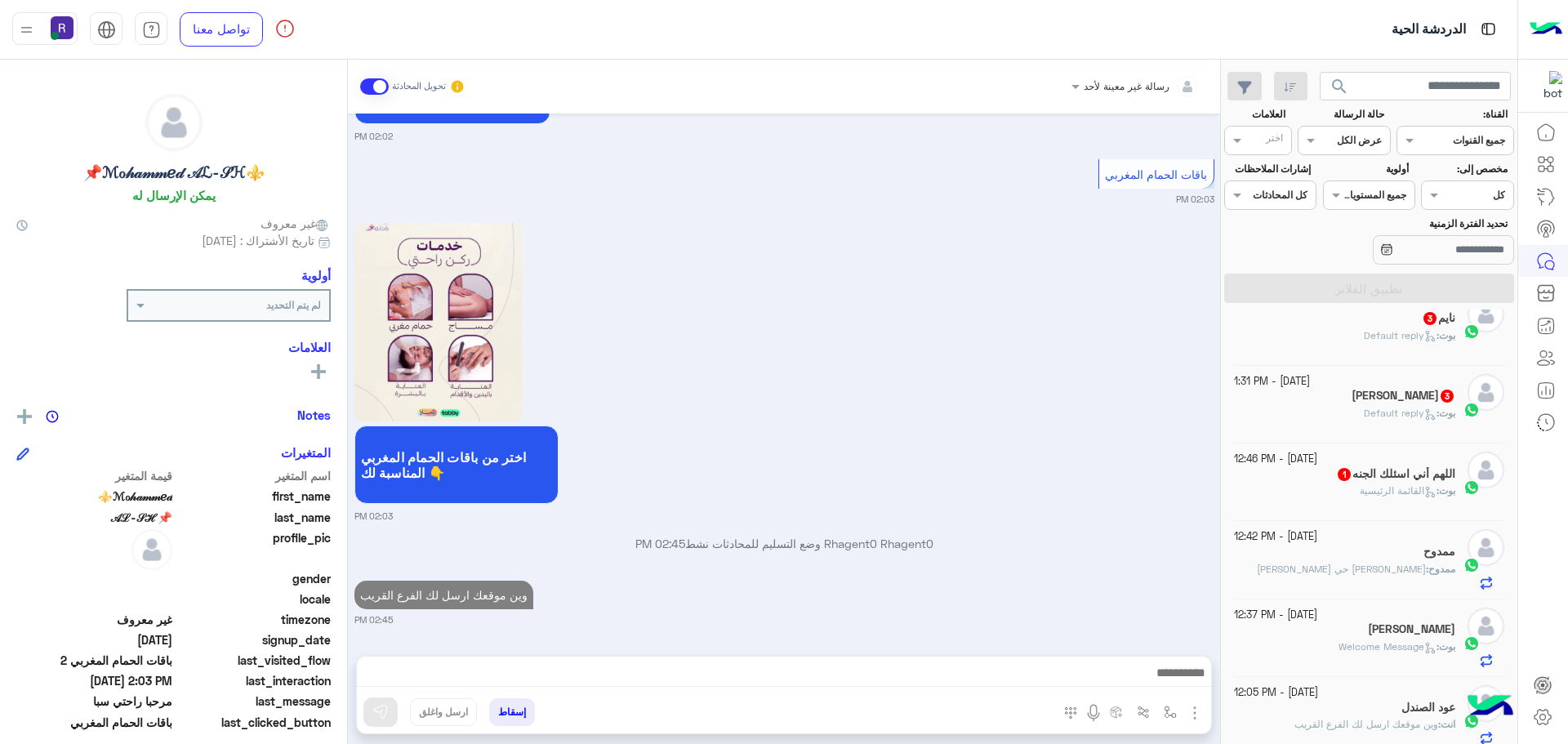
scroll to position [654, 0]
click at [1372, 486] on span "القائمة الرئيسية" at bounding box center [1398, 485] width 77 height 12
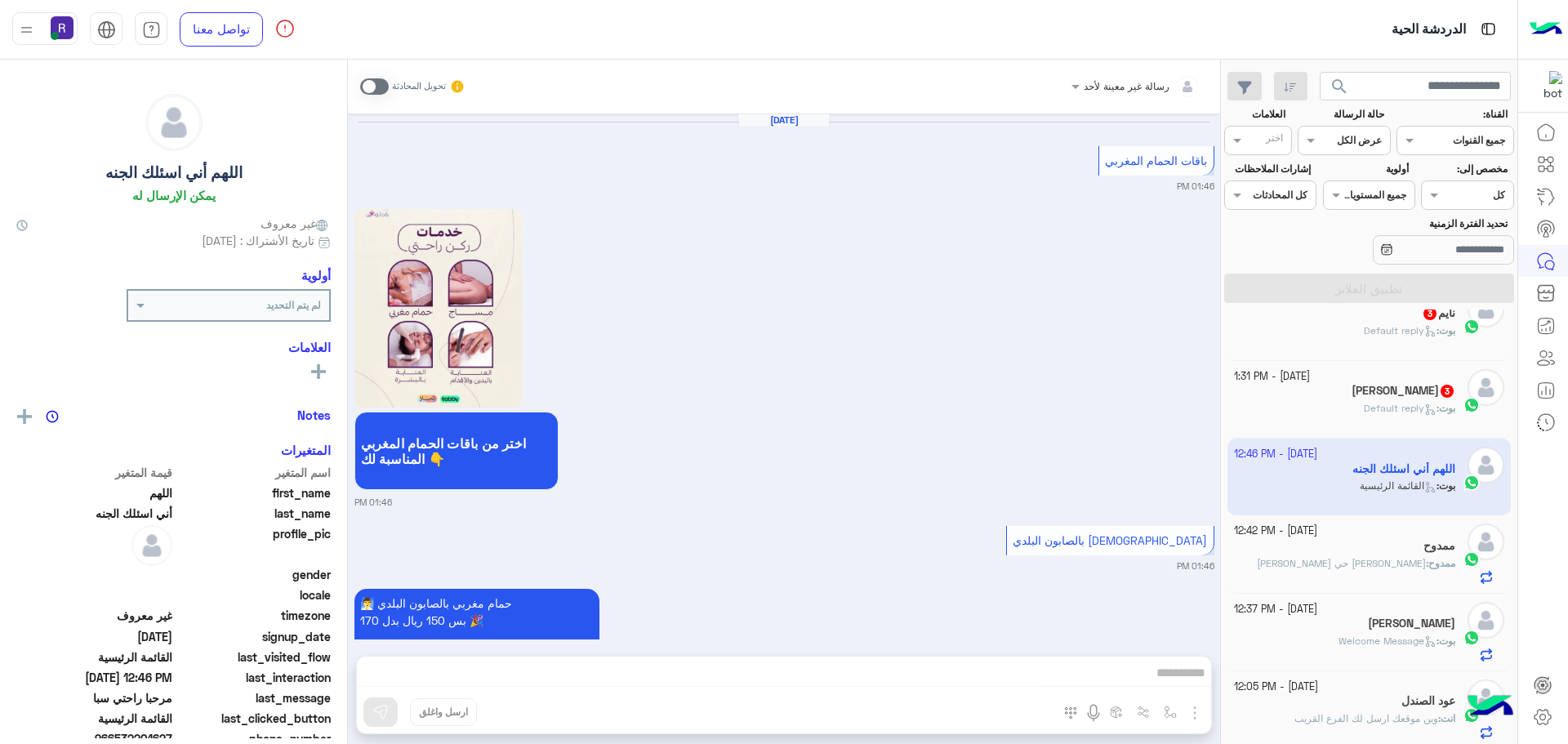
scroll to position [3560, 0]
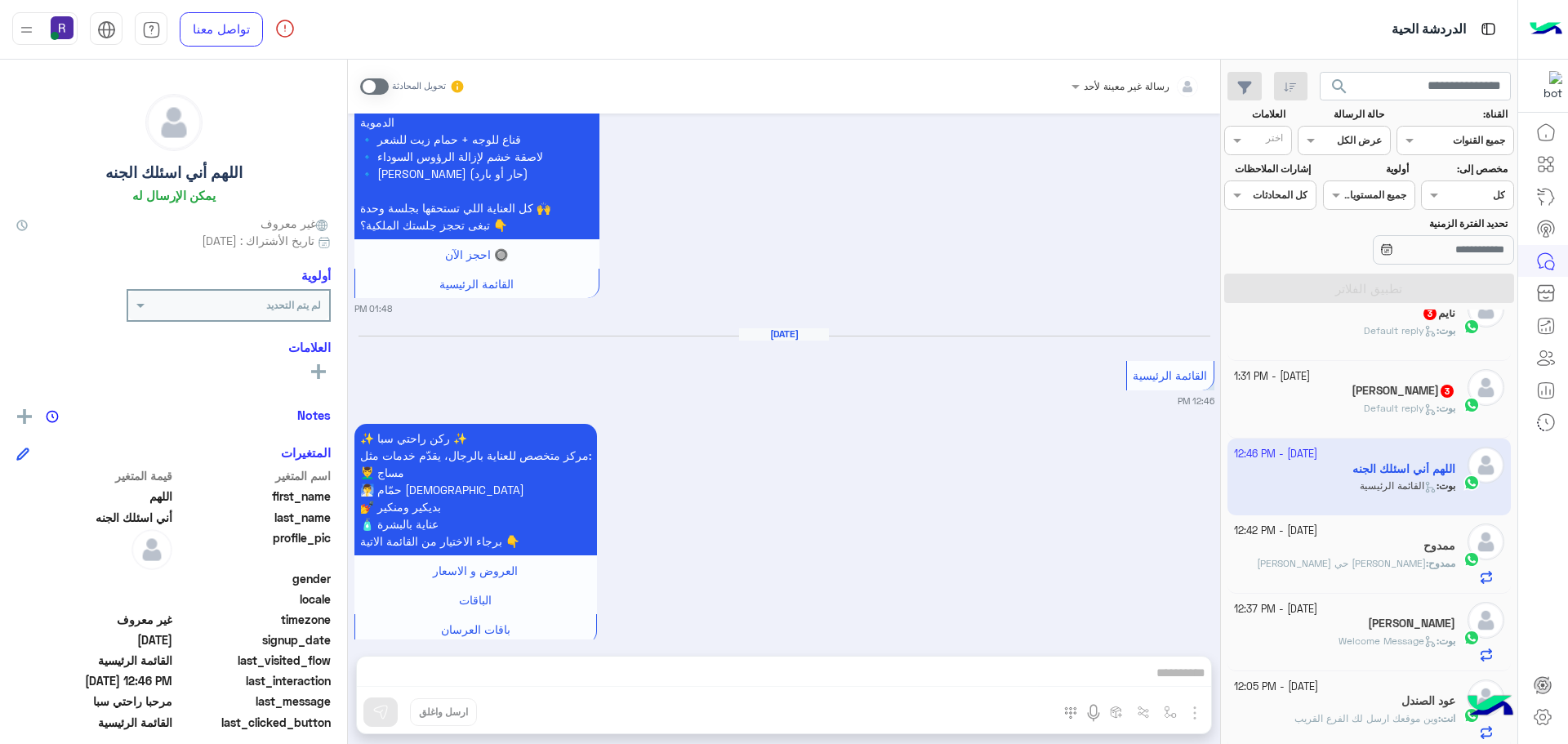
click at [378, 84] on span at bounding box center [374, 87] width 29 height 17
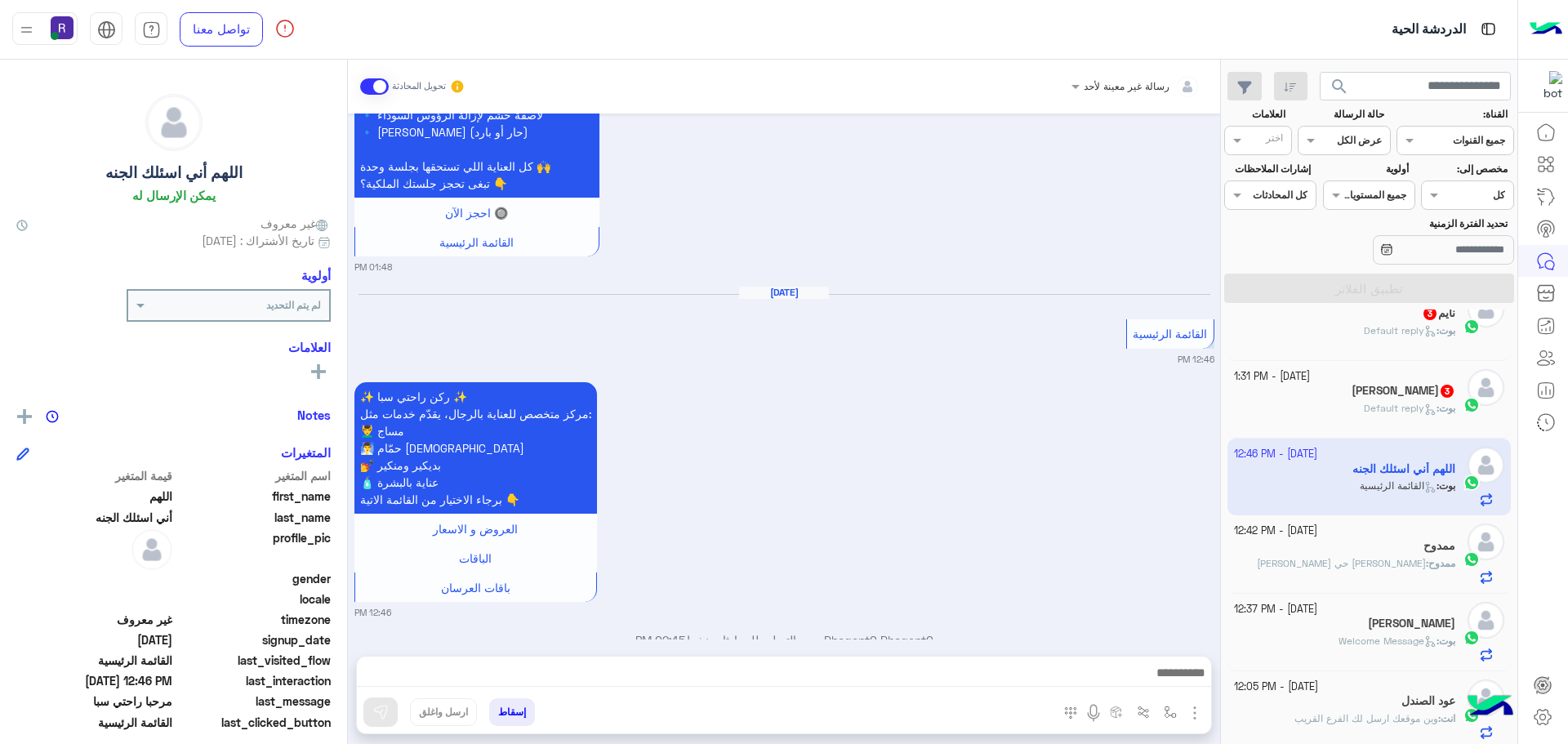
click at [1195, 710] on img "button" at bounding box center [1195, 713] width 20 height 20
click at [1176, 686] on span "الصور" at bounding box center [1163, 677] width 30 height 19
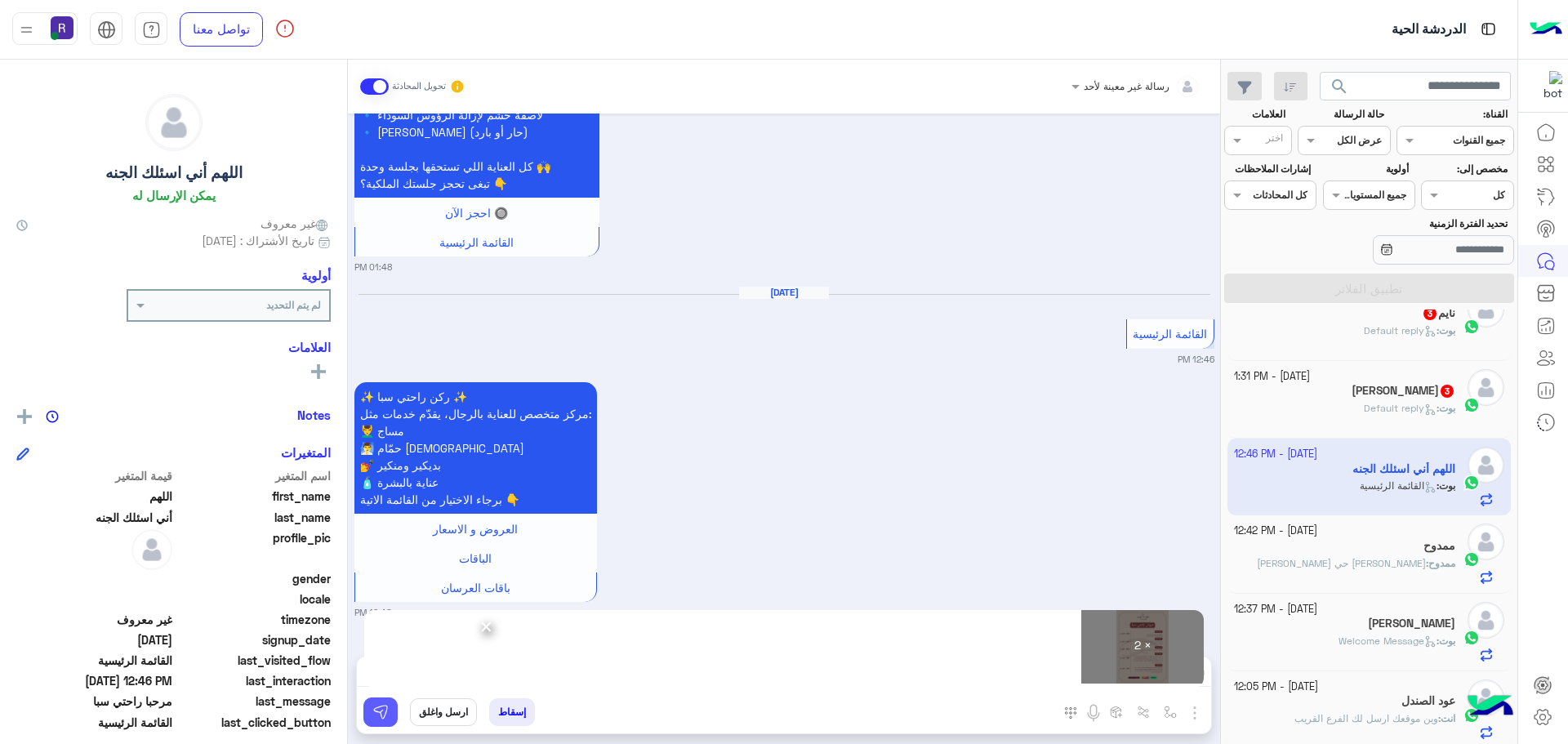
click at [387, 714] on img at bounding box center [381, 713] width 17 height 17
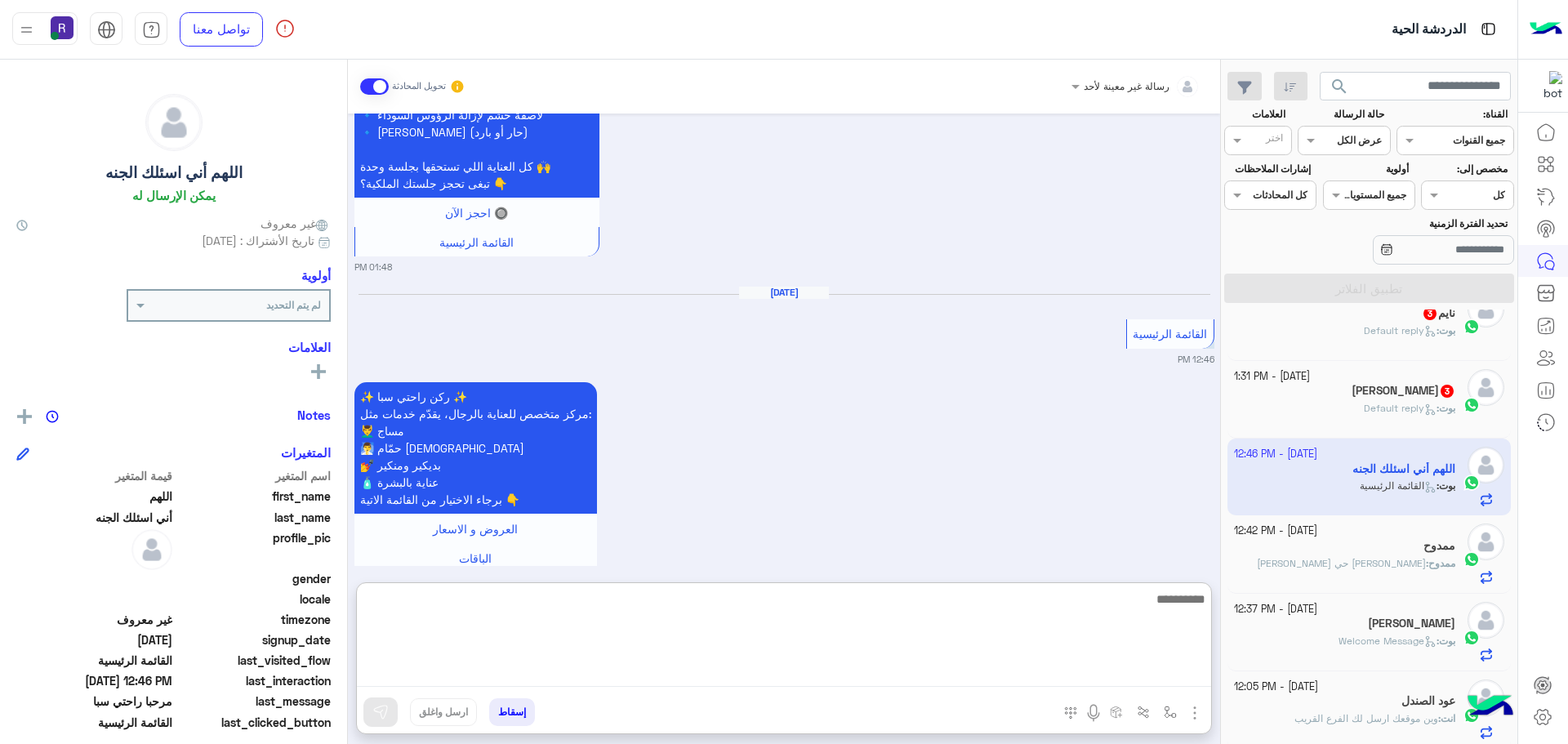
paste textarea "**********"
type textarea "**********"
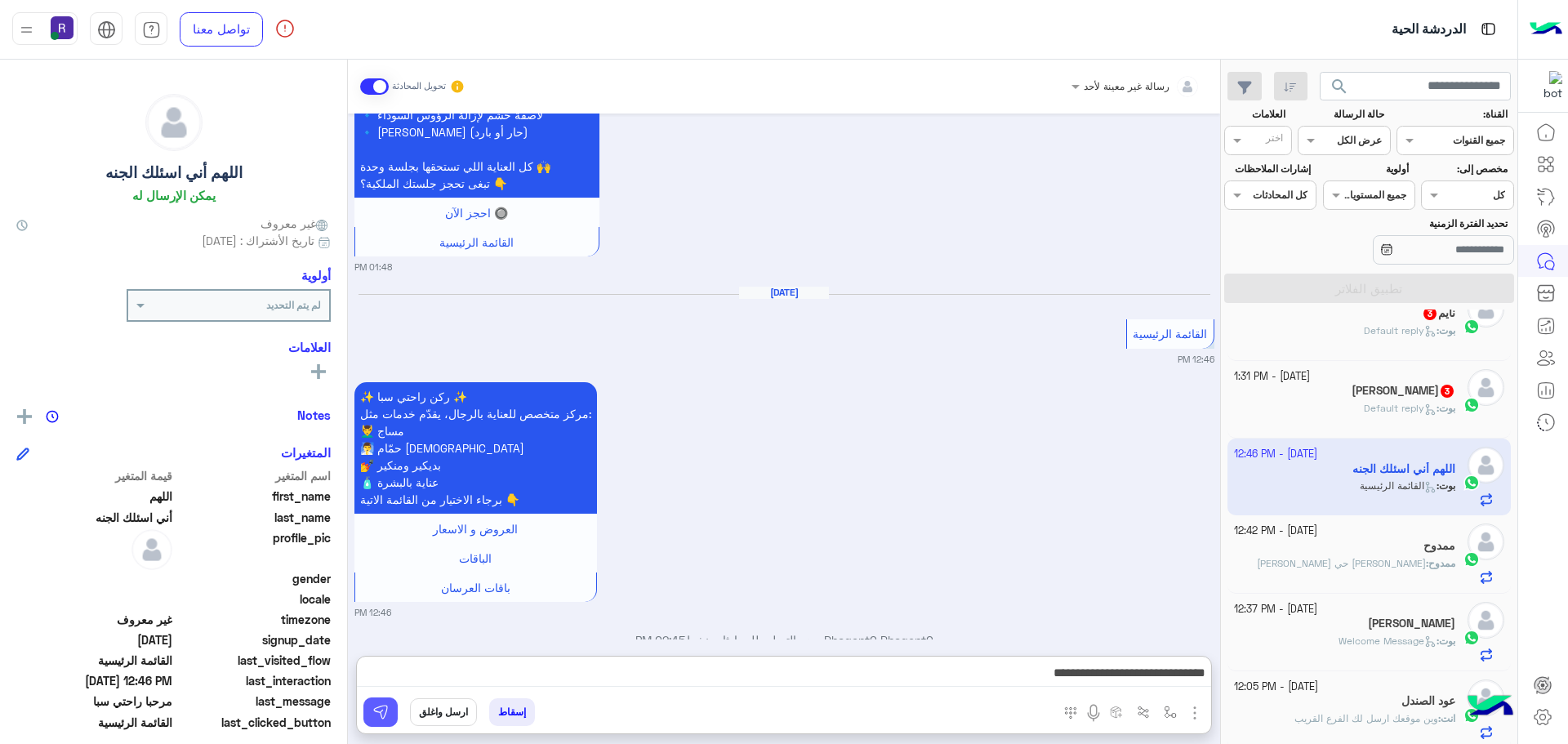
click at [379, 716] on img at bounding box center [381, 713] width 17 height 17
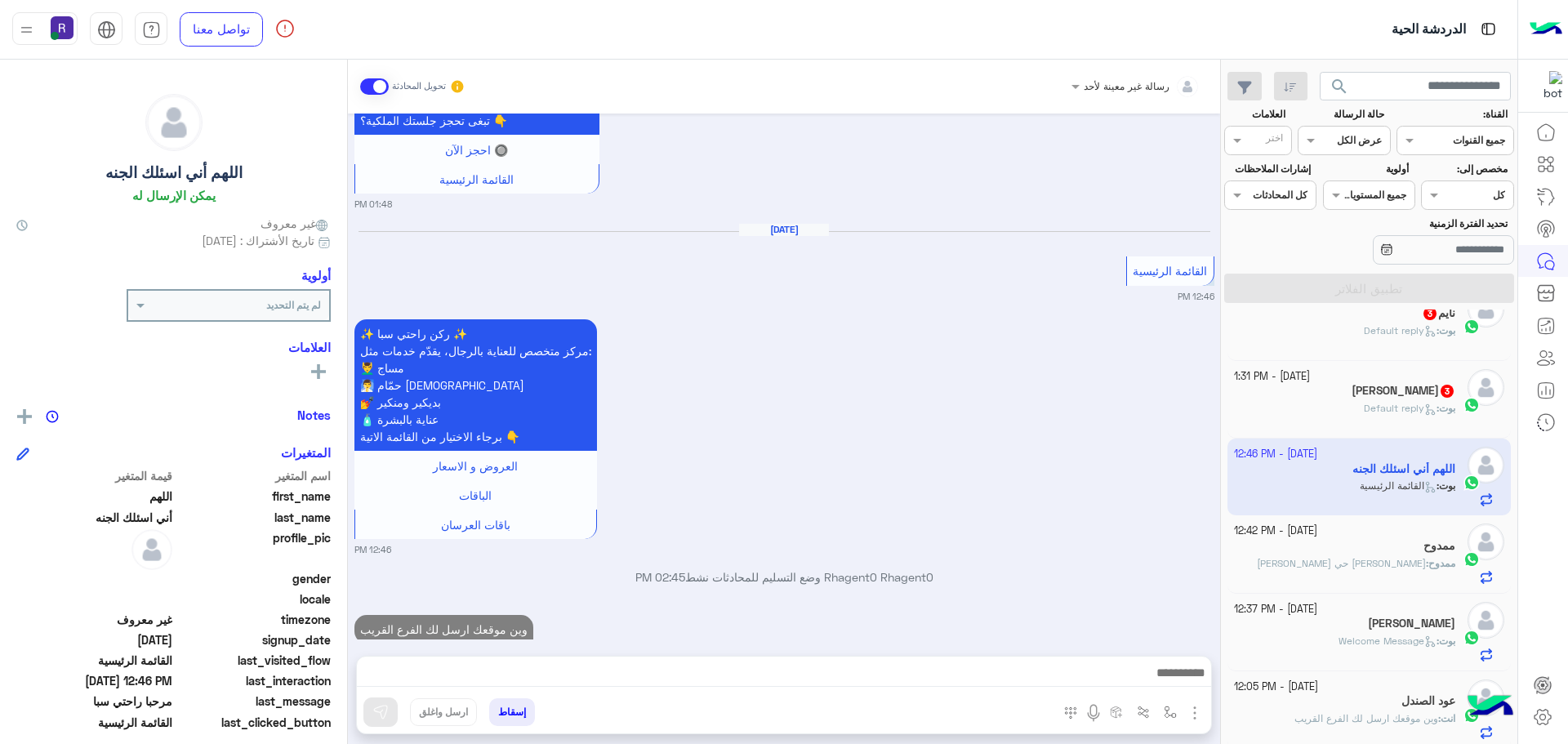
scroll to position [3664, 0]
click at [1427, 410] on icon at bounding box center [1430, 408] width 7 height 5
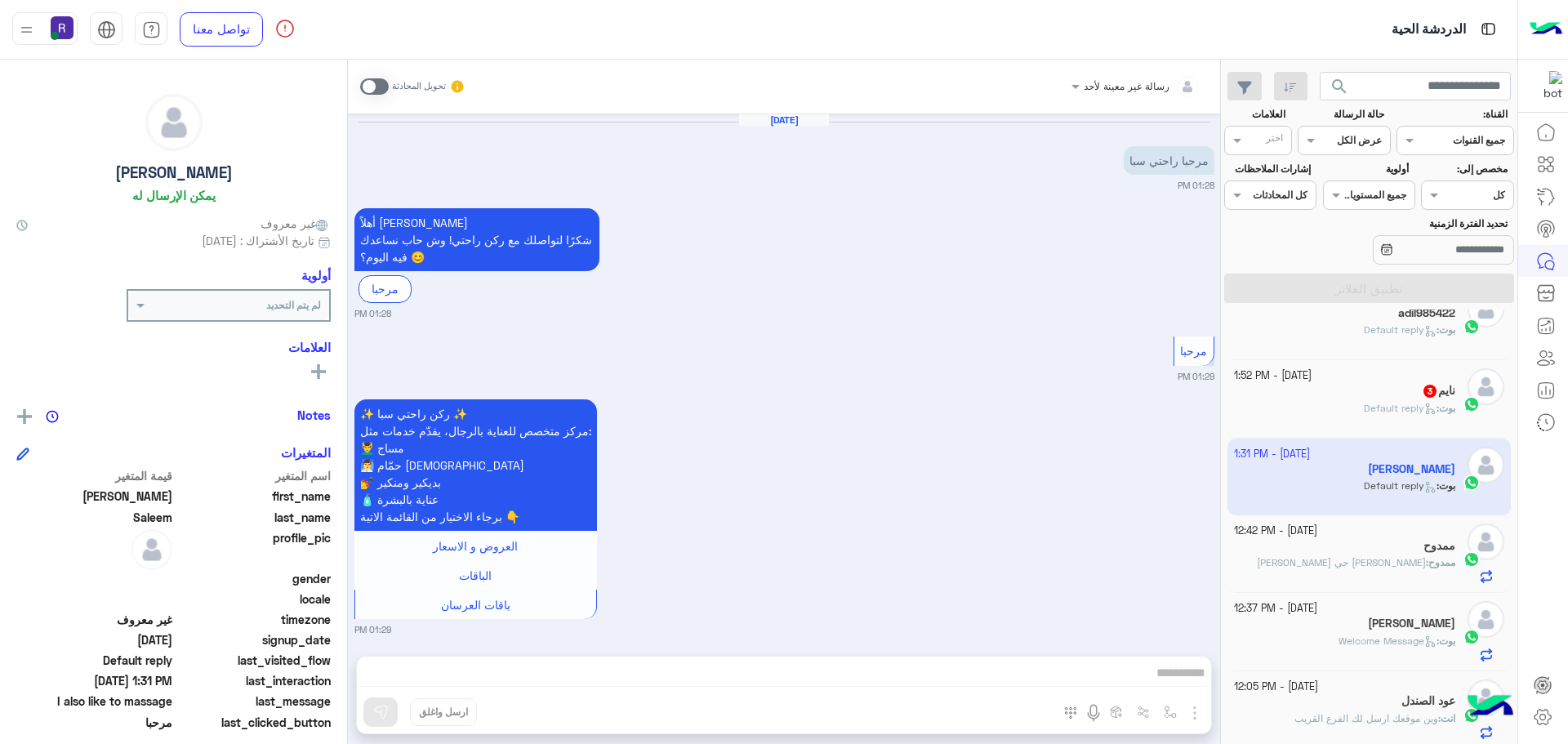
scroll to position [200, 0]
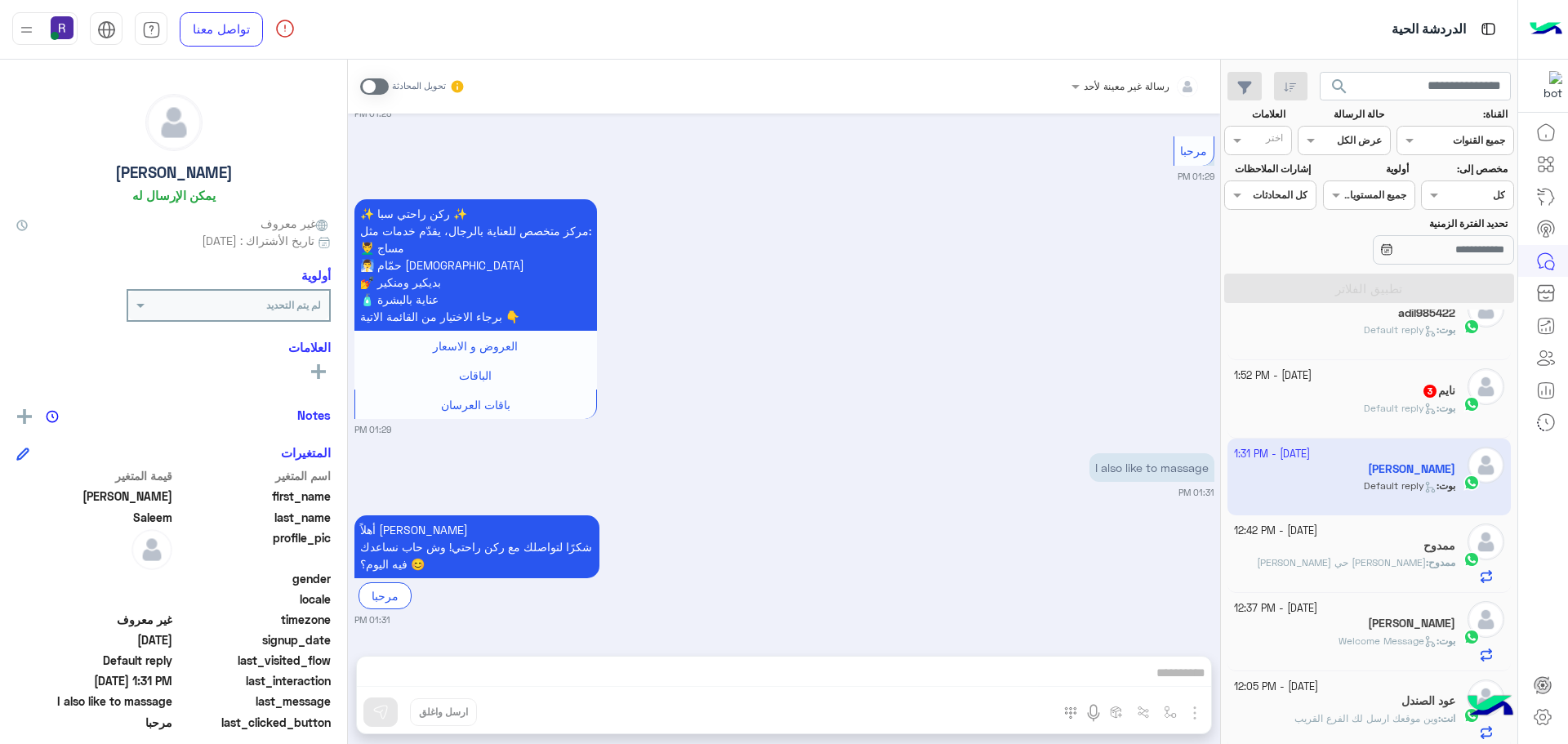
click at [1384, 391] on div "نايم 3" at bounding box center [1345, 392] width 222 height 17
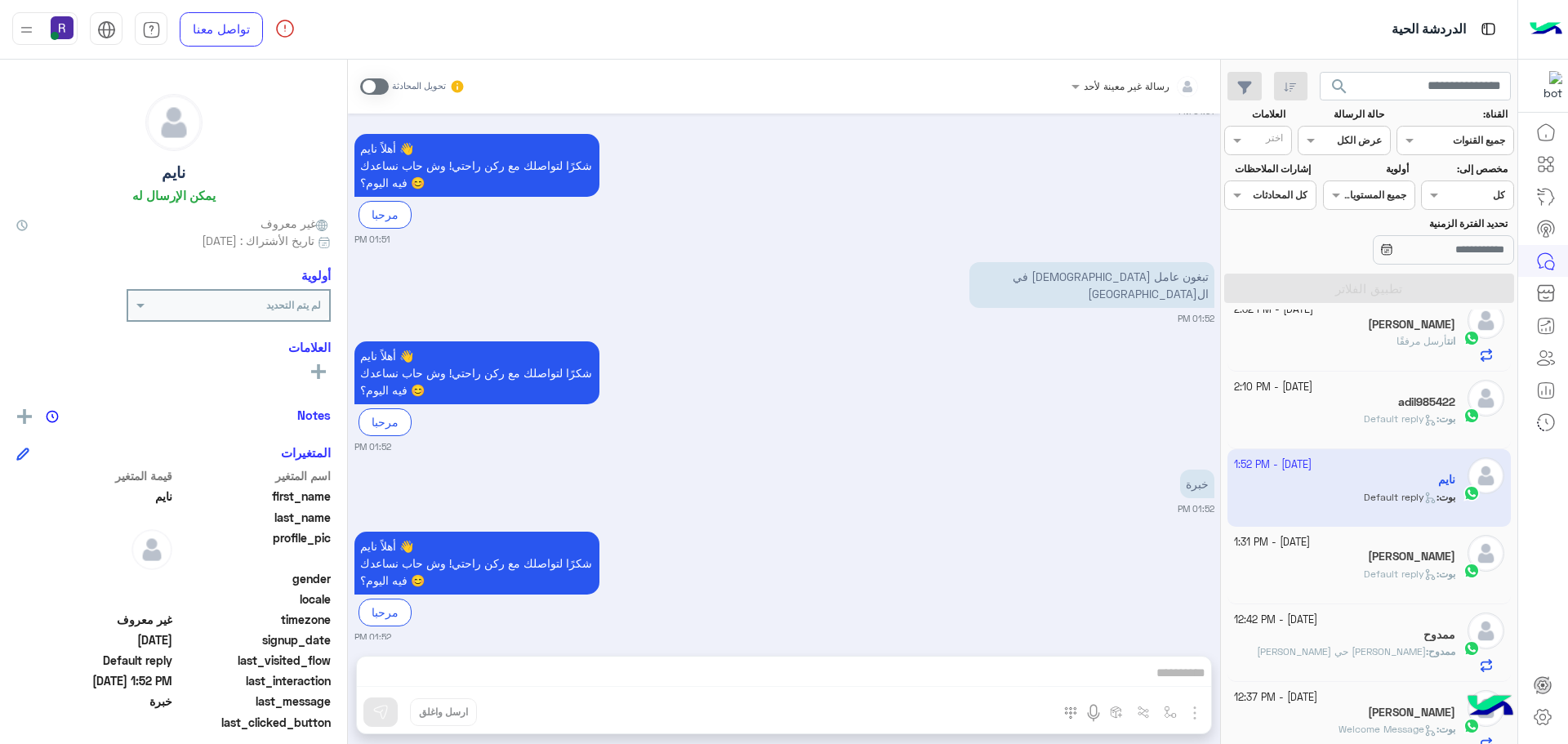
scroll to position [572, 0]
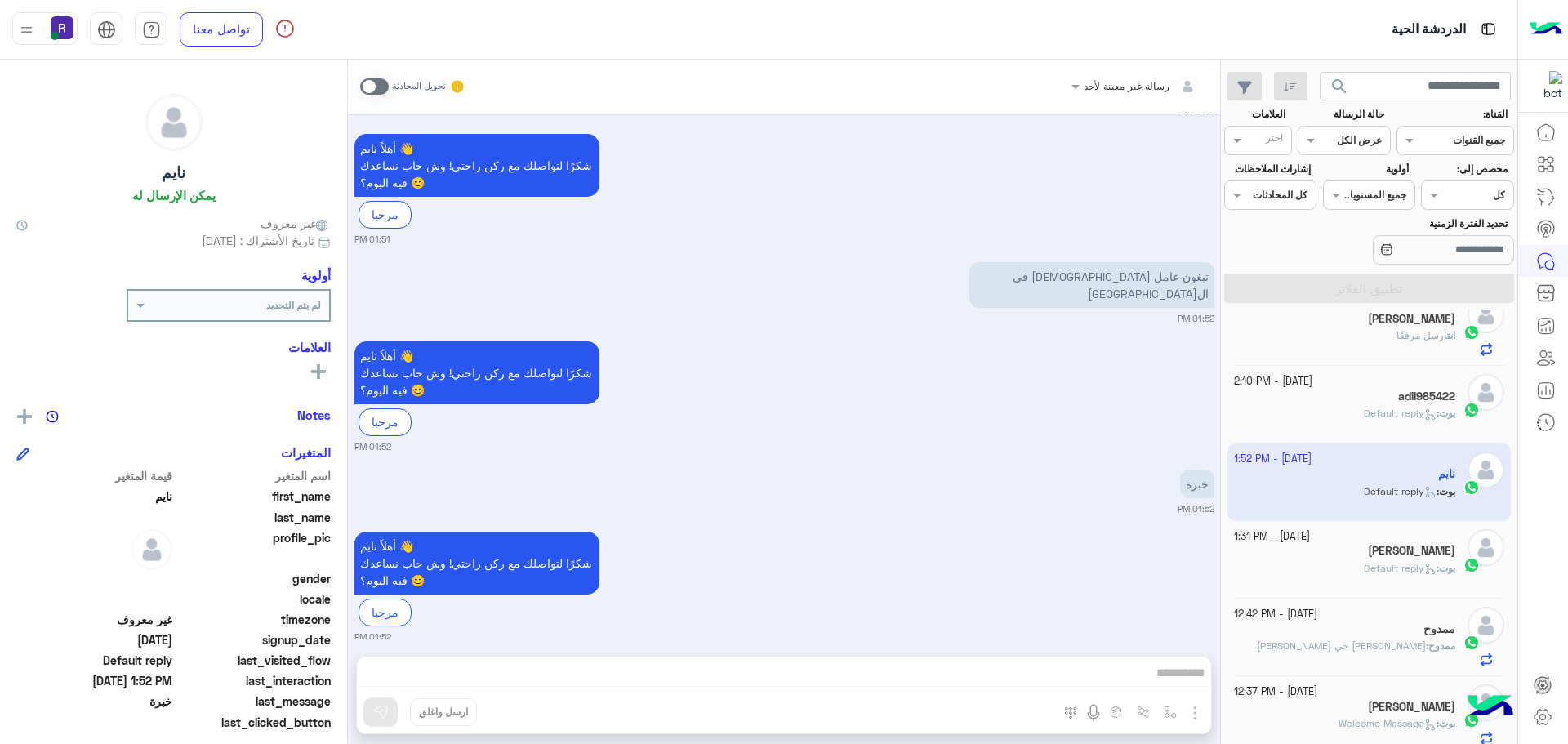
click at [1376, 565] on span "Default reply" at bounding box center [1400, 568] width 73 height 12
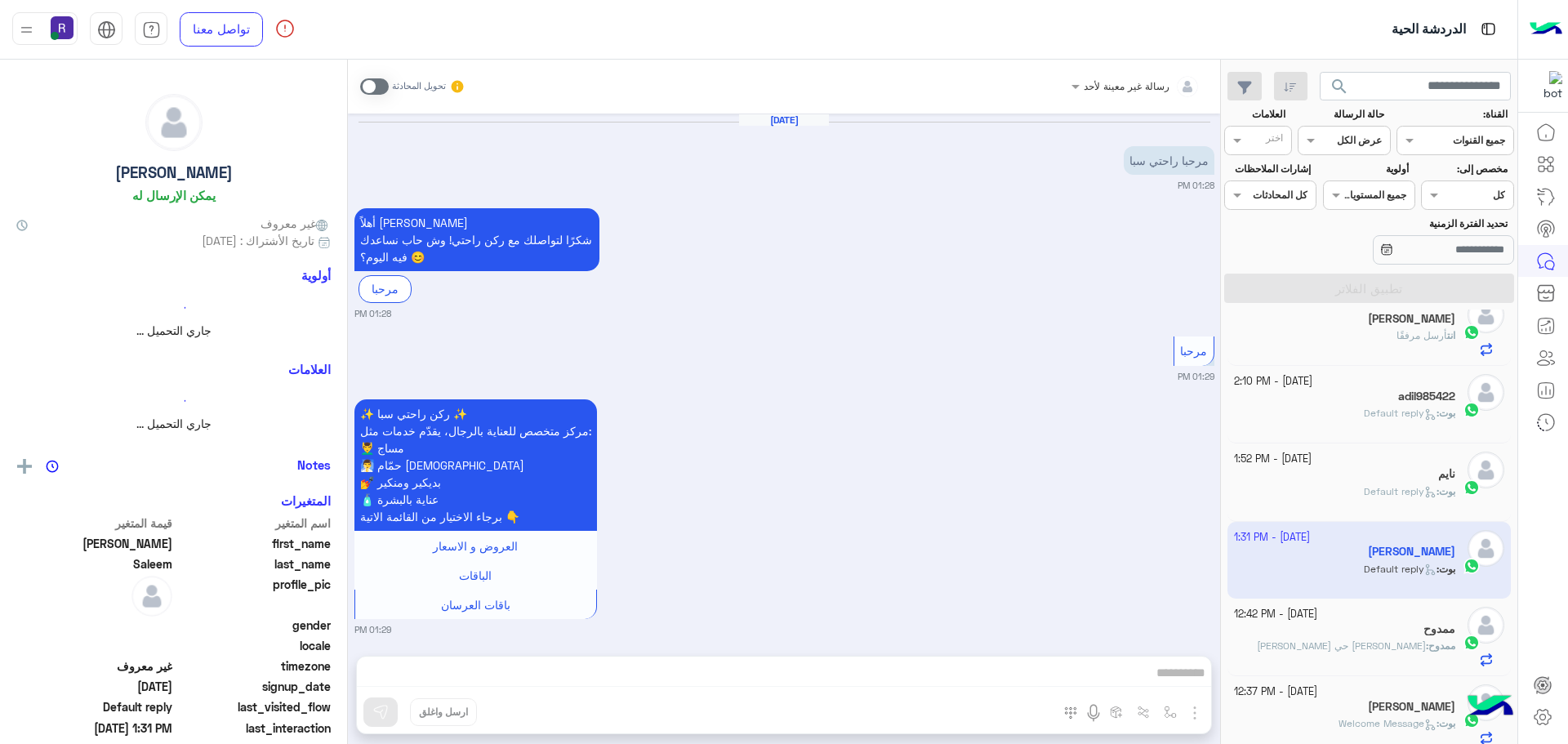
scroll to position [200, 0]
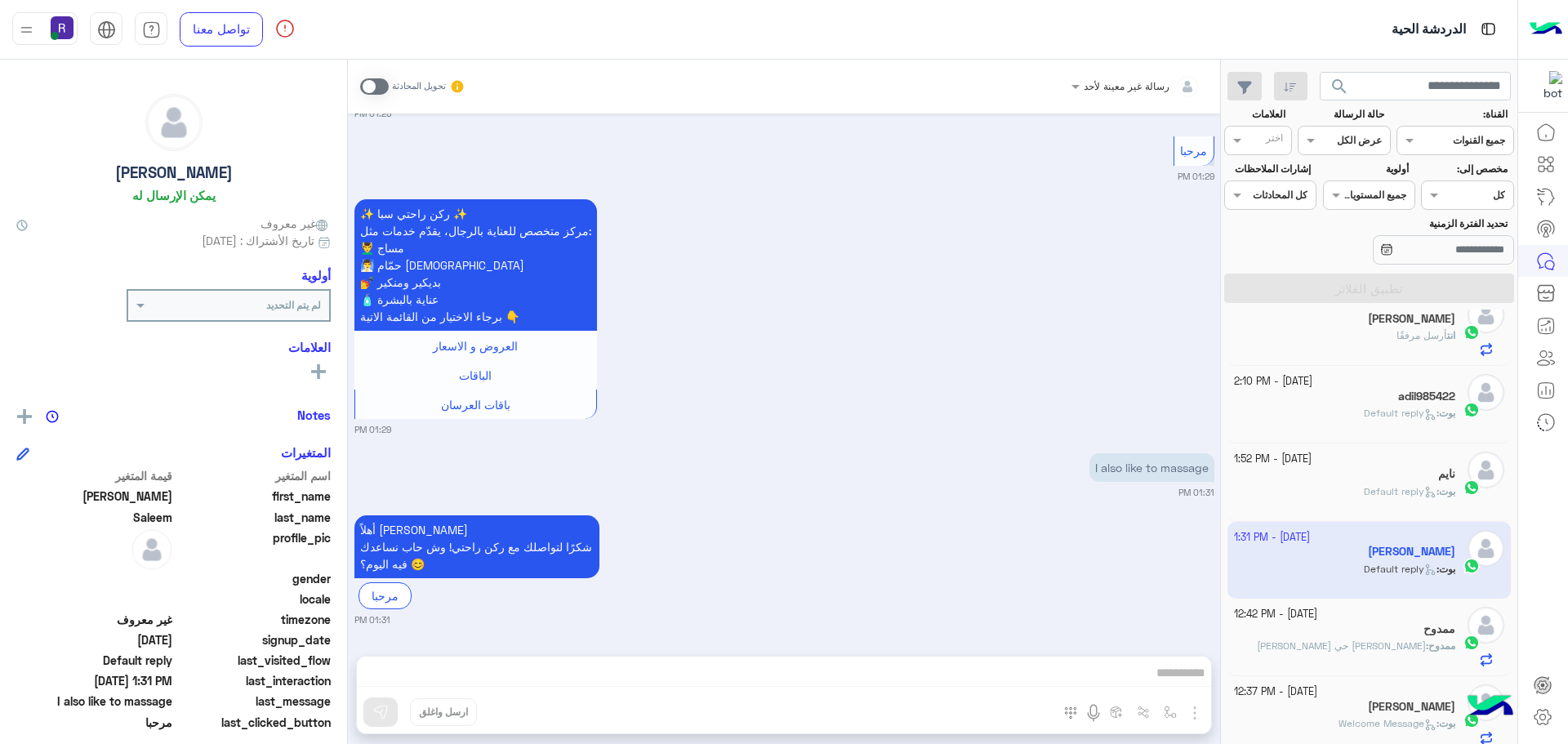
click at [1383, 638] on div "ممدوح" at bounding box center [1345, 631] width 222 height 17
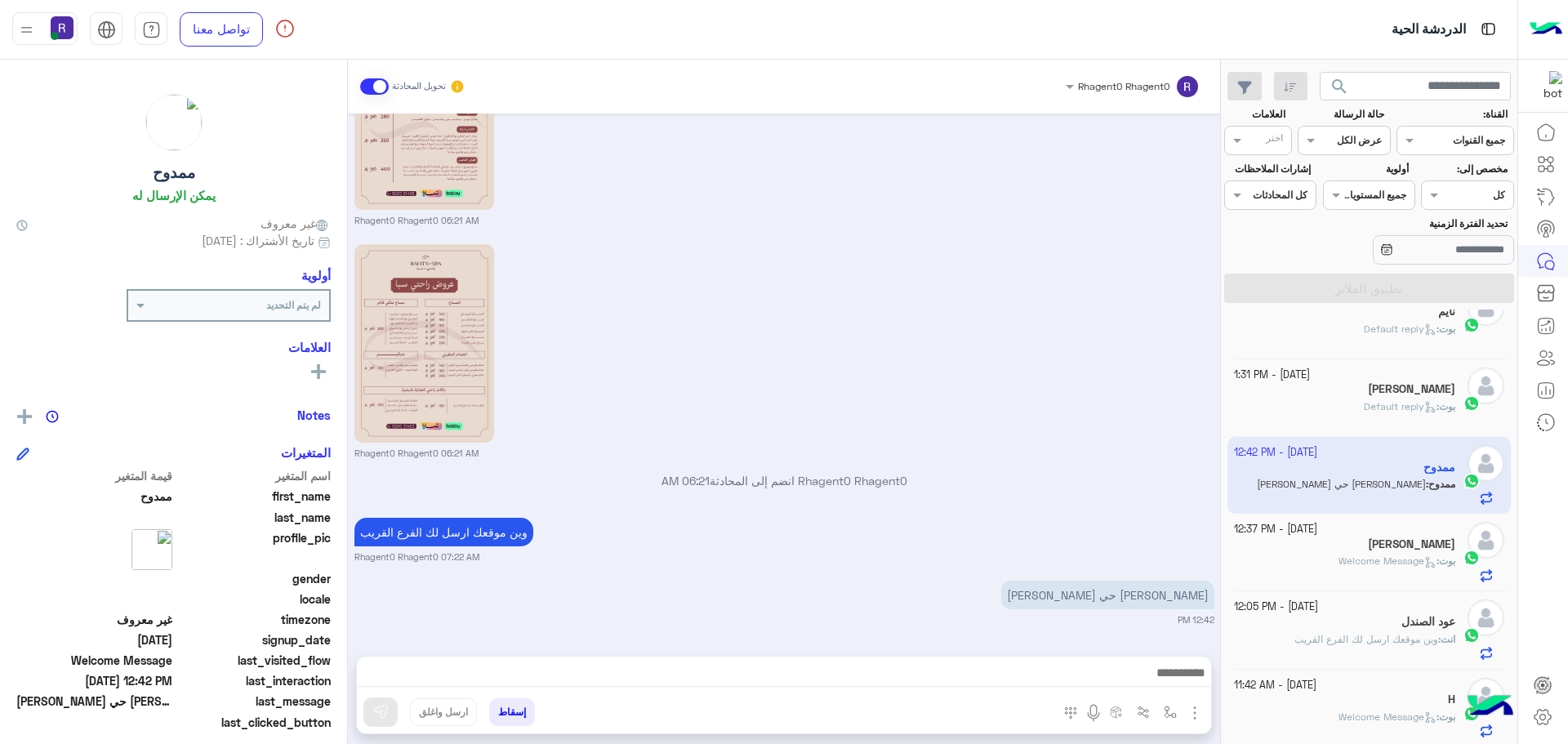
scroll to position [735, 0]
click at [1394, 538] on div "[PERSON_NAME]" at bounding box center [1345, 544] width 222 height 17
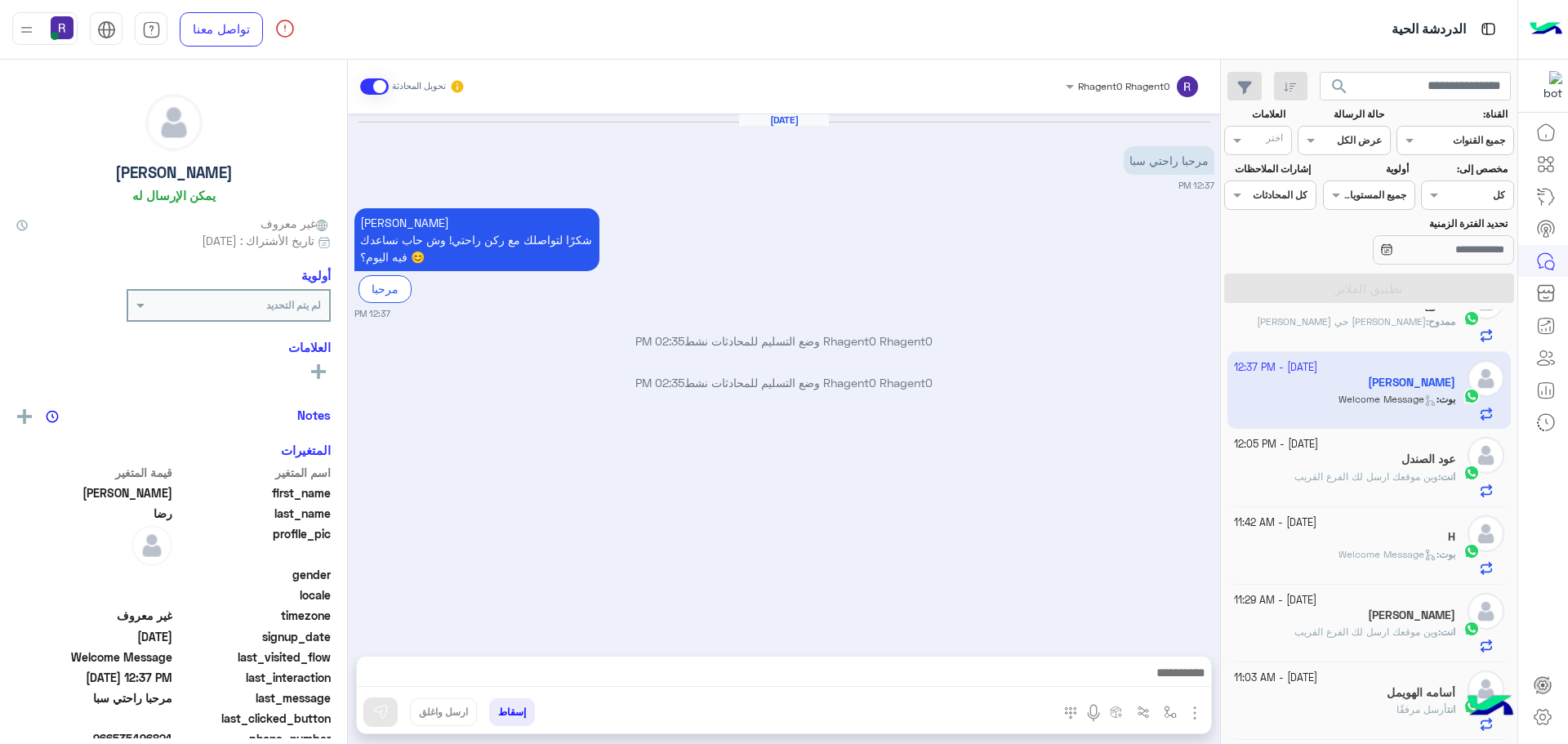
scroll to position [899, 0]
click at [1386, 488] on div "انت : وين موقعك ارسل لك الفرع القريب" at bounding box center [1345, 482] width 222 height 29
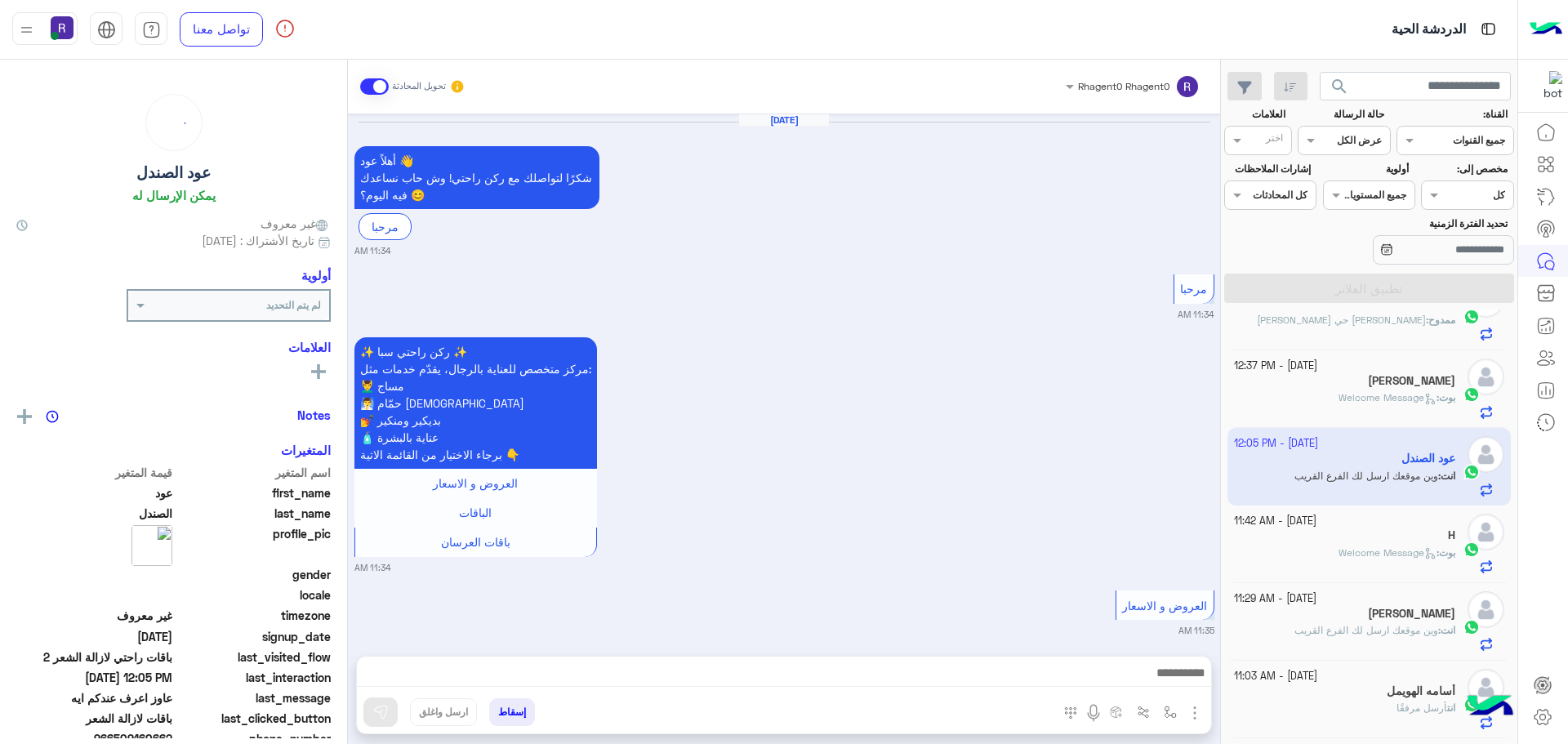
scroll to position [2177, 0]
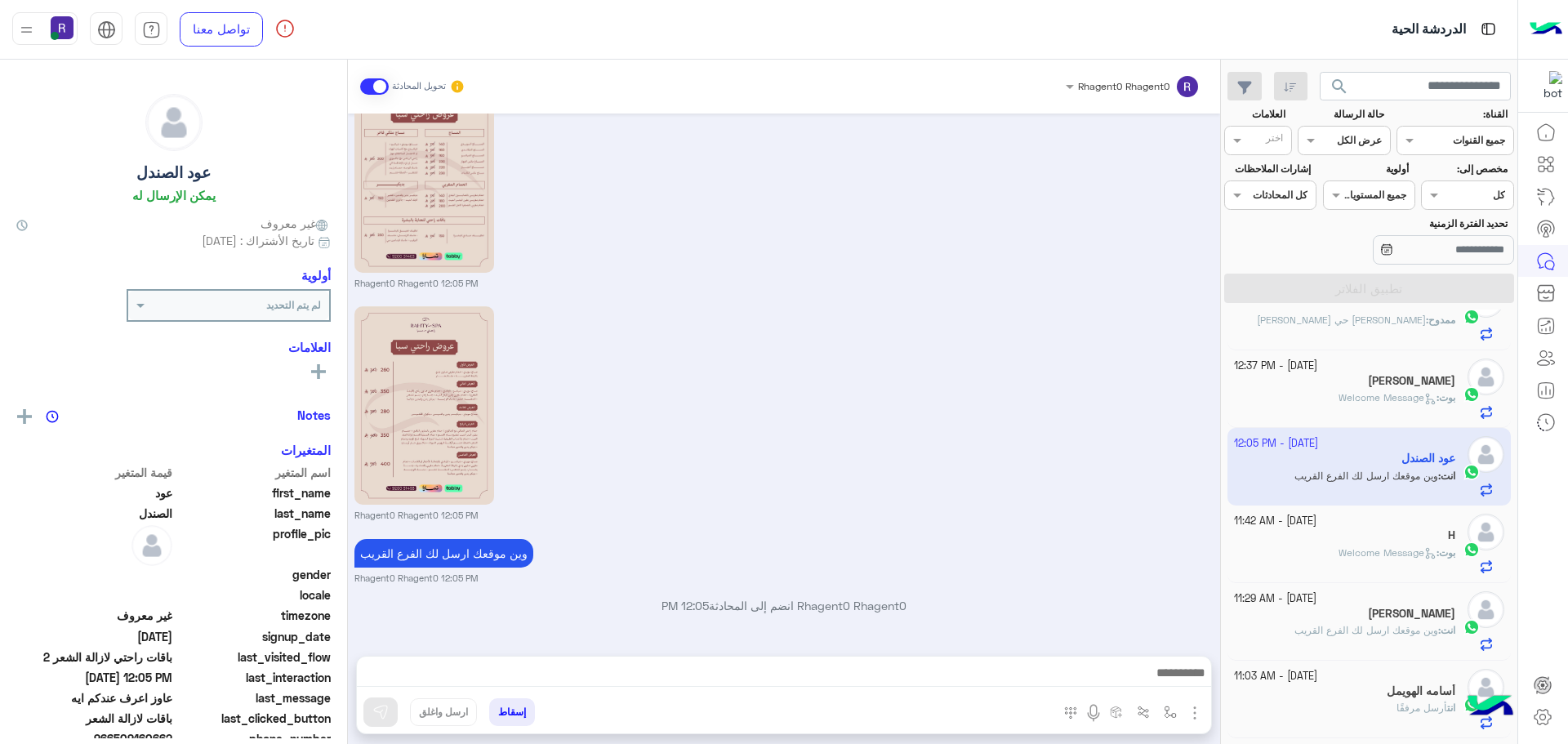
click at [1372, 551] on span "Welcome Message" at bounding box center [1388, 552] width 98 height 12
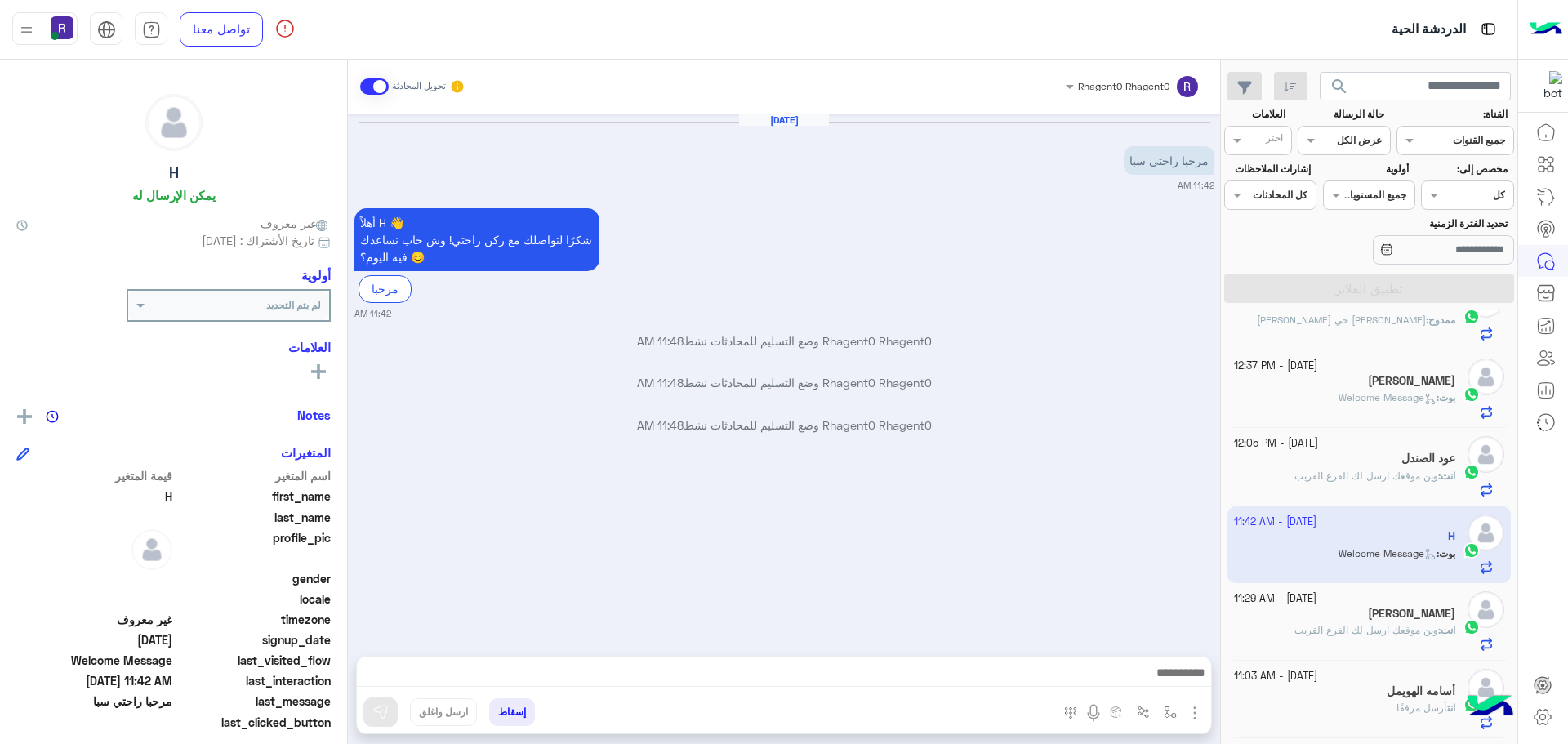
click at [1400, 640] on div "انت : وين موقعك ارسل لك الفرع القريب" at bounding box center [1345, 637] width 222 height 29
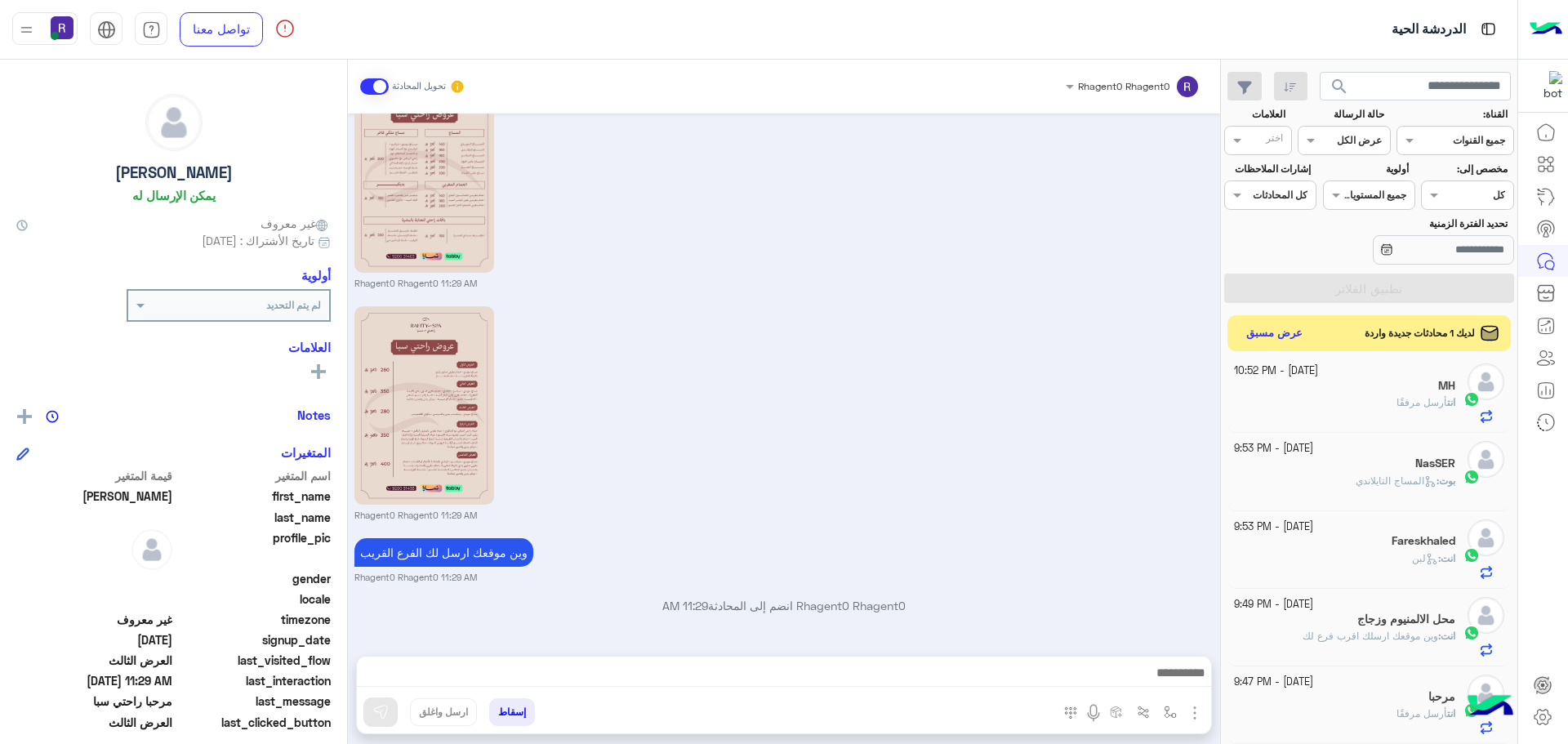
scroll to position [8, 0]
click at [1282, 338] on button "عرض مسبق" at bounding box center [1274, 333] width 69 height 22
click at [1277, 332] on button "عرض مسبق" at bounding box center [1274, 333] width 69 height 22
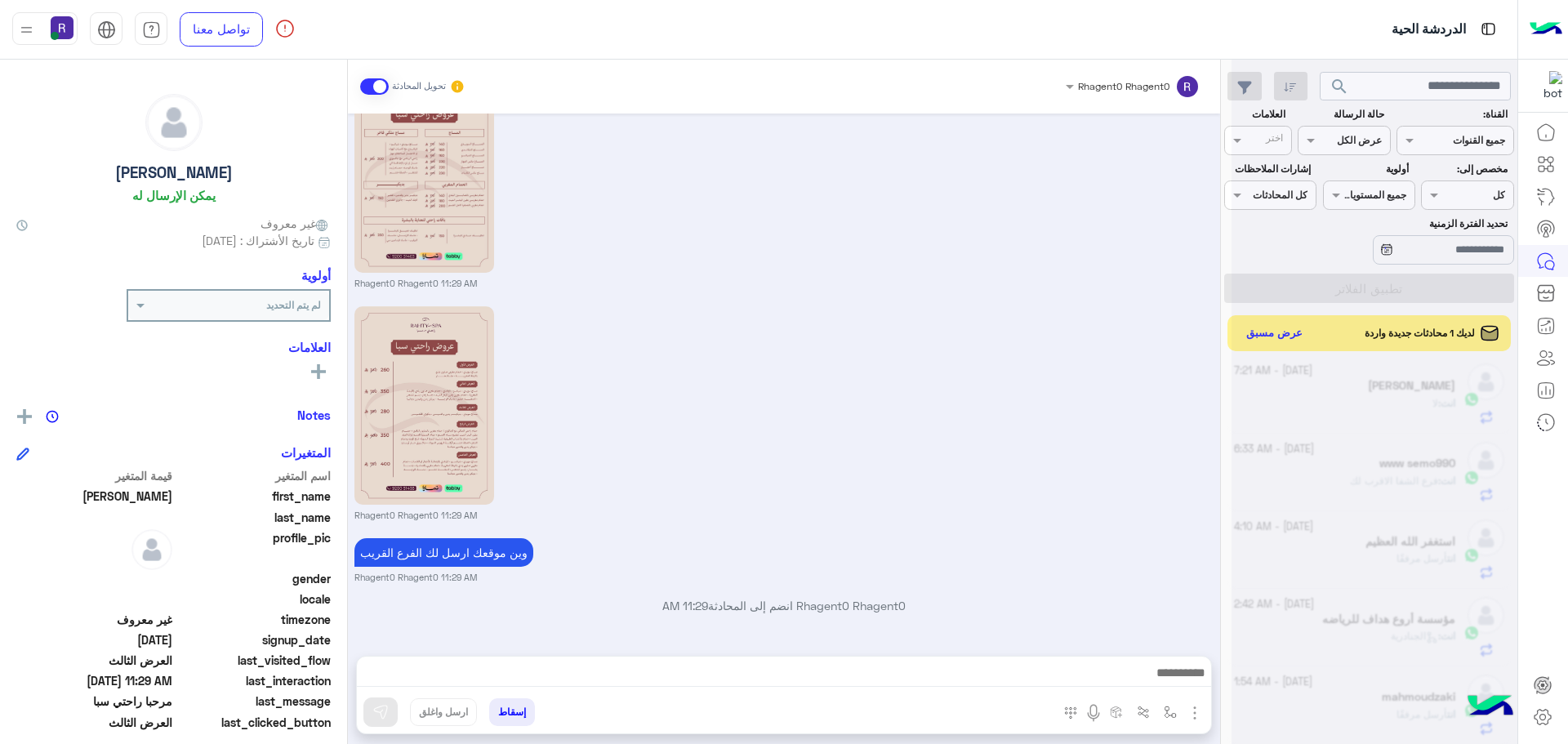
click at [1282, 329] on div at bounding box center [1374, 379] width 286 height 744
click at [1282, 331] on div at bounding box center [1374, 379] width 286 height 744
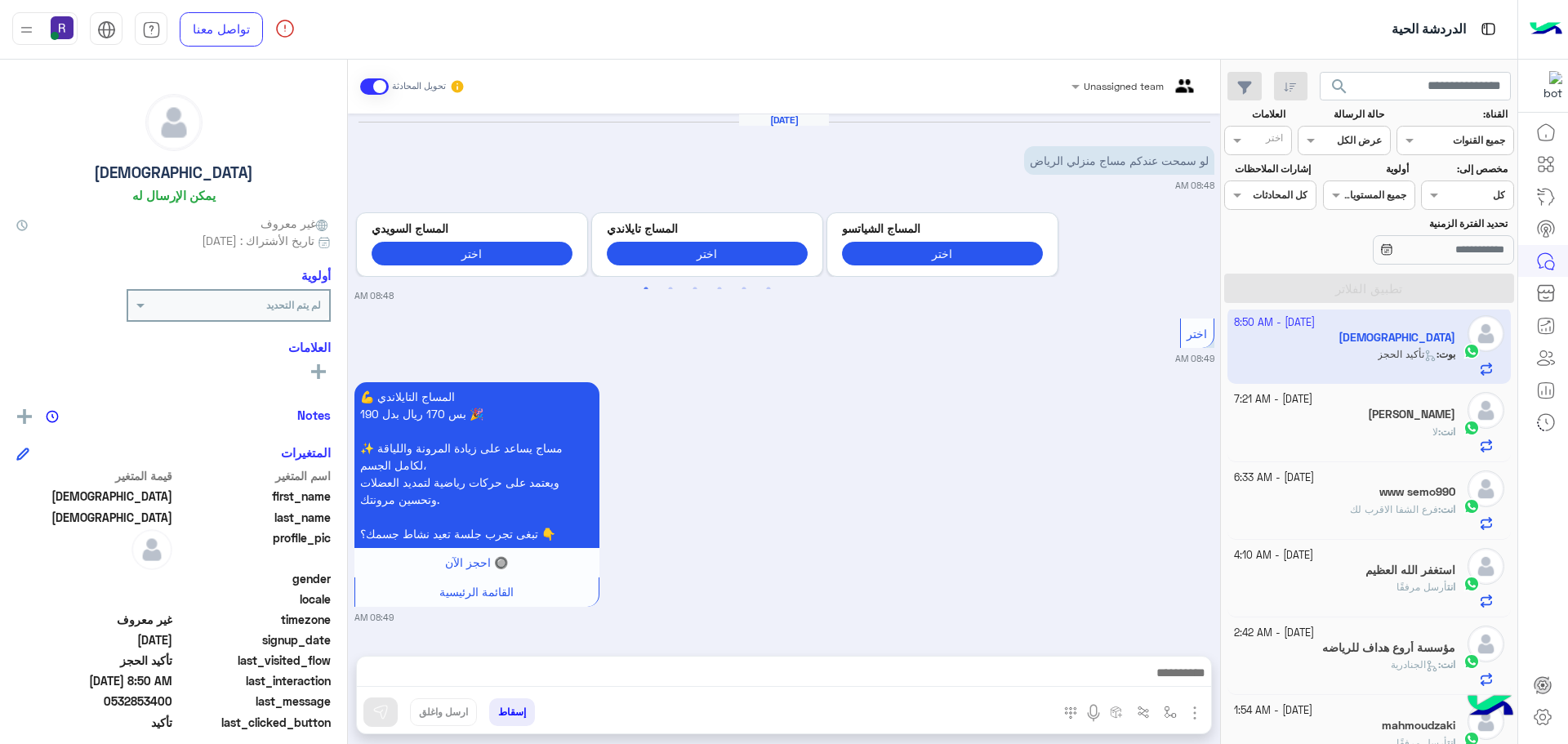
scroll to position [820, 0]
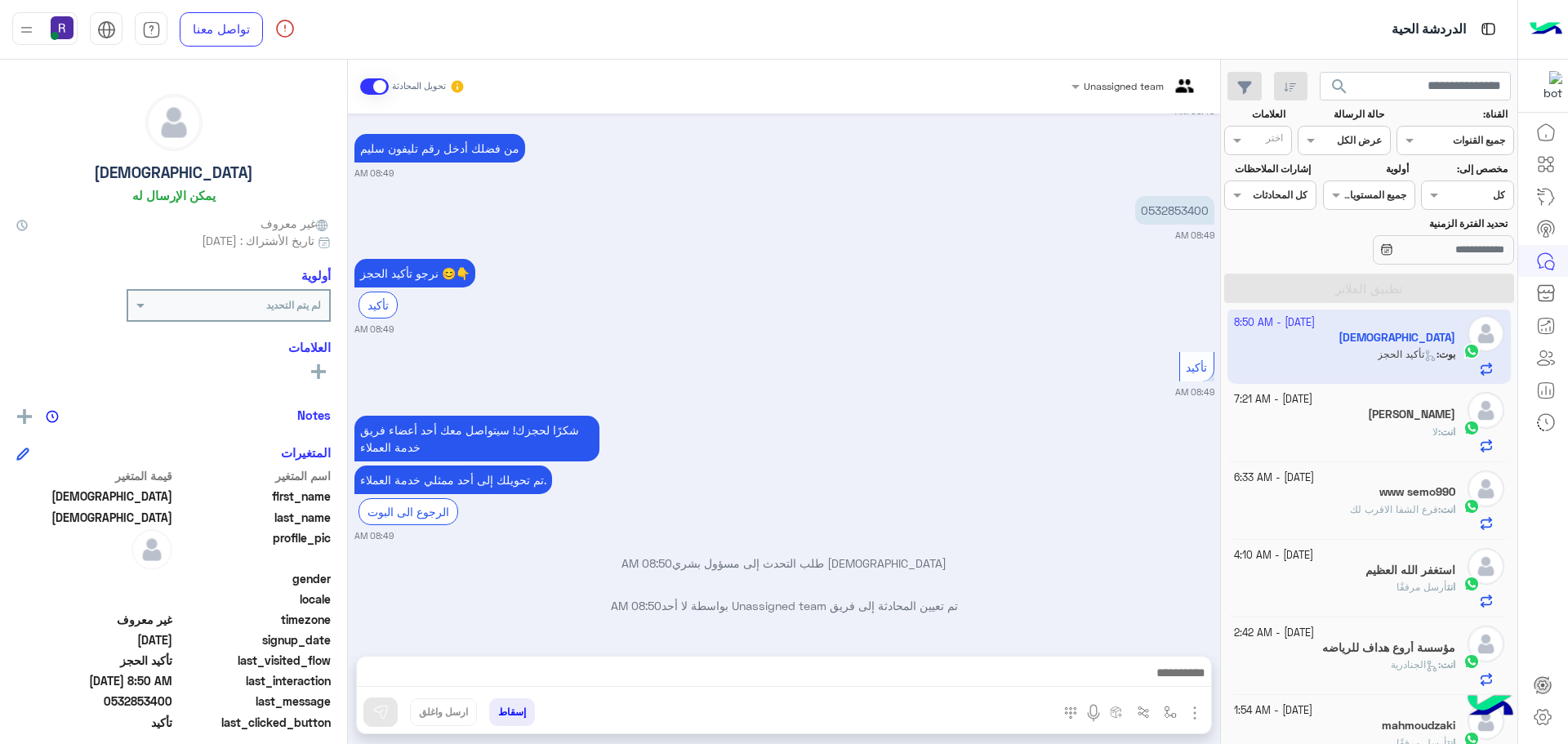
click at [1325, 425] on div "انت : لا" at bounding box center [1345, 439] width 222 height 29
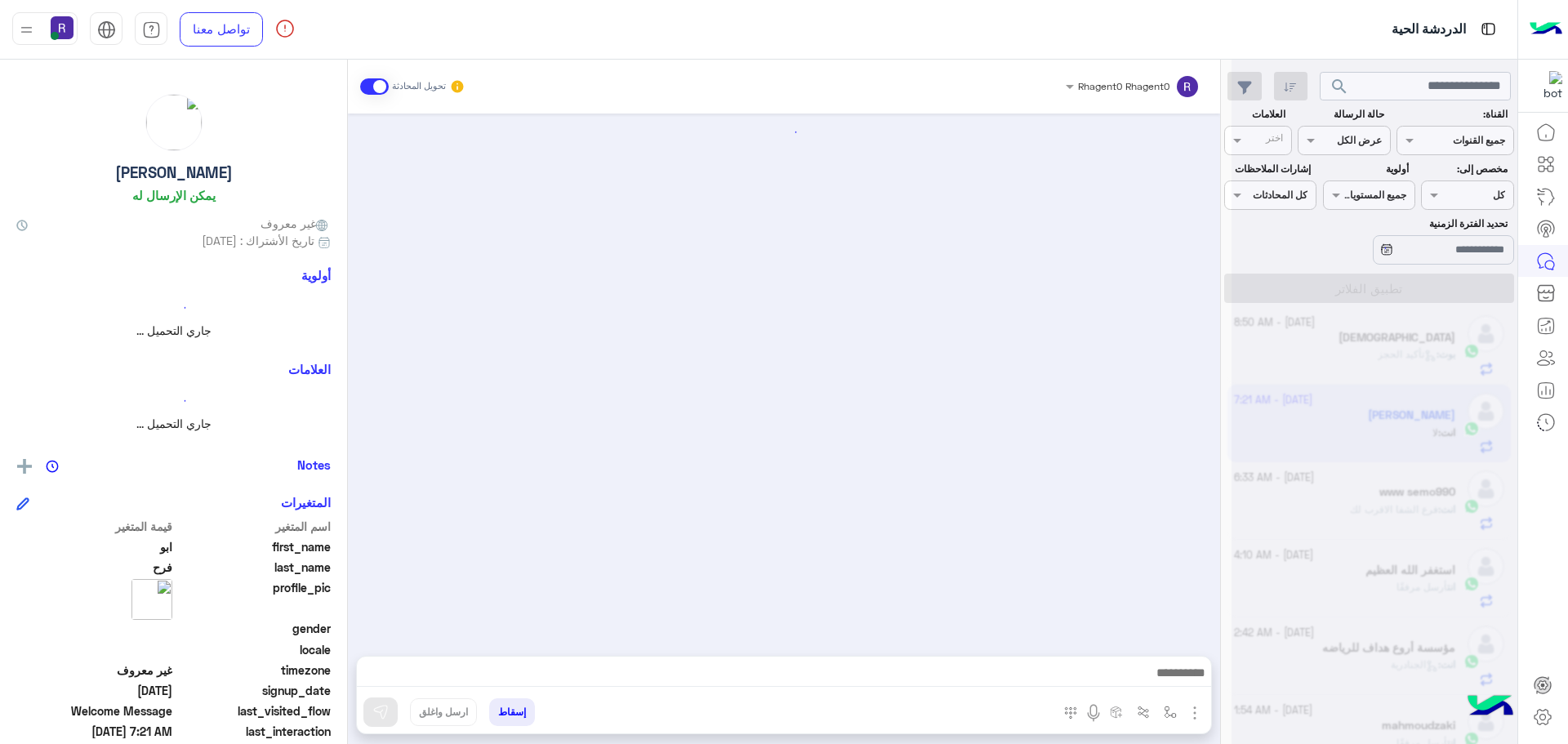
scroll to position [367, 0]
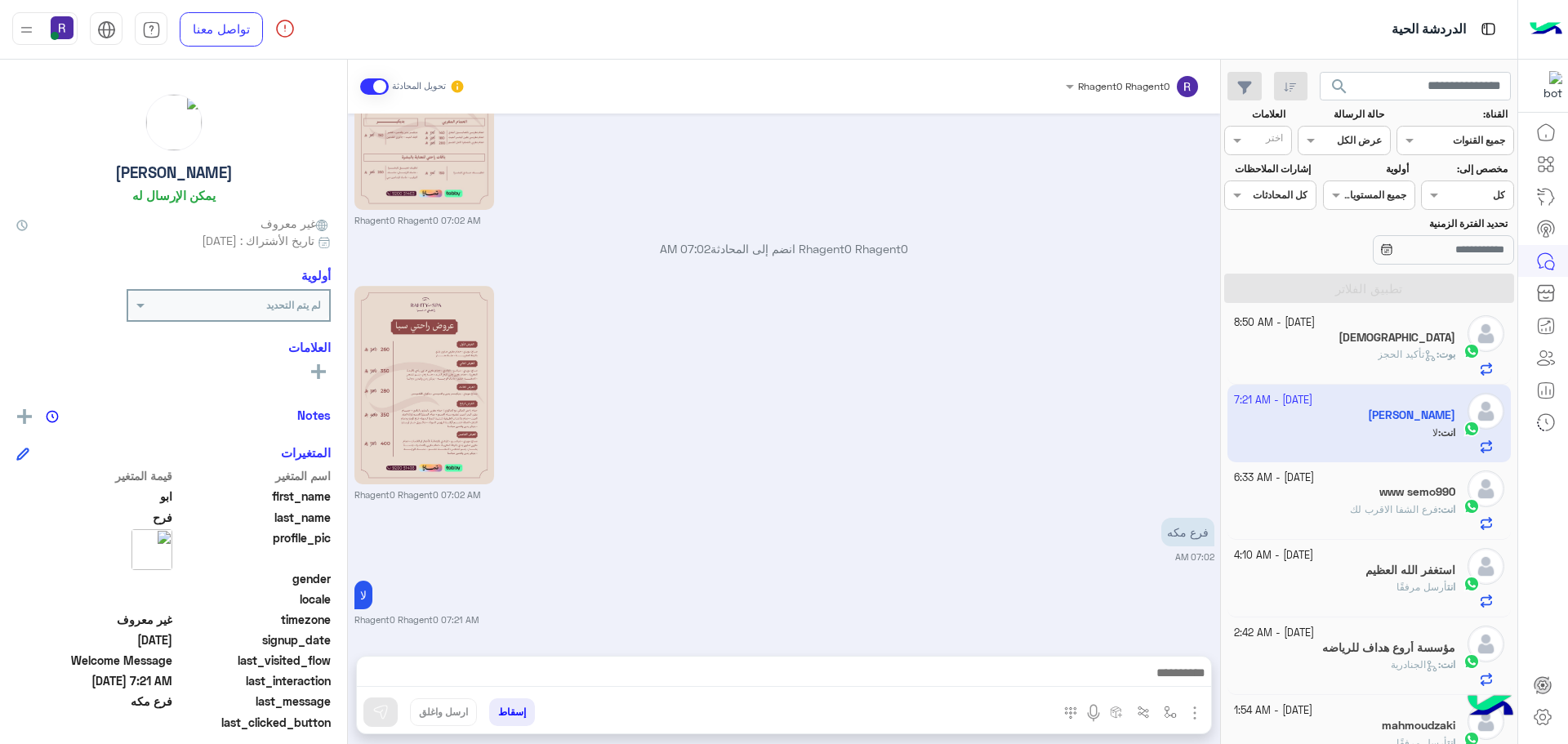
click at [1350, 513] on span "فرع الشفا الاقرب لك" at bounding box center [1394, 509] width 89 height 12
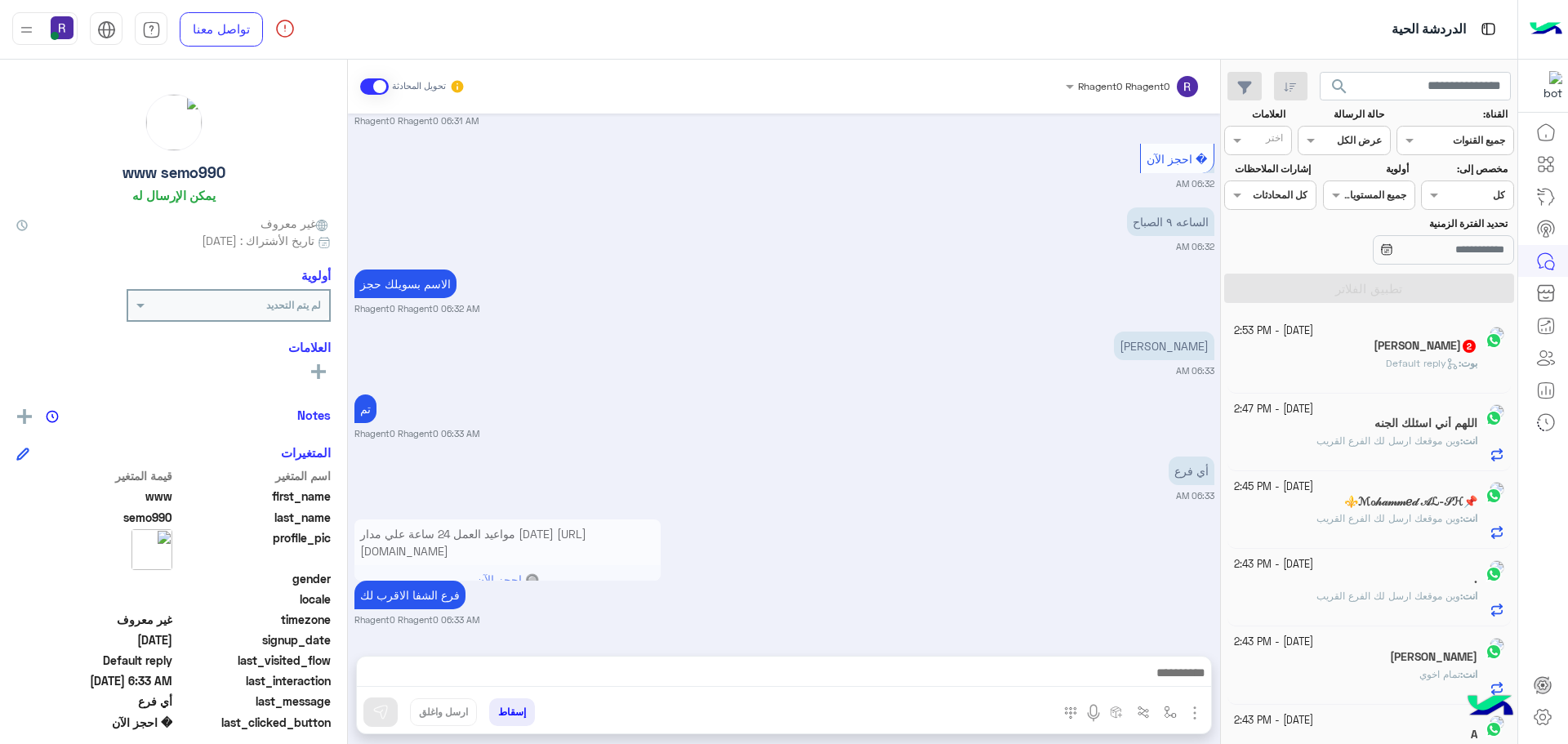
click at [1386, 363] on span "Default reply" at bounding box center [1422, 363] width 73 height 12
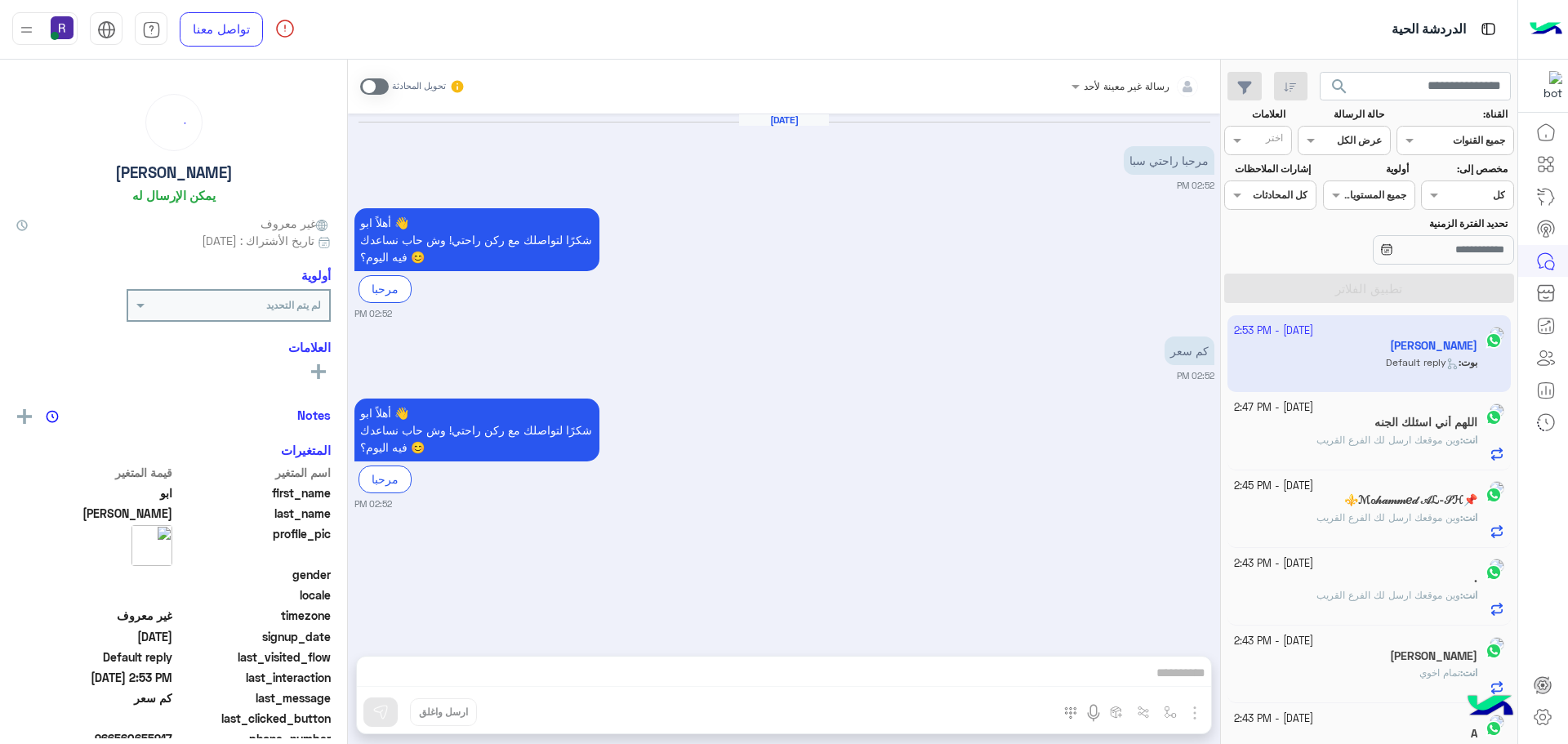
click at [384, 88] on span at bounding box center [374, 87] width 29 height 17
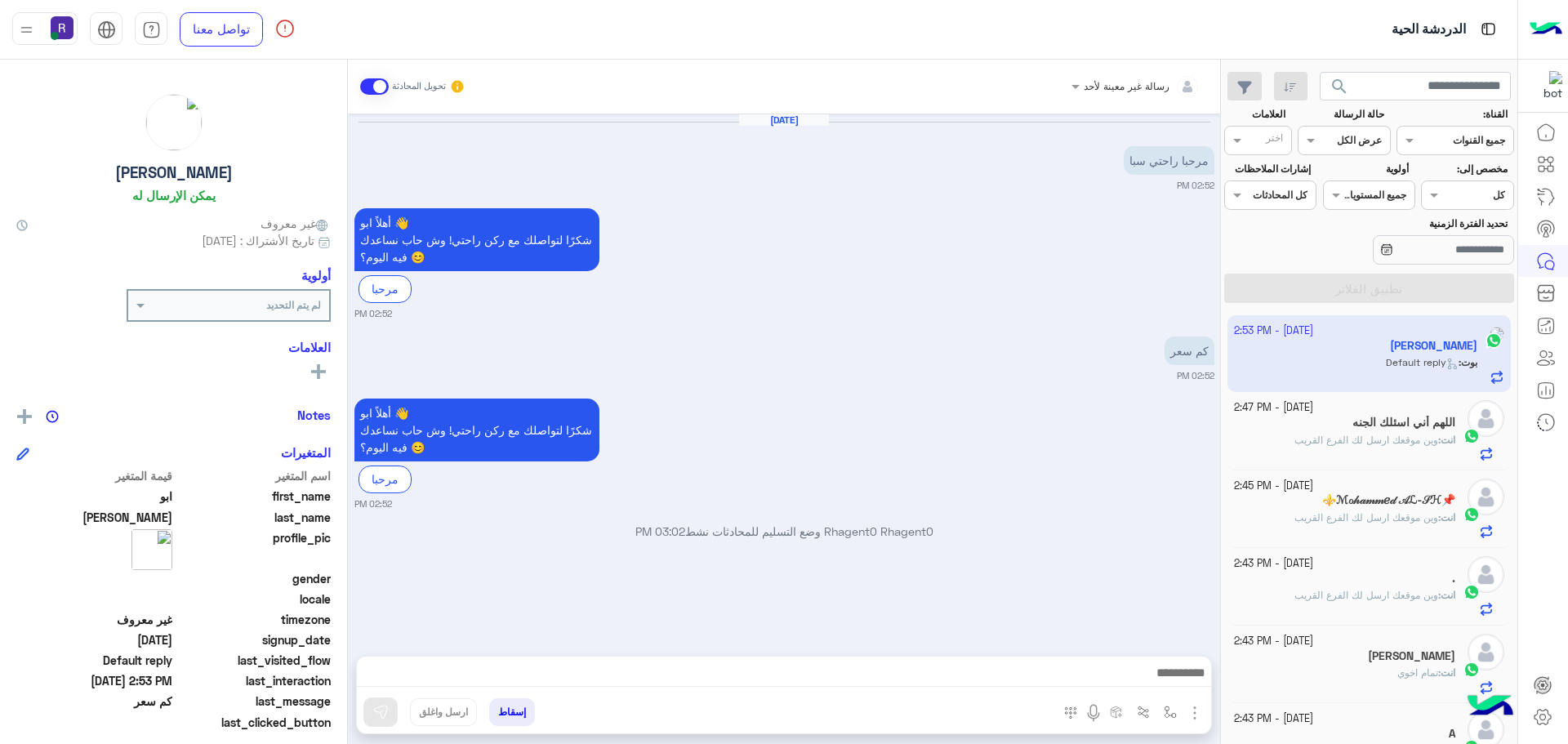
click at [1199, 714] on img "button" at bounding box center [1195, 713] width 20 height 20
click at [1161, 682] on span "الصور" at bounding box center [1163, 677] width 30 height 19
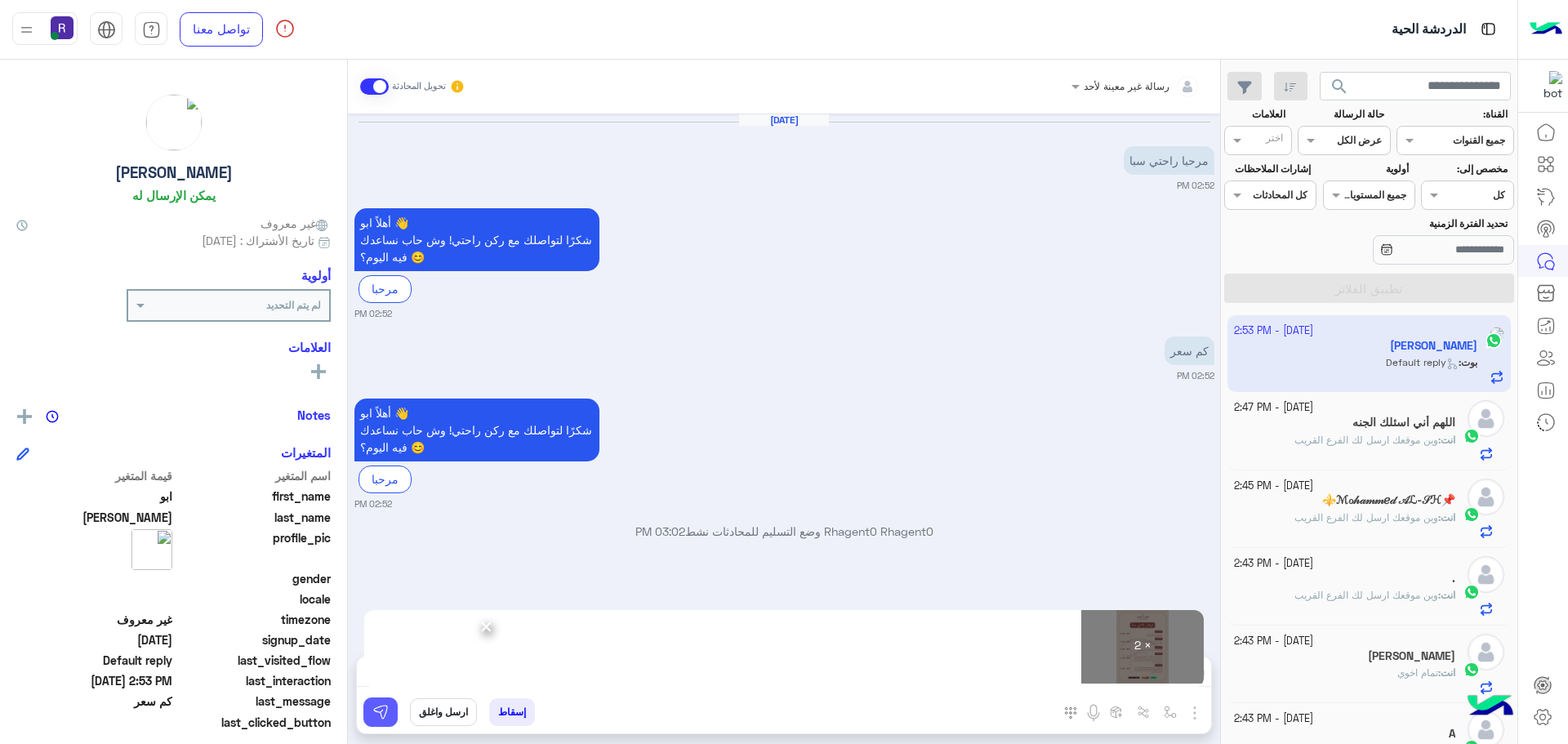
click at [381, 718] on img at bounding box center [381, 713] width 17 height 17
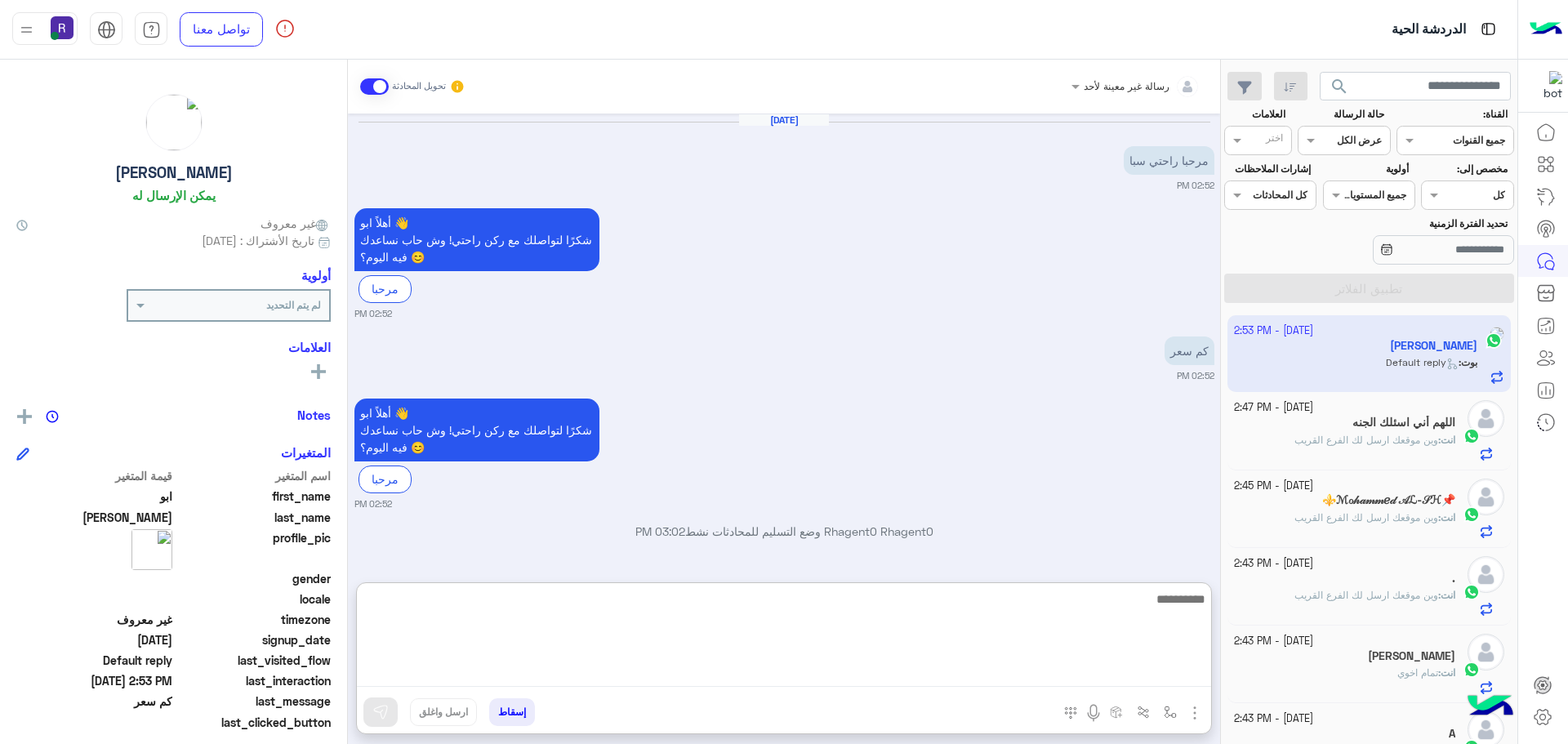
paste textarea "**********"
type textarea "**********"
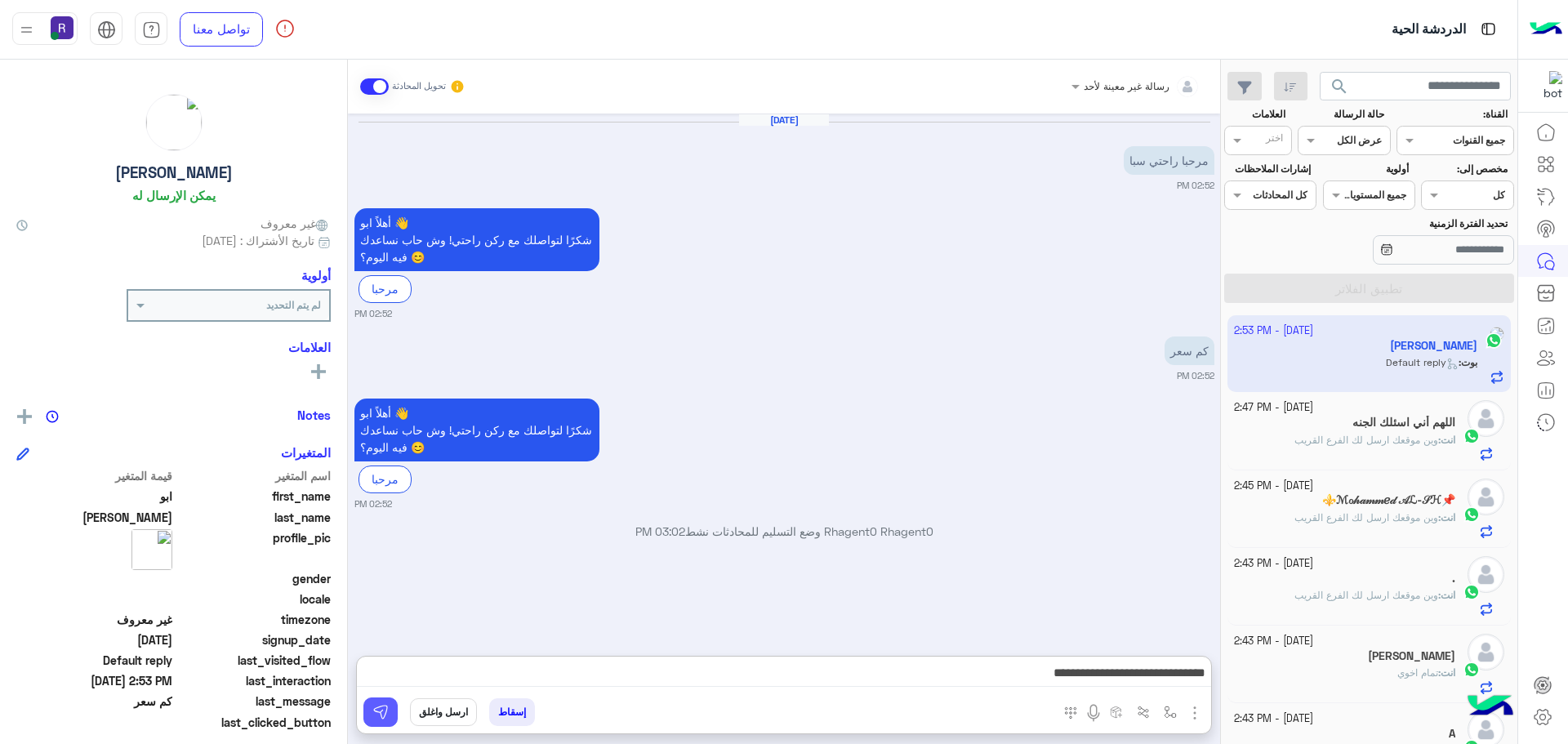
click at [385, 713] on img at bounding box center [381, 713] width 17 height 17
click at [1322, 498] on h5 "⚜️ℳℴ𝒽𝒶𝓂𝓂ℯ𝒹 𝒜ℒ-𝒮ℋ📌" at bounding box center [1388, 500] width 133 height 14
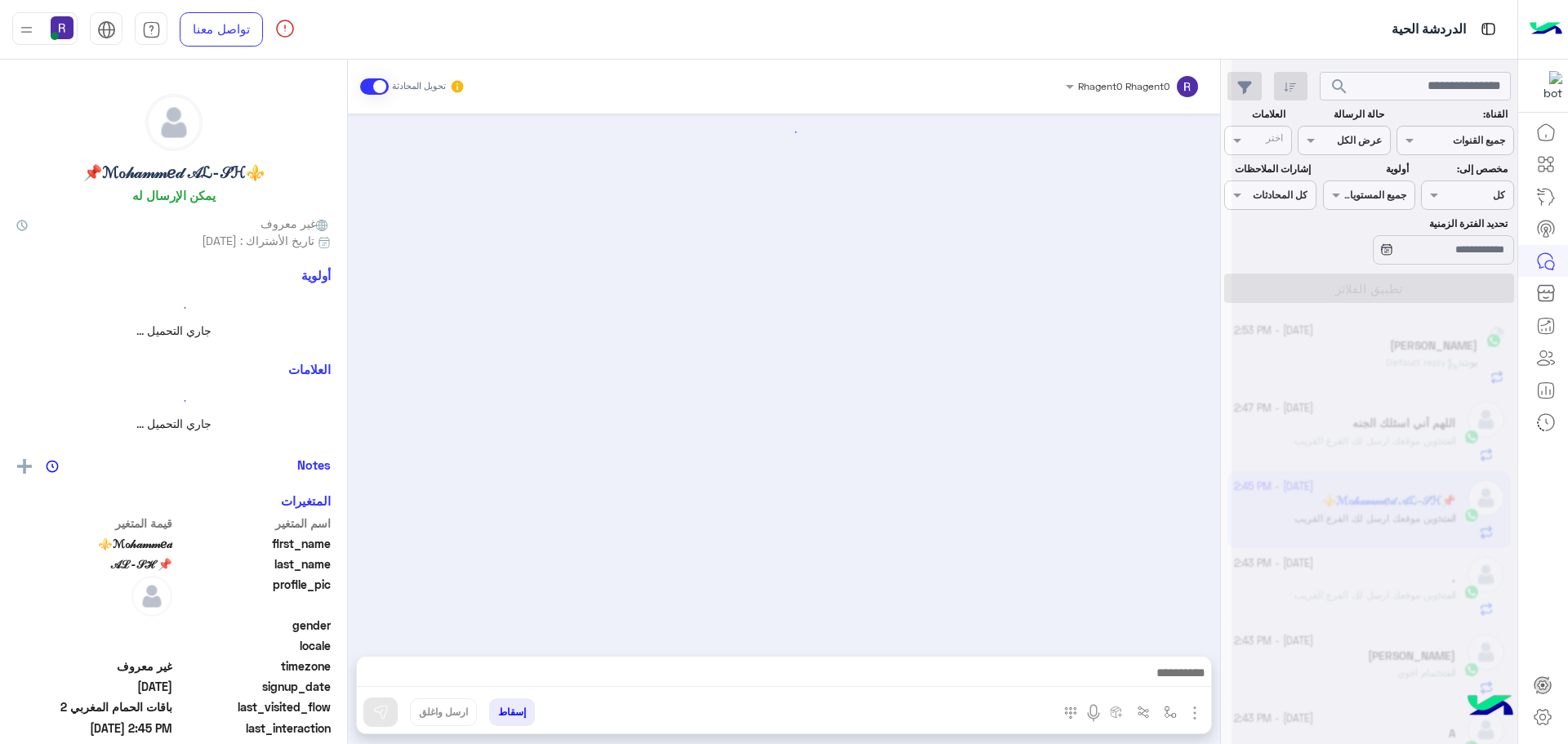
scroll to position [2558, 0]
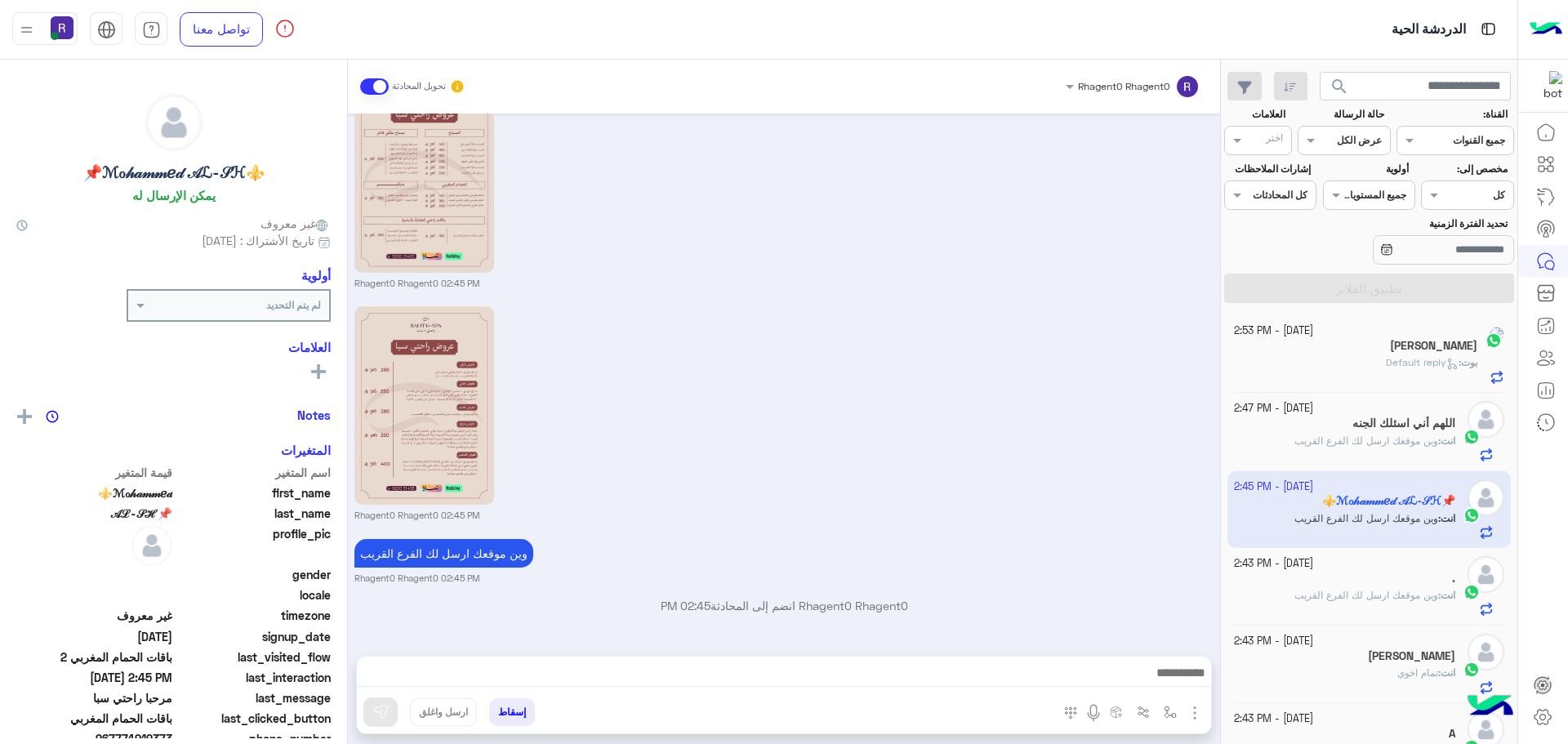
click at [1325, 430] on div "اللهم أني اسئلك الجنه" at bounding box center [1345, 424] width 222 height 17
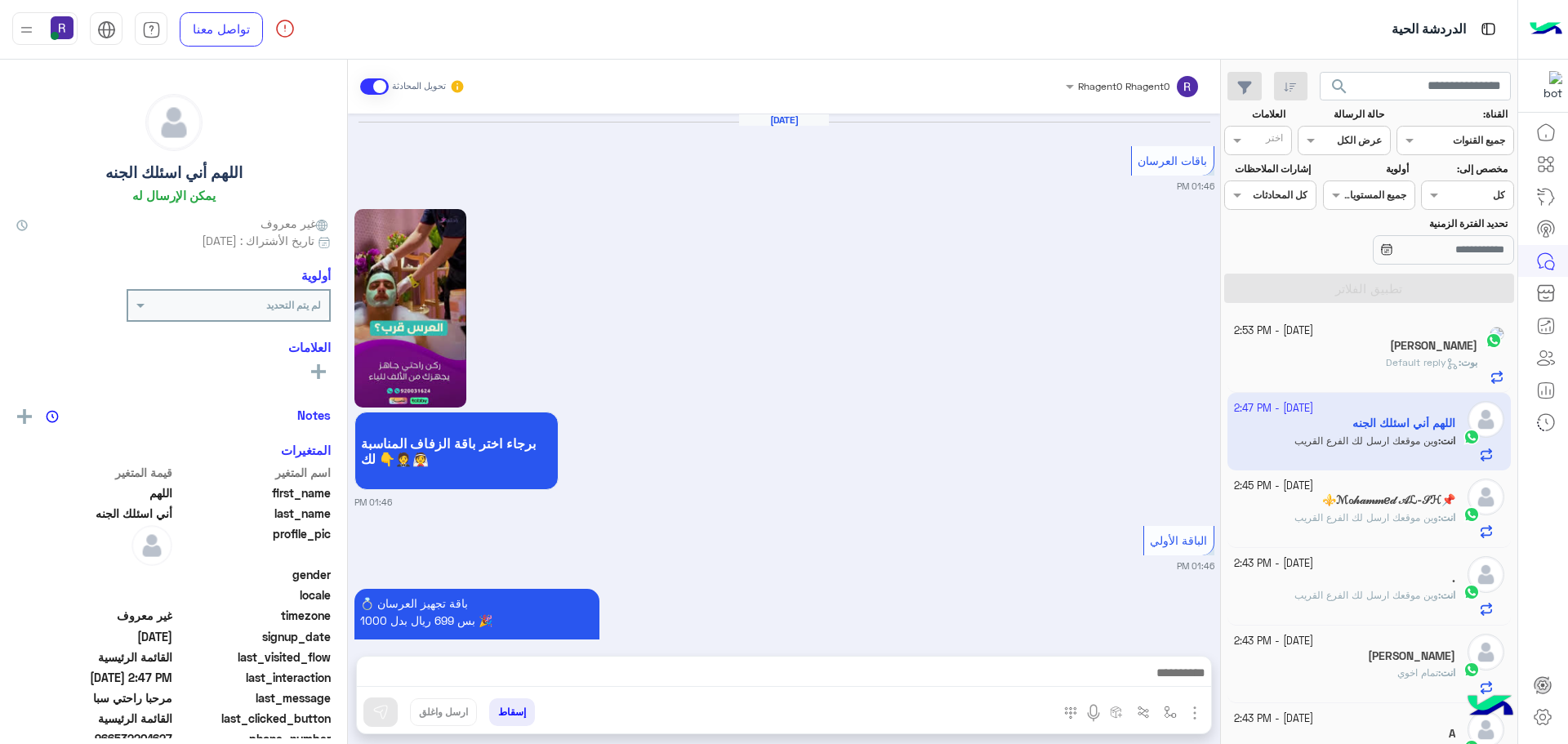
scroll to position [3160, 0]
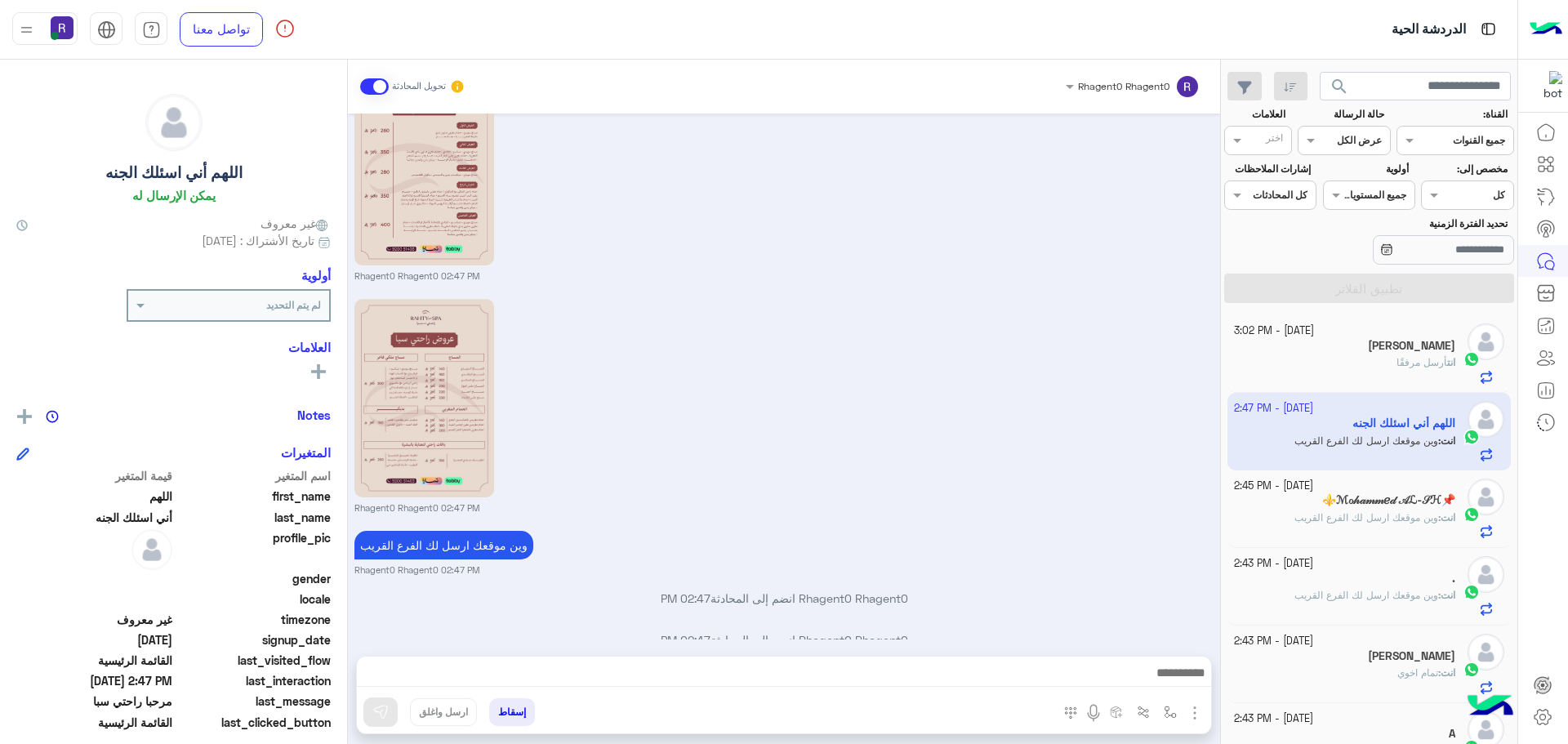
click at [1375, 603] on div "انت : وين موقعك ارسل لك الفرع القريب" at bounding box center [1345, 602] width 222 height 29
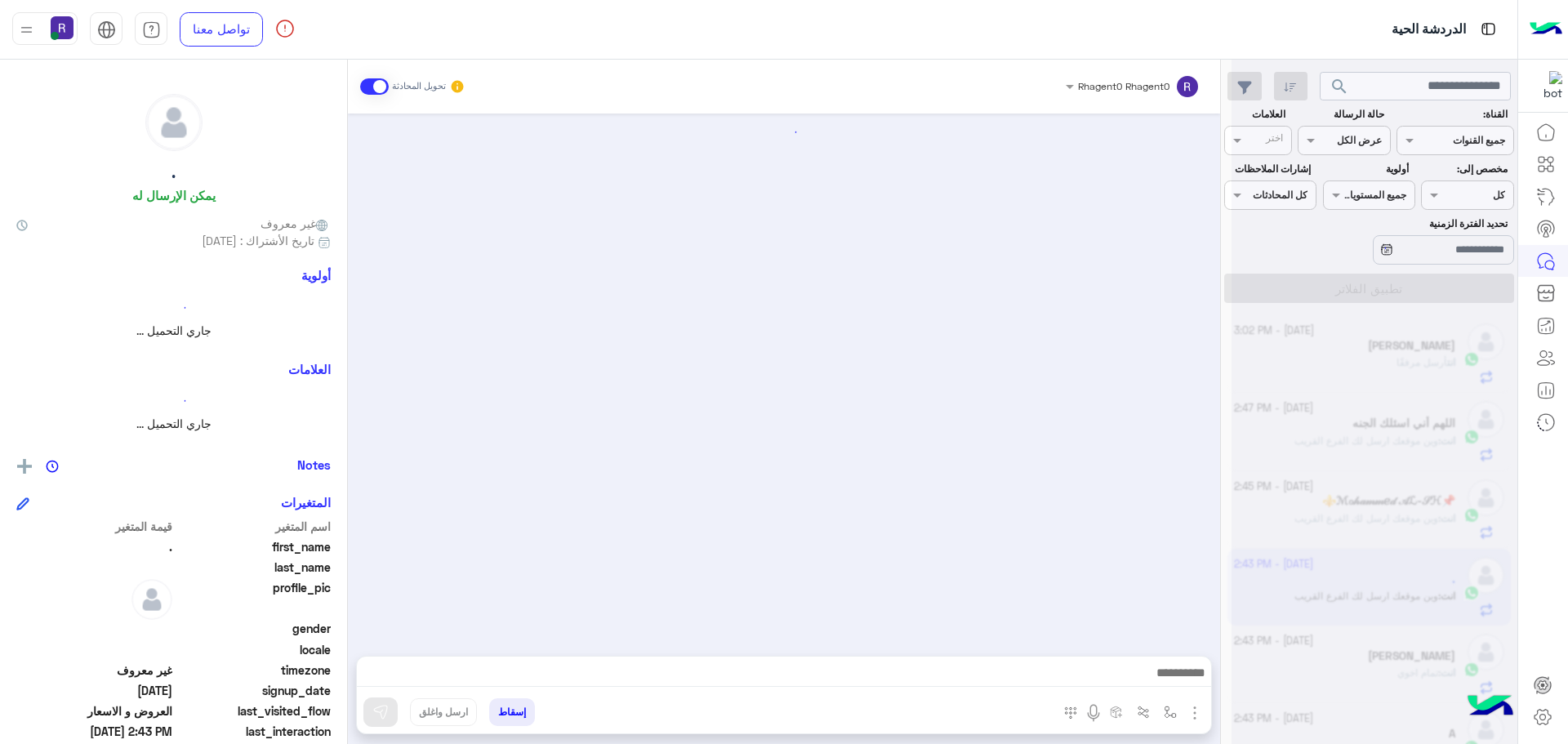
scroll to position [799, 0]
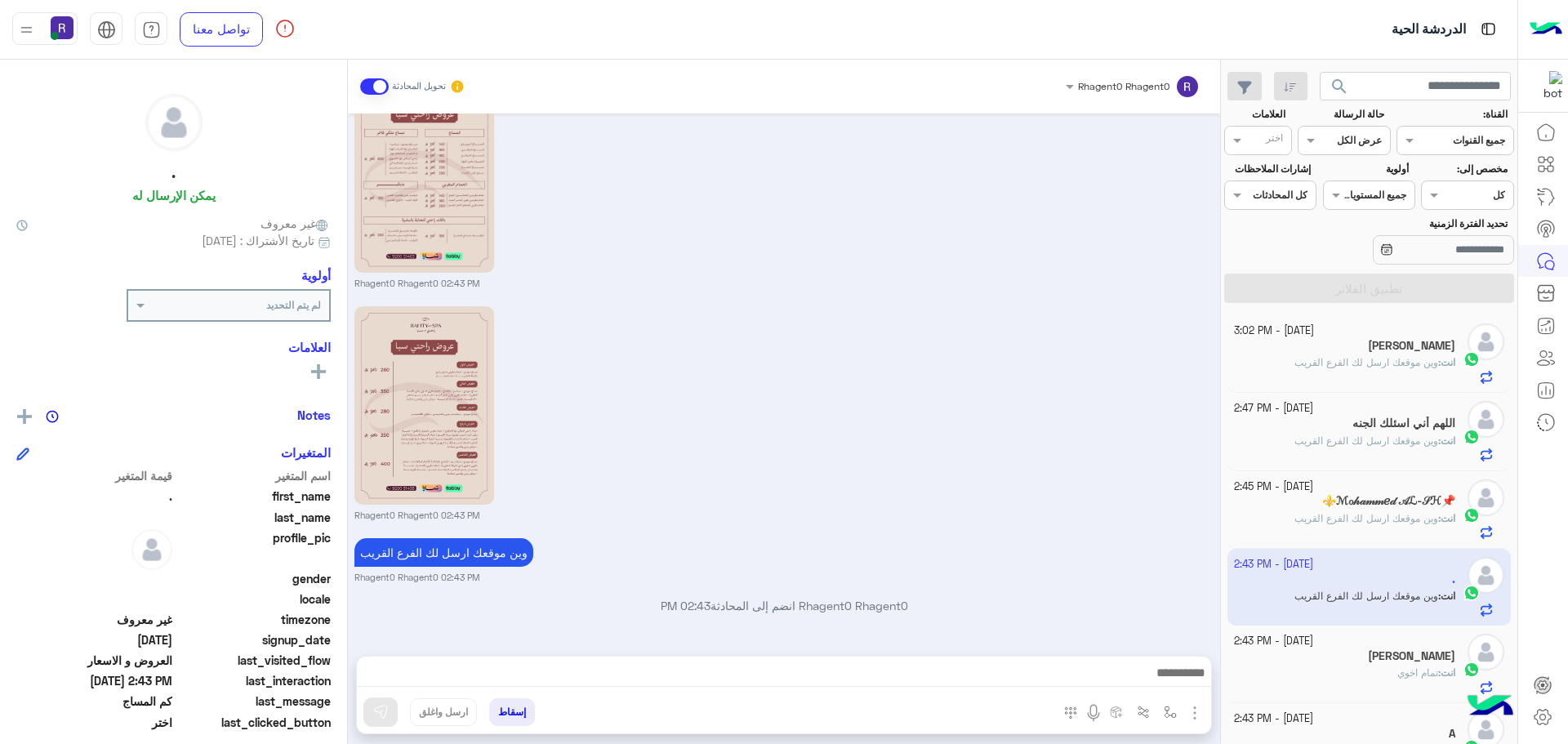
click at [1379, 652] on div "[PERSON_NAME]" at bounding box center [1345, 657] width 222 height 17
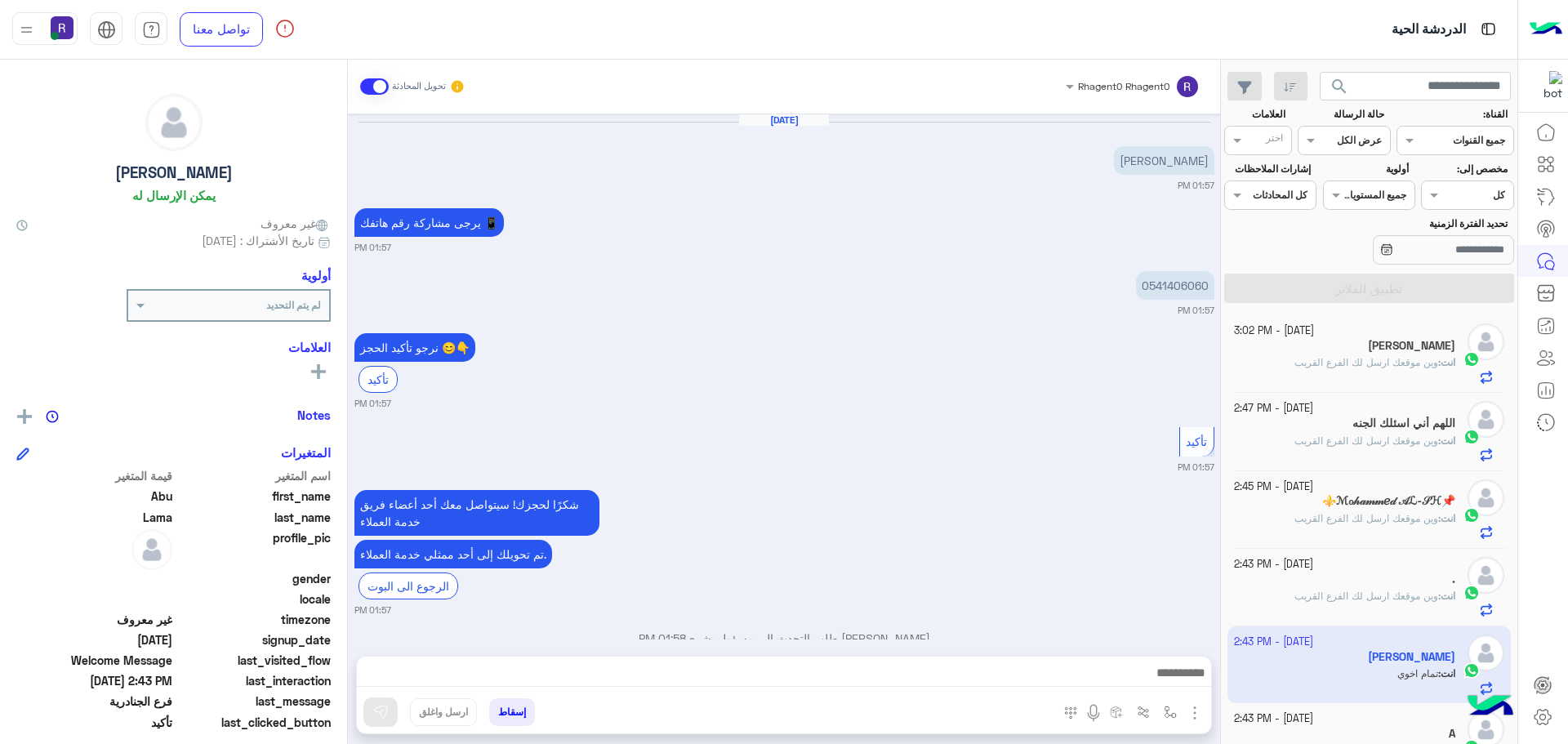
scroll to position [1167, 0]
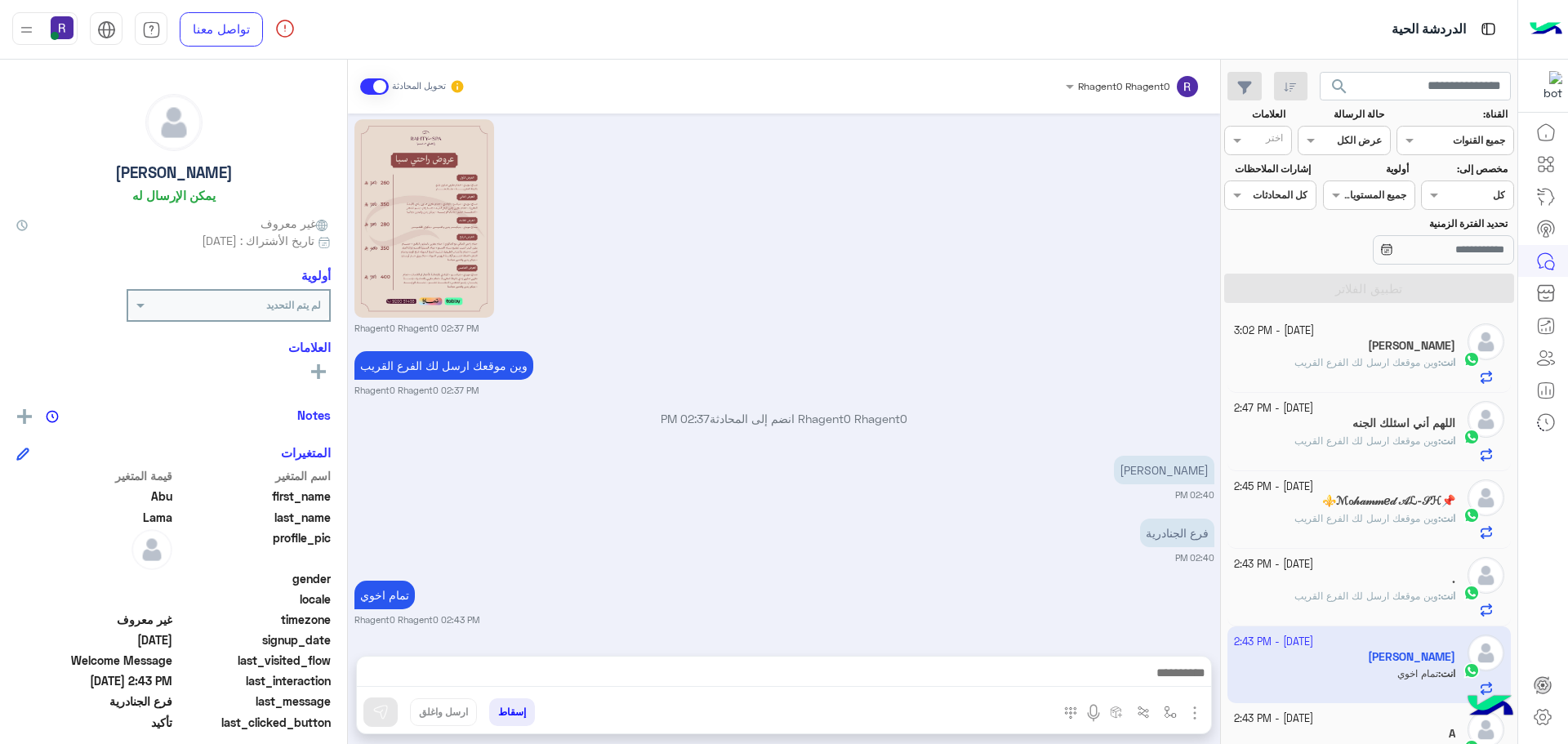
click at [1371, 370] on p "انت : وين موقعك ارسل لك الفرع القريب" at bounding box center [1375, 362] width 161 height 15
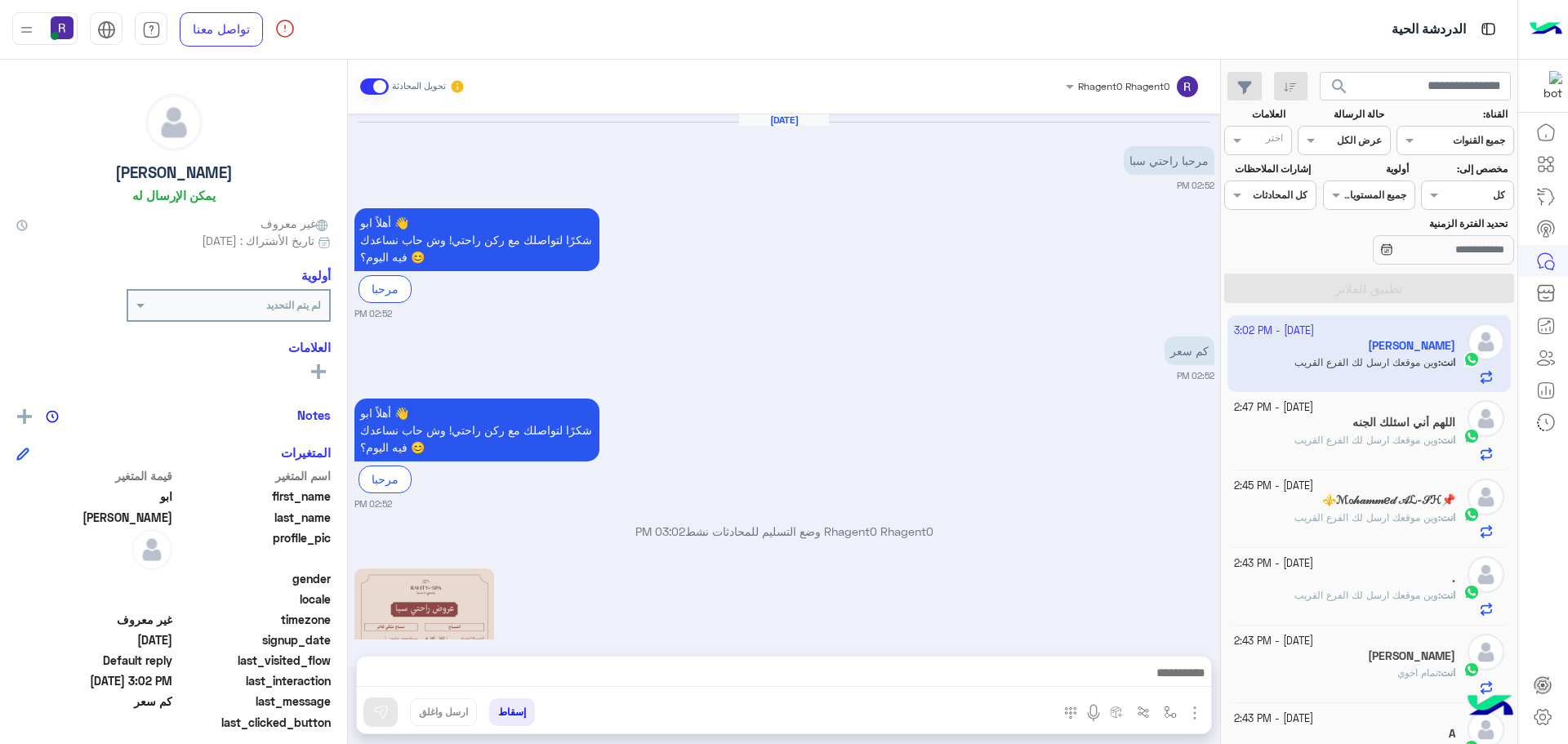
scroll to position [494, 0]
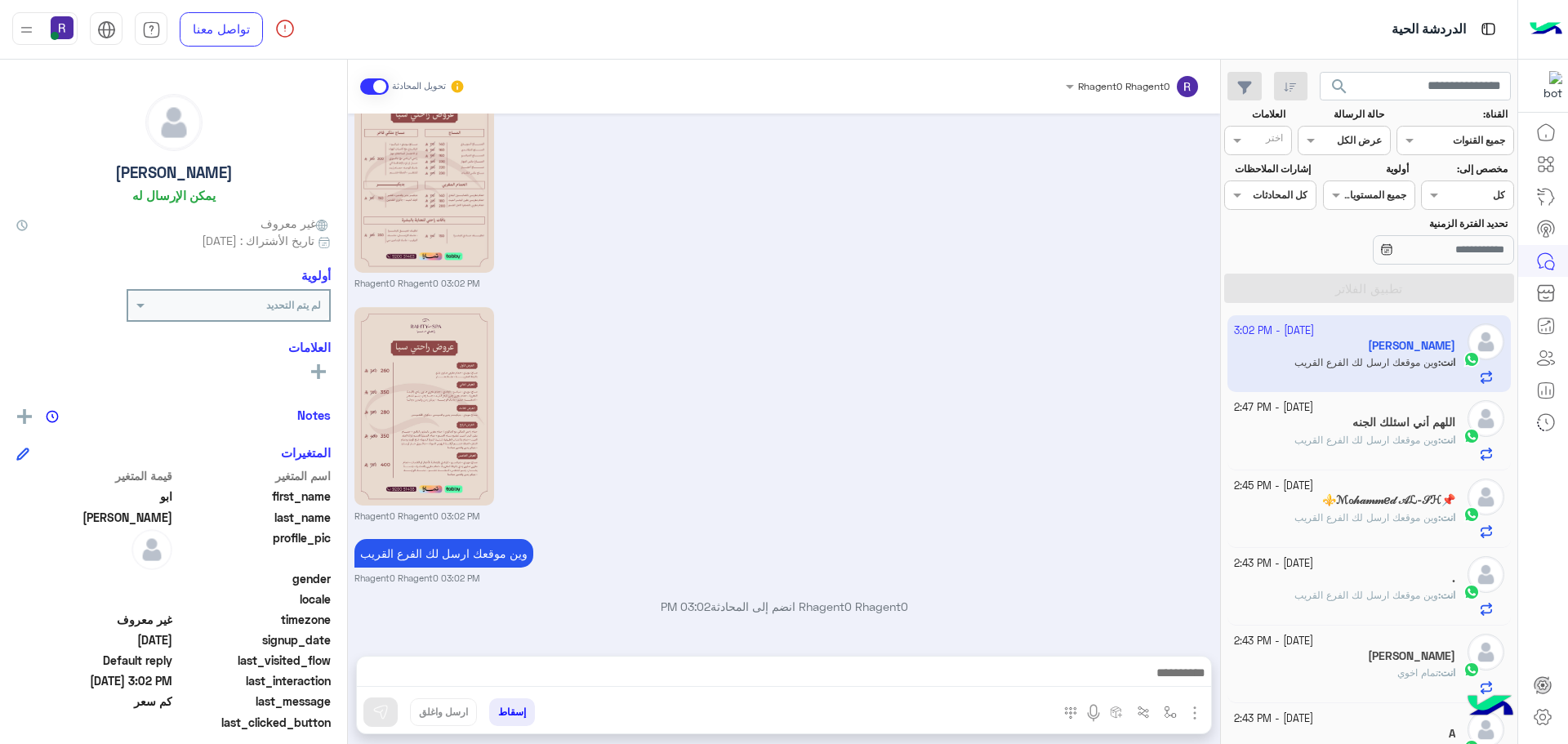
click at [1281, 440] on div "انت : وين موقعك ارسل لك الفرع القريب" at bounding box center [1345, 447] width 222 height 29
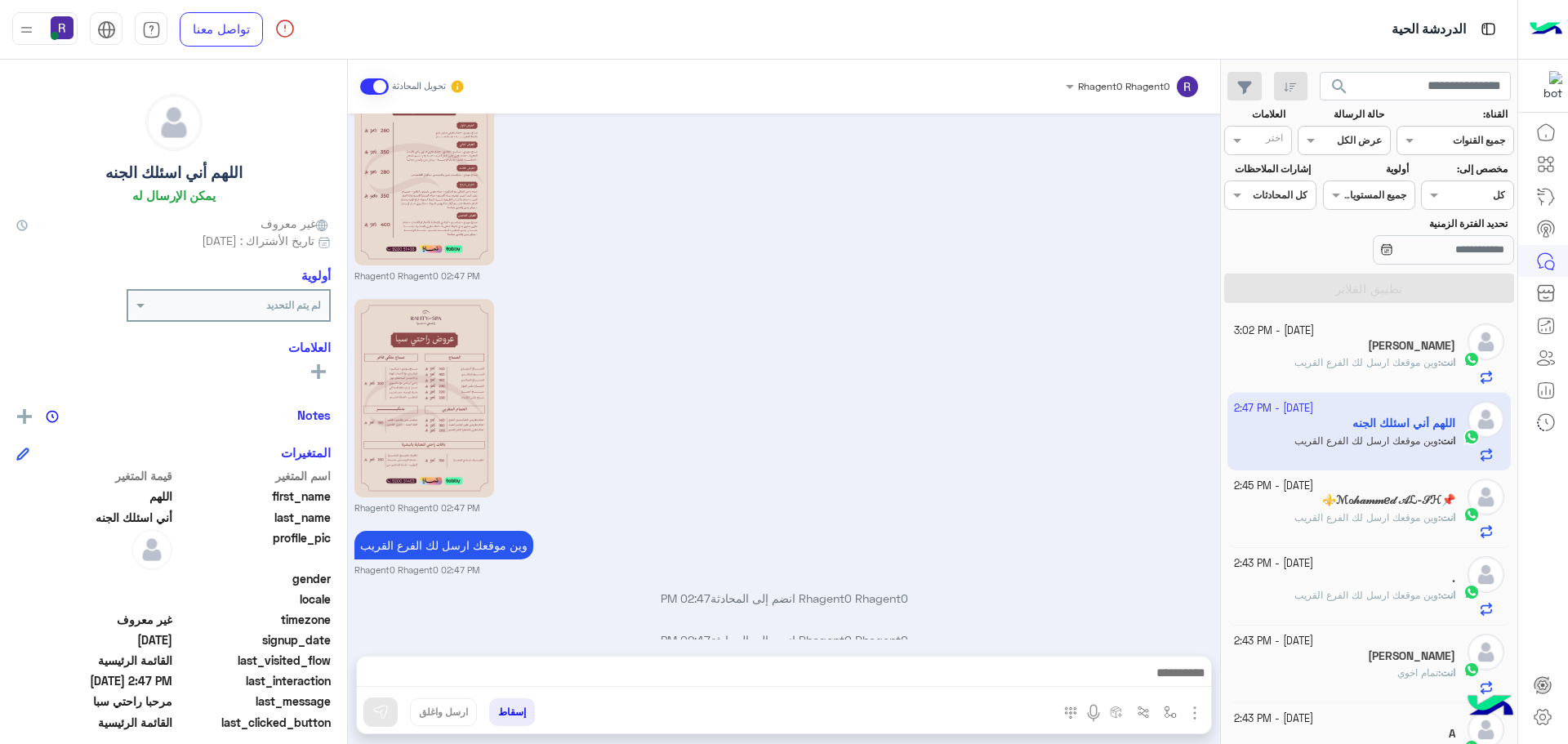
click at [1392, 364] on span "وين موقعك ارسل لك الفرع القريب" at bounding box center [1366, 362] width 144 height 12
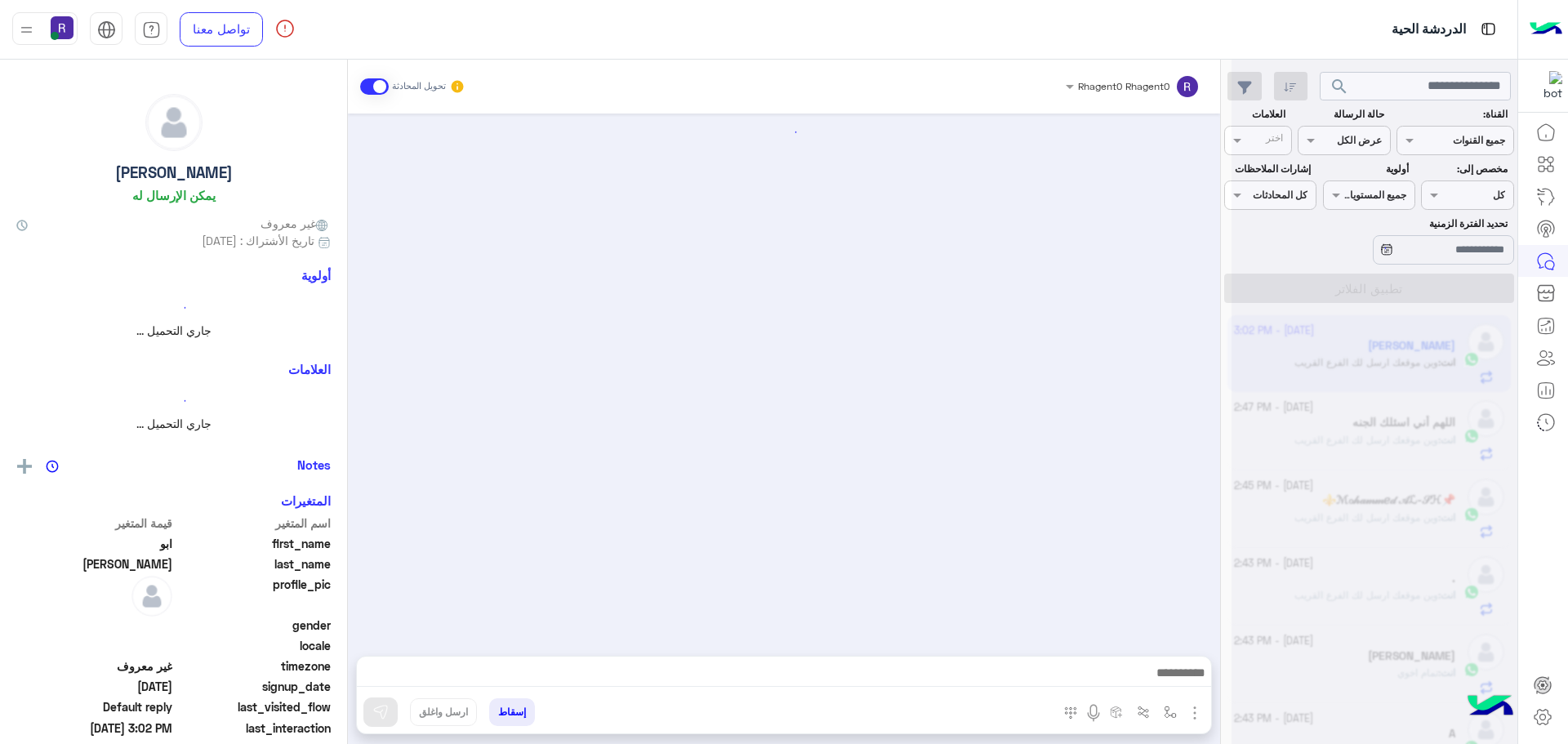
scroll to position [494, 0]
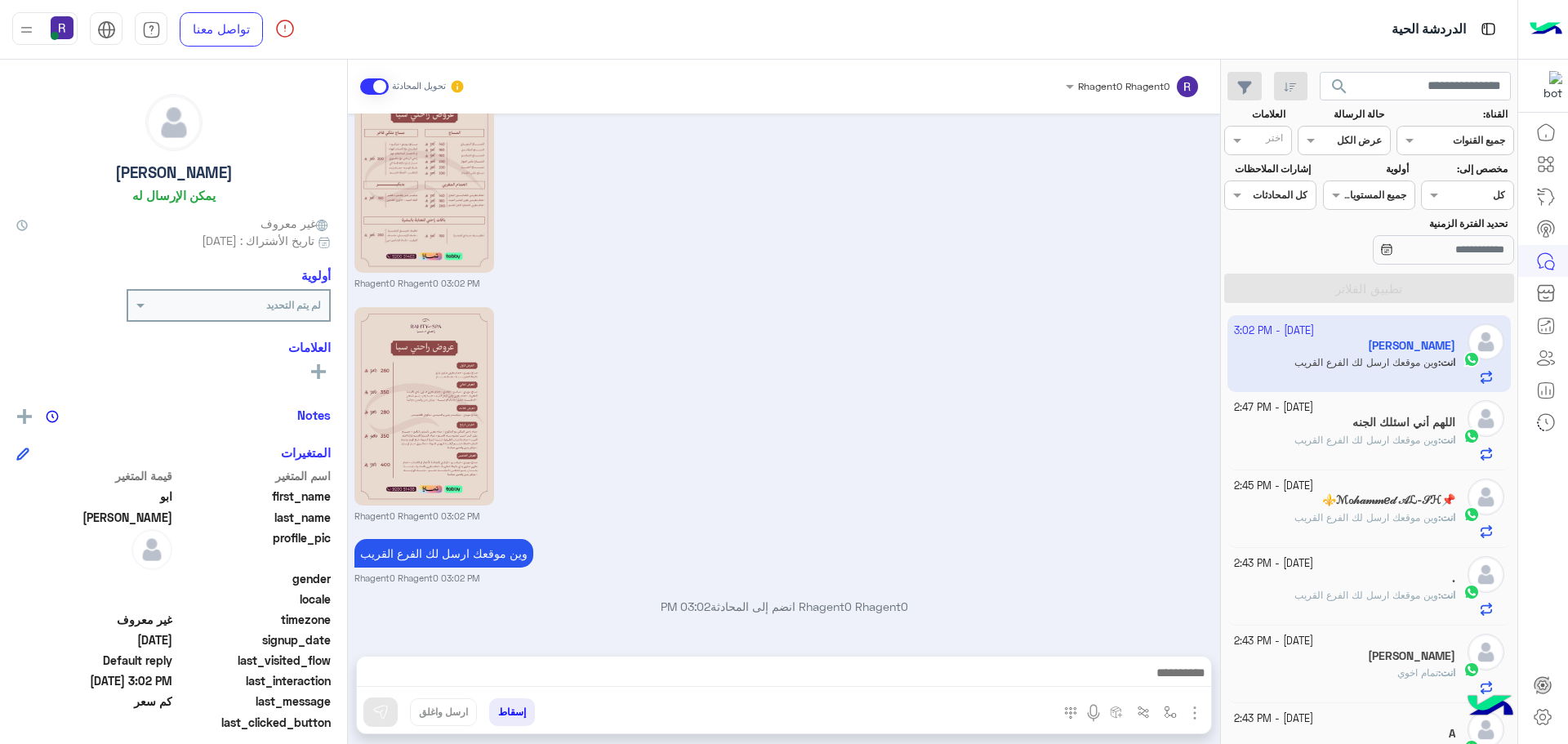
click at [1366, 419] on h5 "اللهم أني اسئلك الجنه" at bounding box center [1404, 423] width 103 height 14
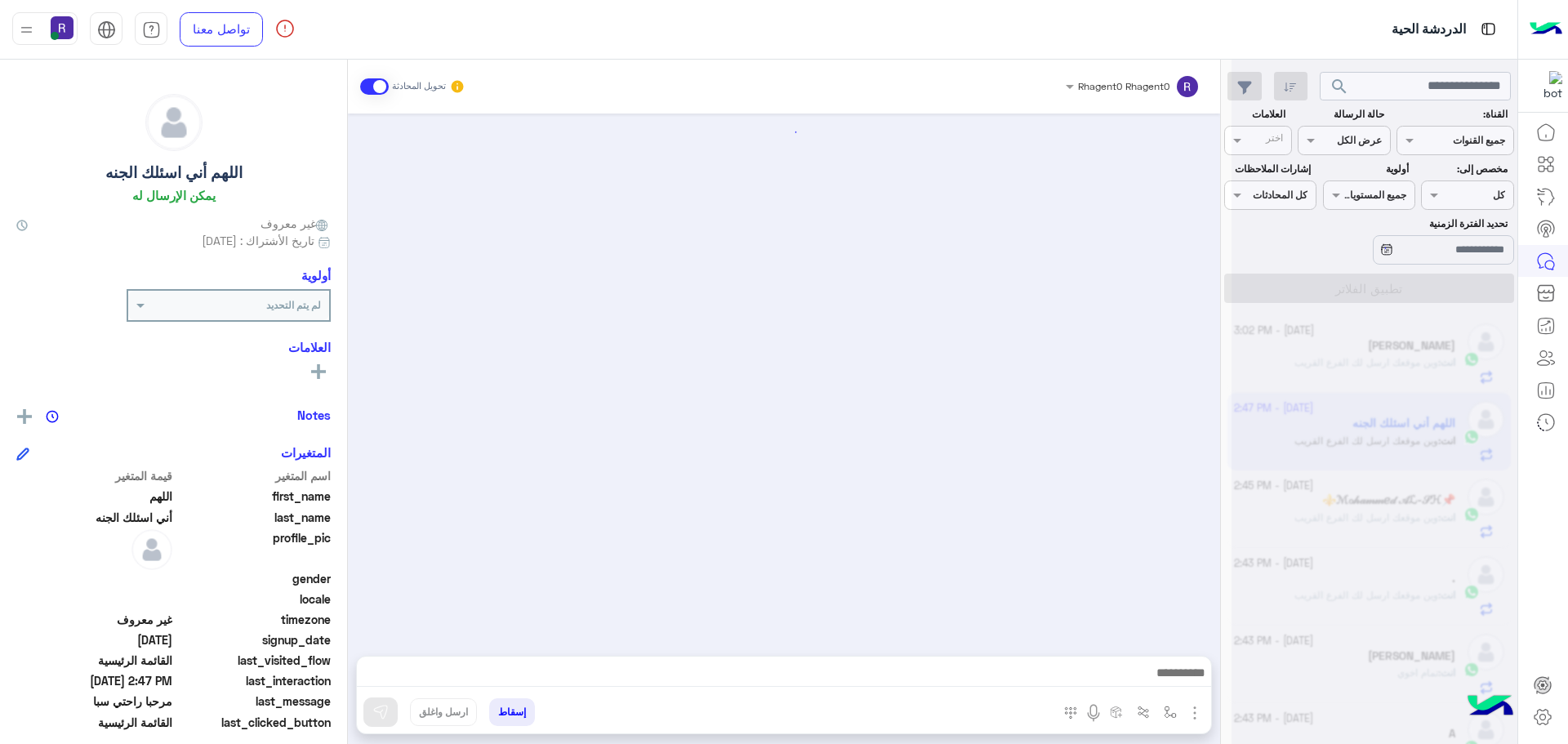
scroll to position [3160, 0]
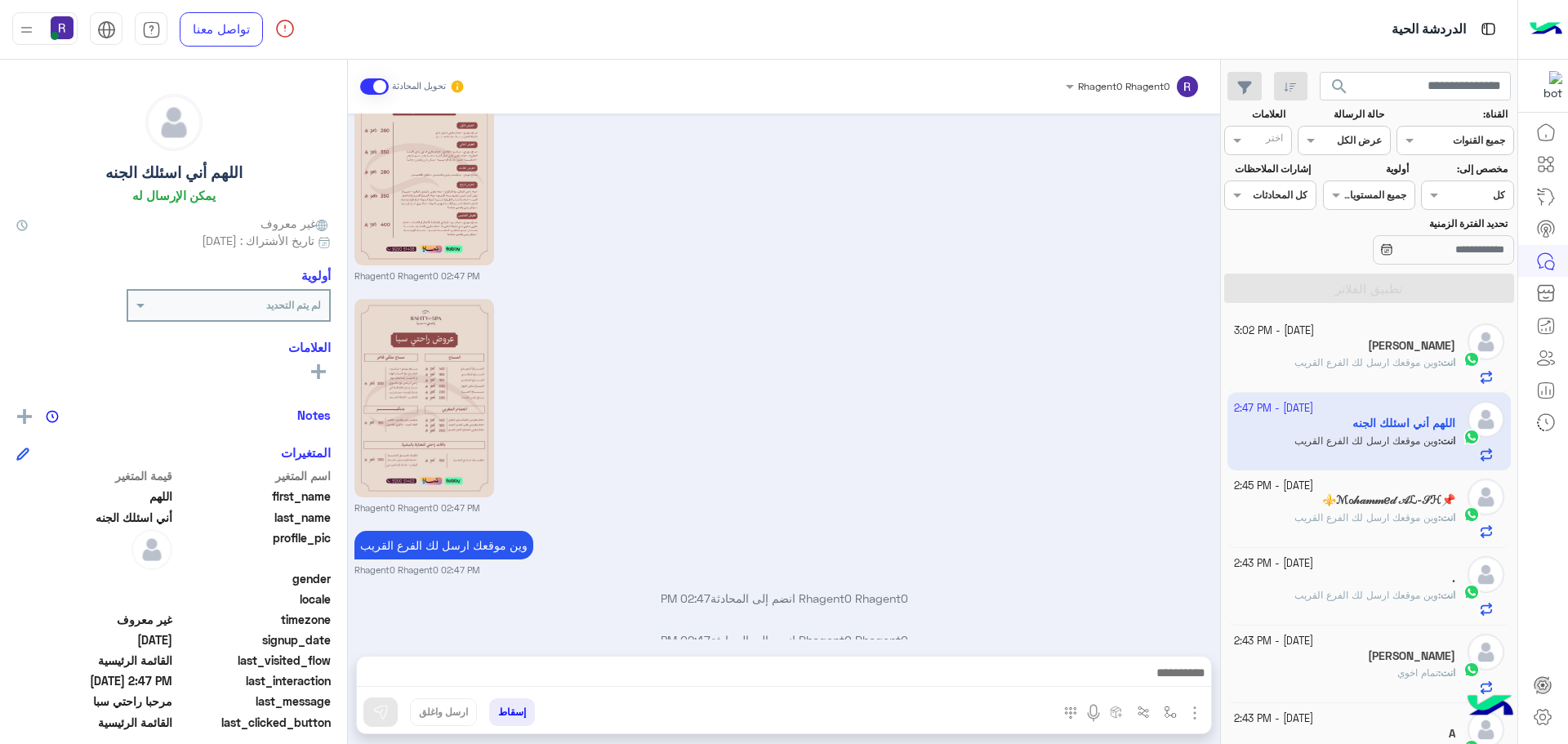
click at [1318, 367] on span "وين موقعك ارسل لك الفرع القريب" at bounding box center [1366, 362] width 144 height 12
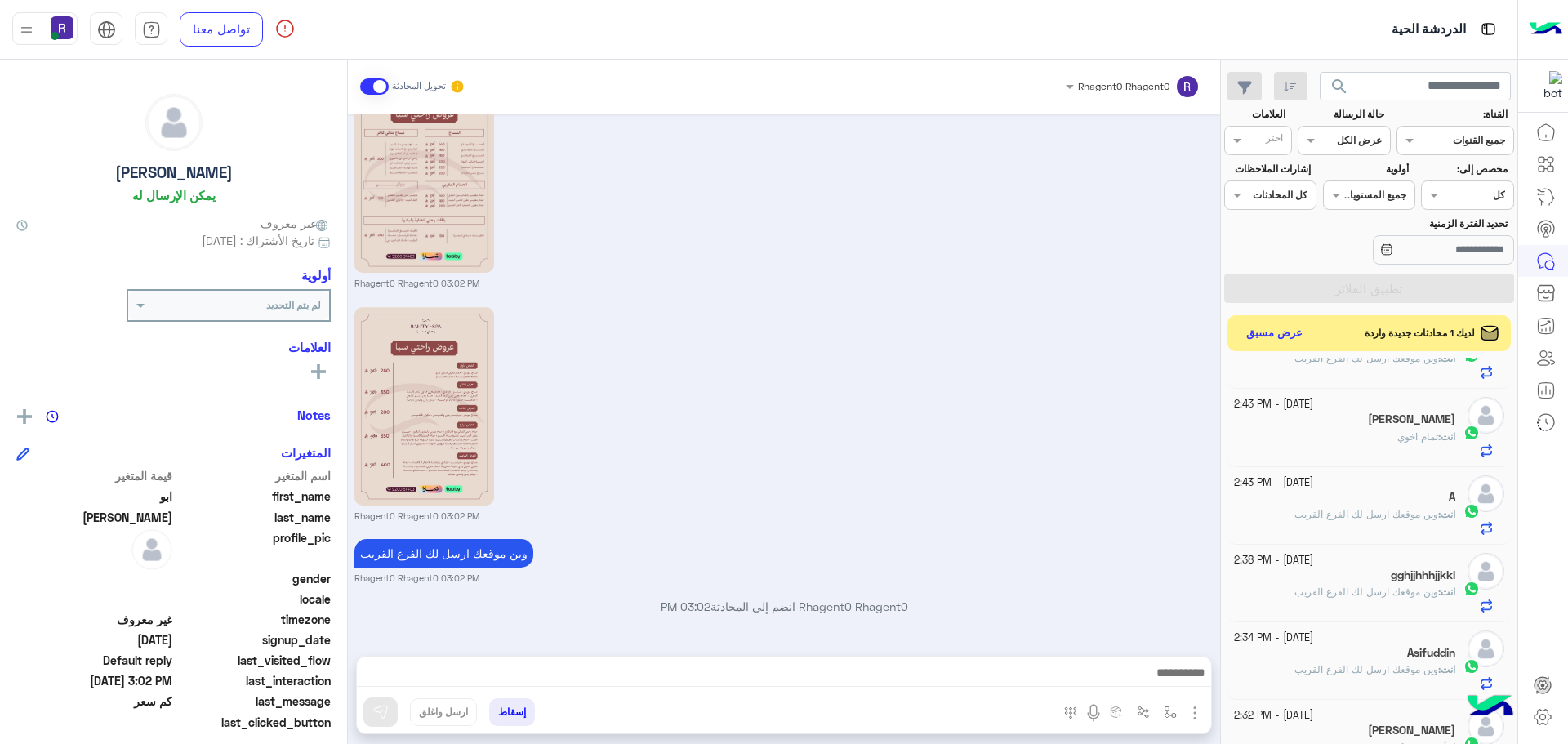
scroll to position [490, 0]
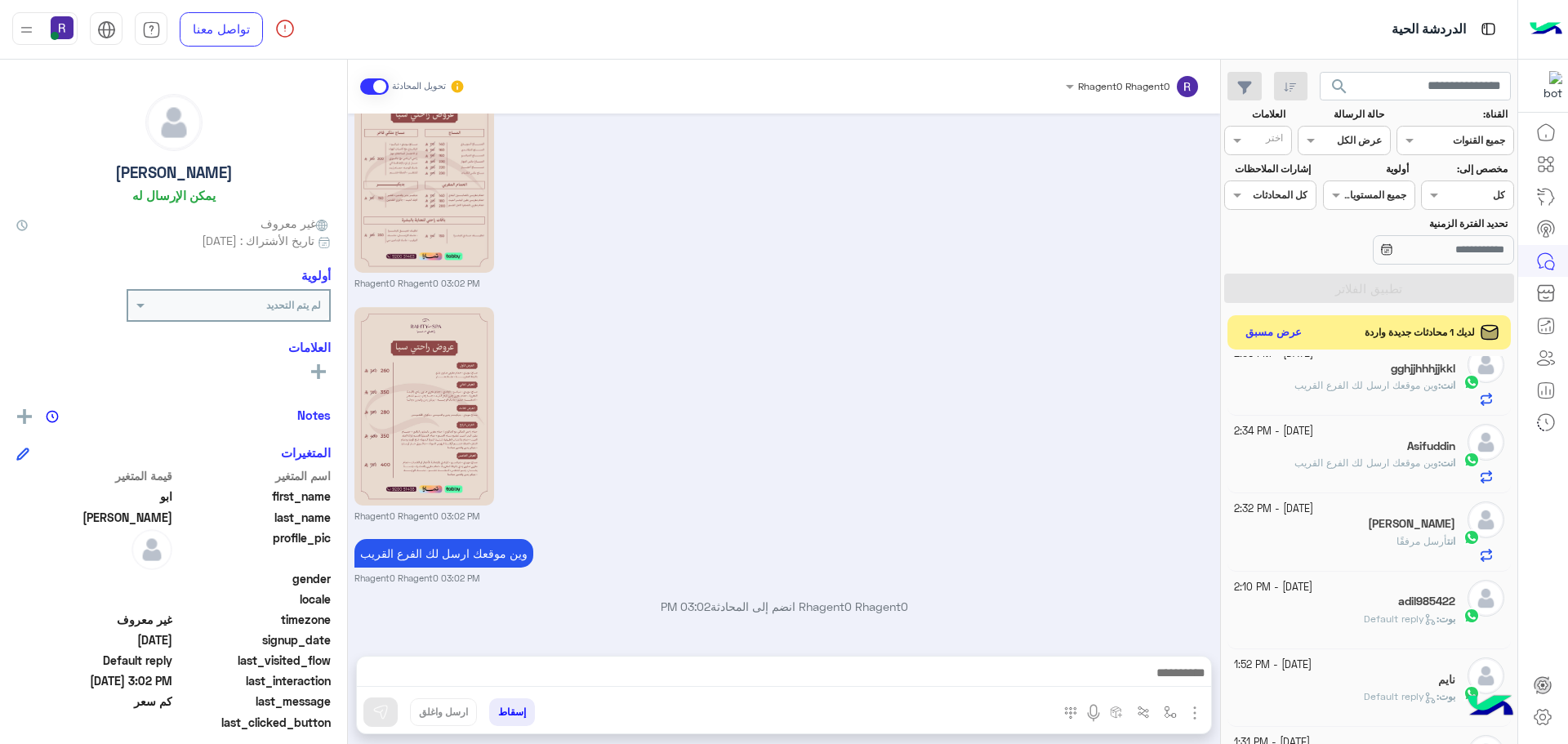
click at [1280, 336] on button "عرض مسبق" at bounding box center [1274, 333] width 69 height 22
